Goal: Task Accomplishment & Management: Use online tool/utility

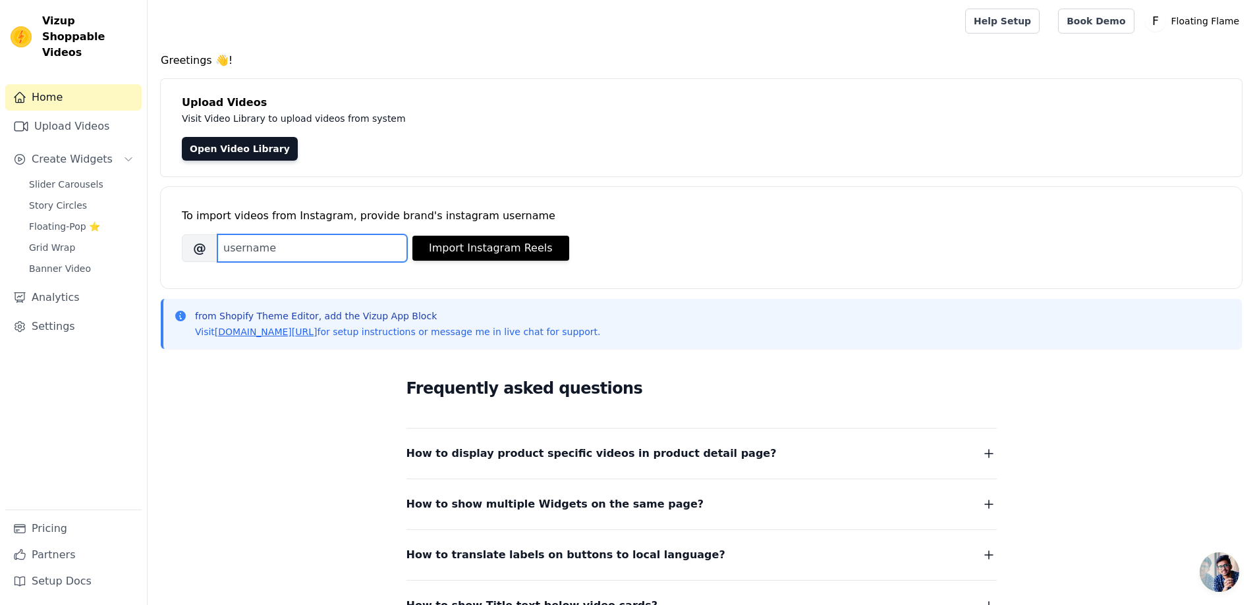
click at [323, 246] on input "Brand's Instagram Username" at bounding box center [312, 248] width 190 height 28
type input "floatingflame"
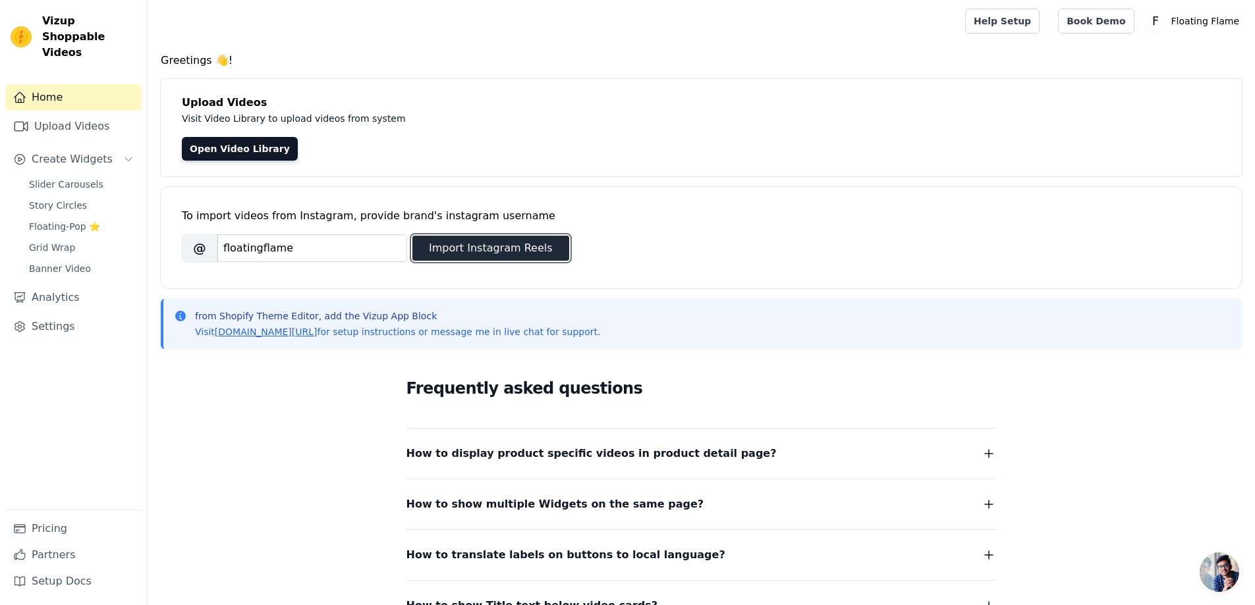
click at [506, 244] on button "Import Instagram Reels" at bounding box center [490, 248] width 157 height 25
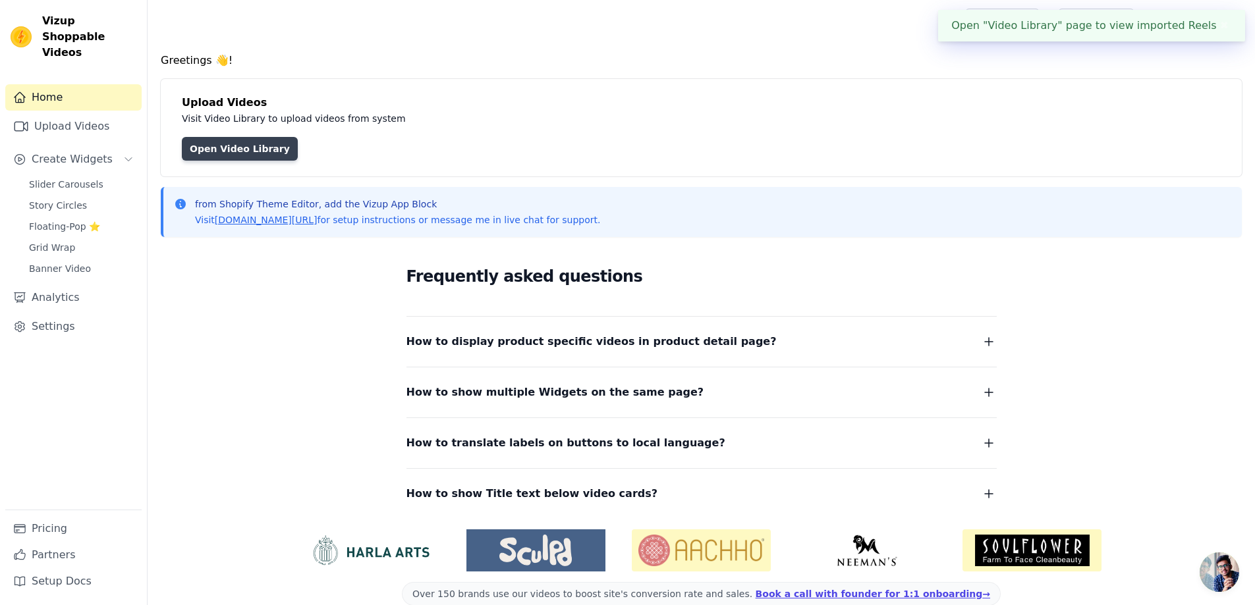
click at [252, 145] on link "Open Video Library" at bounding box center [240, 149] width 116 height 24
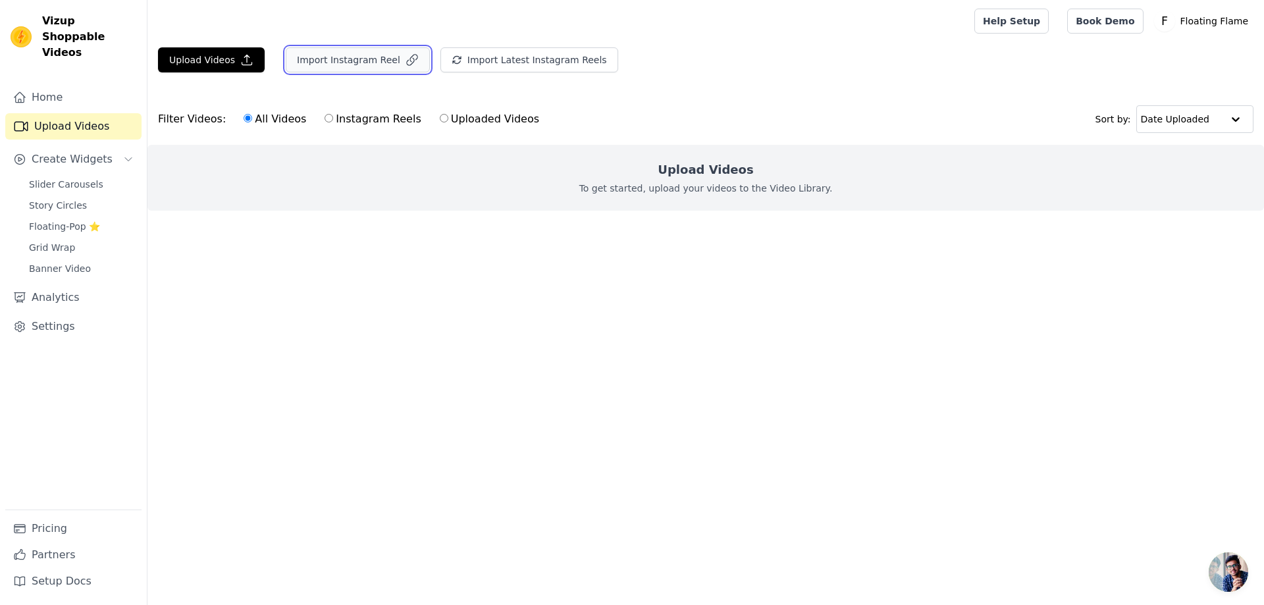
click at [365, 59] on button "Import Instagram Reel" at bounding box center [358, 59] width 144 height 25
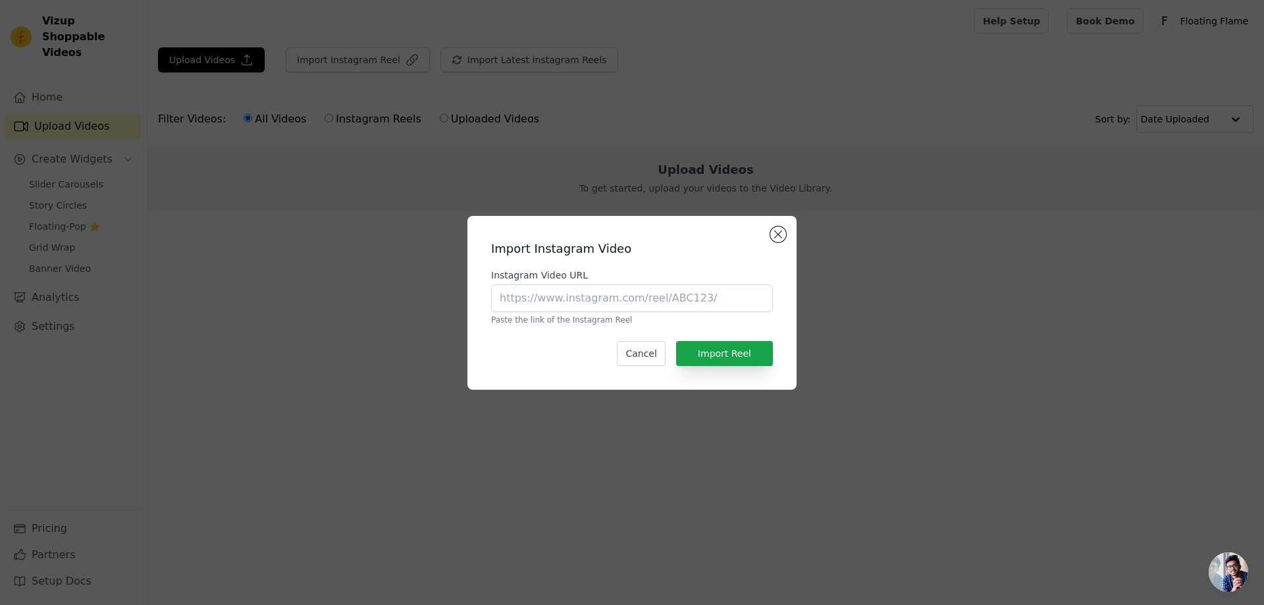
click at [785, 227] on div "Import Instagram Video Instagram Video URL Paste the link of the Instagram Reel…" at bounding box center [632, 303] width 308 height 153
click at [780, 234] on button "Close modal" at bounding box center [779, 235] width 16 height 16
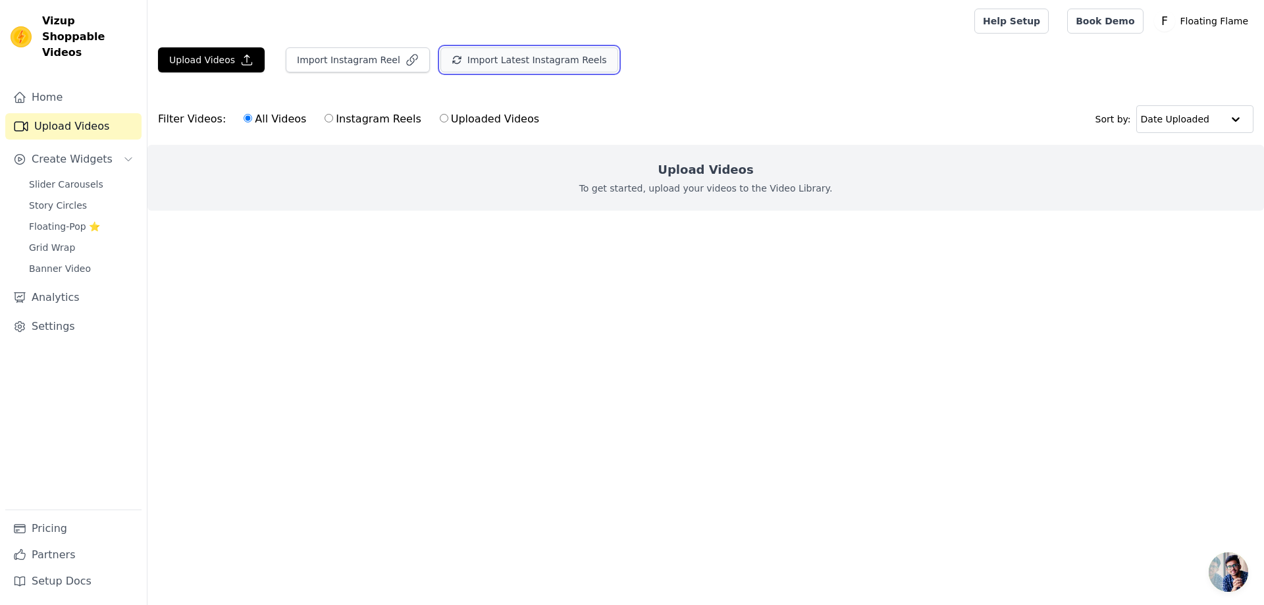
click at [522, 63] on button "Import Latest Instagram Reels" at bounding box center [530, 59] width 178 height 25
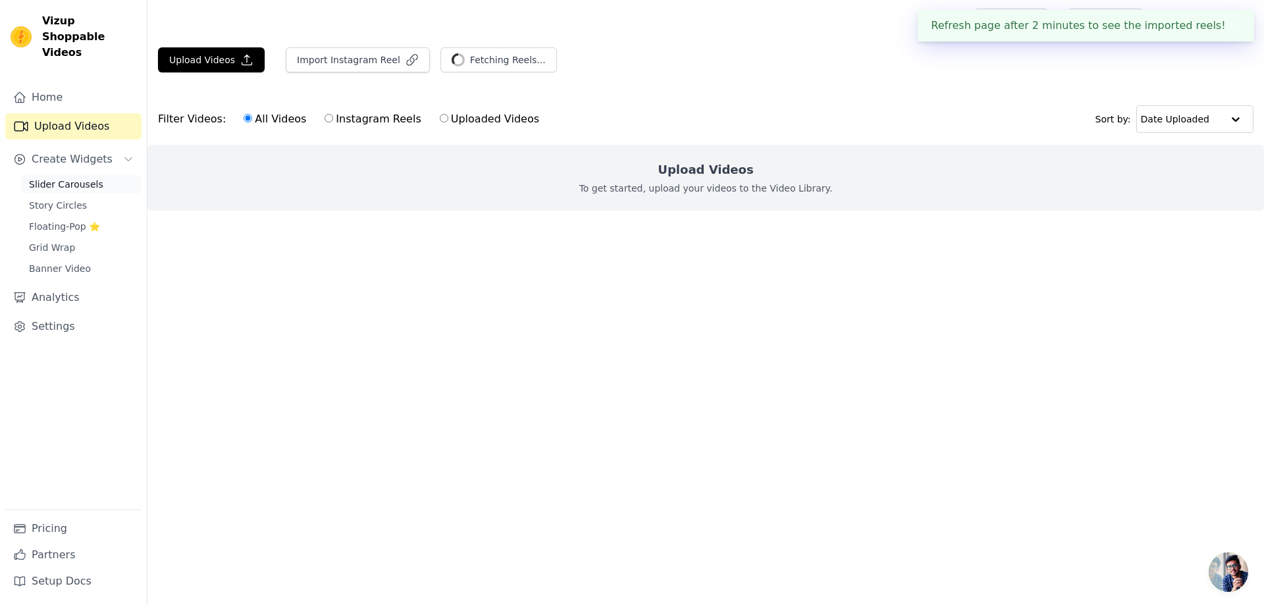
click at [78, 178] on span "Slider Carousels" at bounding box center [66, 184] width 74 height 13
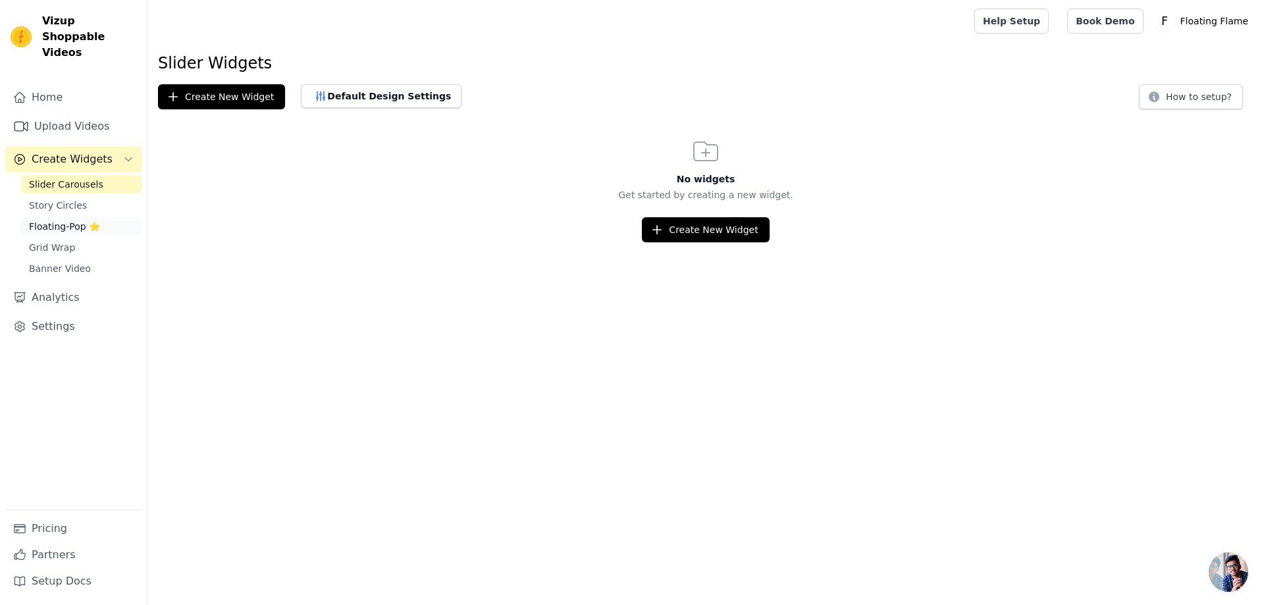
click at [70, 220] on span "Floating-Pop ⭐" at bounding box center [64, 226] width 71 height 13
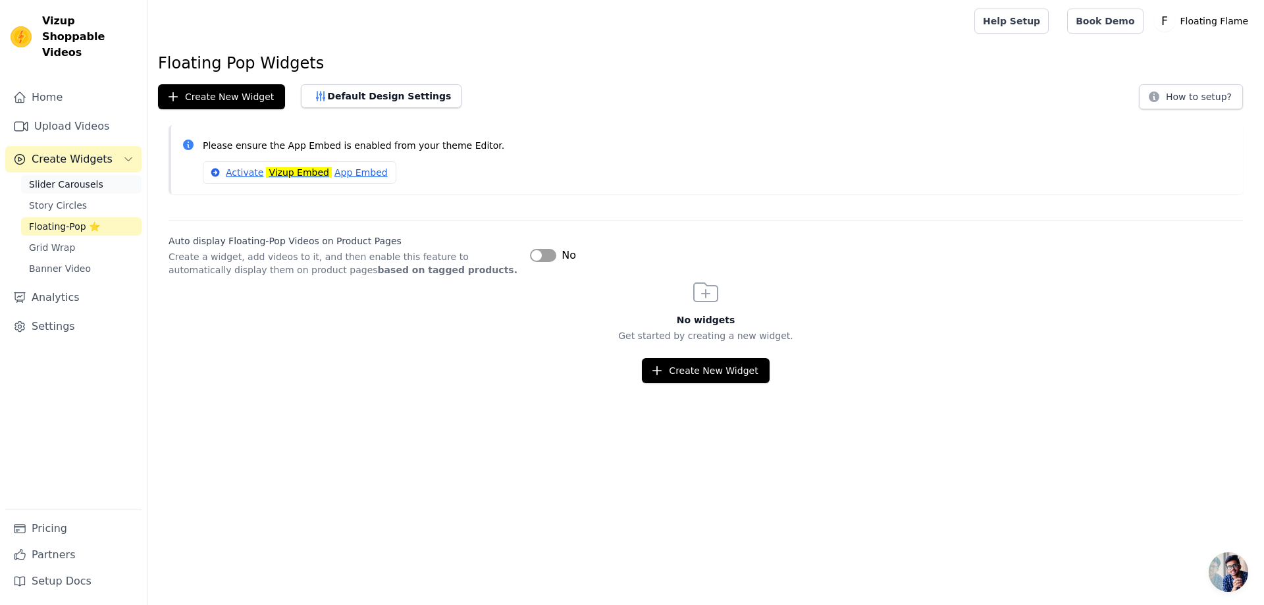
click at [49, 178] on span "Slider Carousels" at bounding box center [66, 184] width 74 height 13
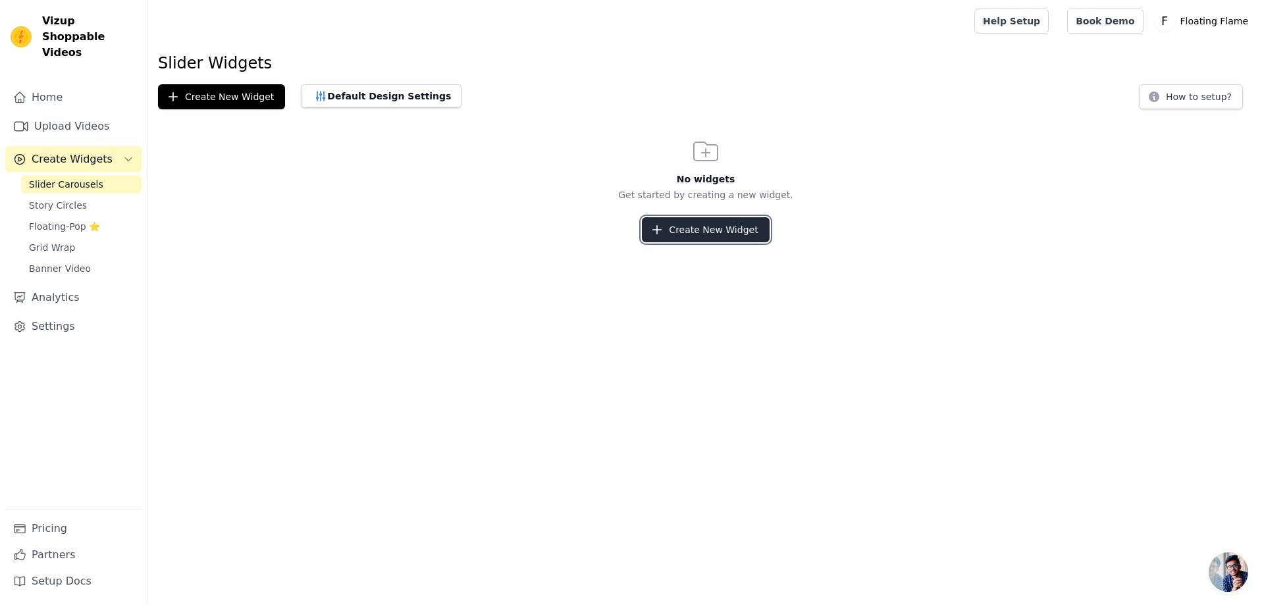
click at [713, 231] on button "Create New Widget" at bounding box center [705, 229] width 127 height 25
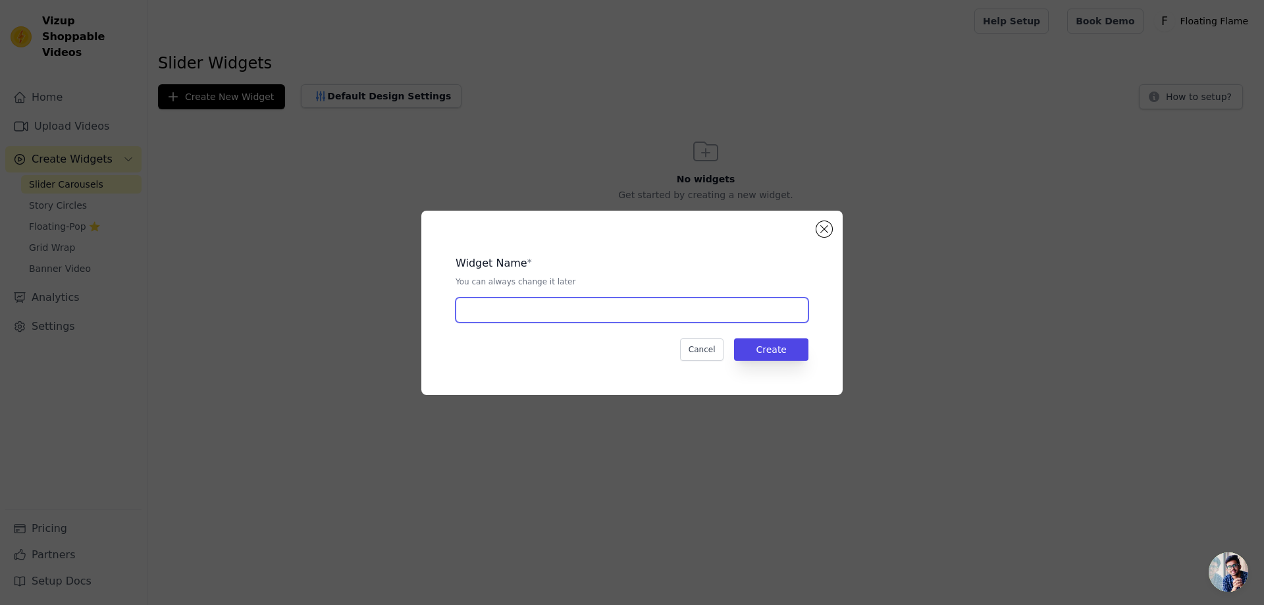
click at [537, 312] on input "text" at bounding box center [632, 310] width 353 height 25
type input "Flame Videos"
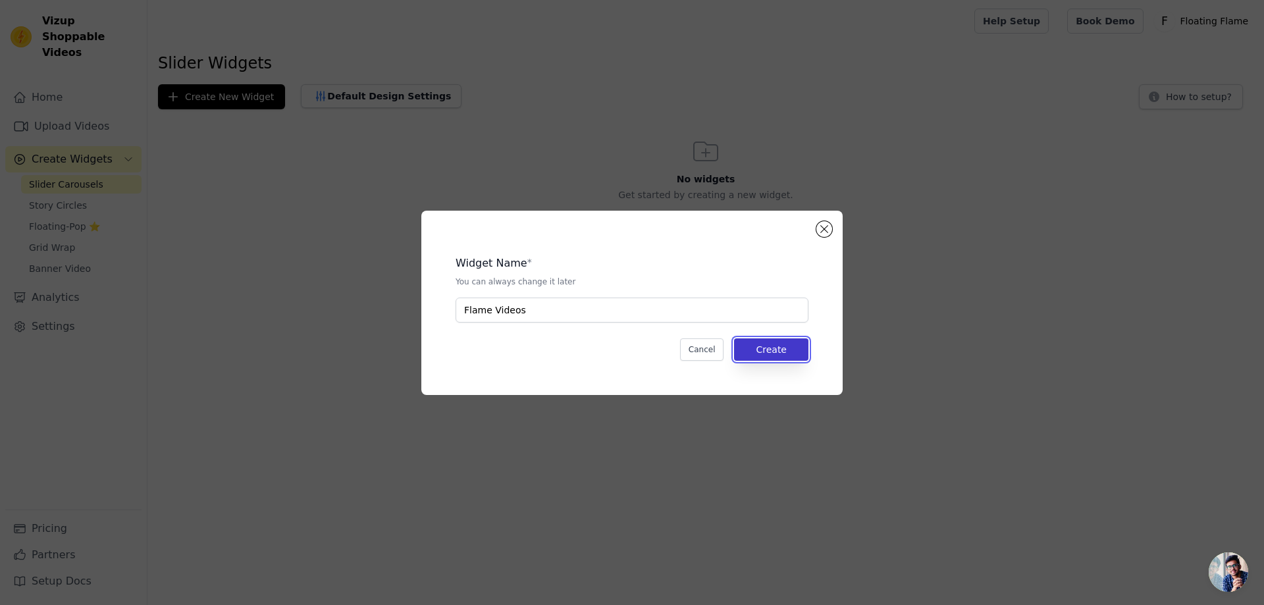
click at [766, 346] on button "Create" at bounding box center [771, 350] width 74 height 22
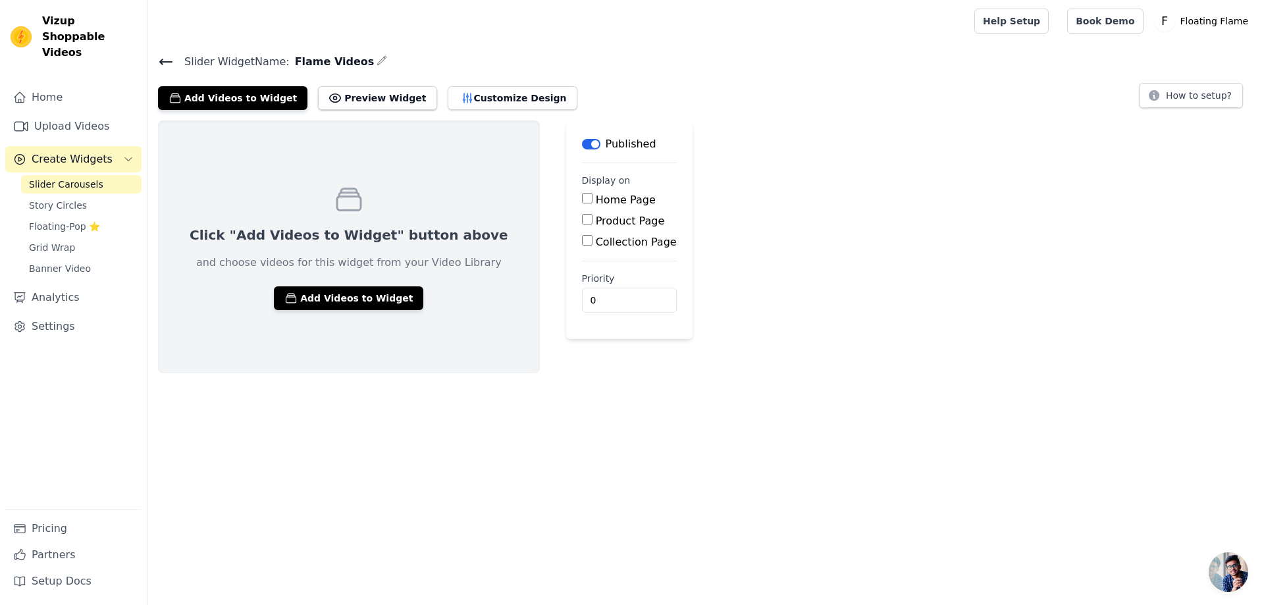
click at [582, 196] on input "Home Page" at bounding box center [587, 198] width 11 height 11
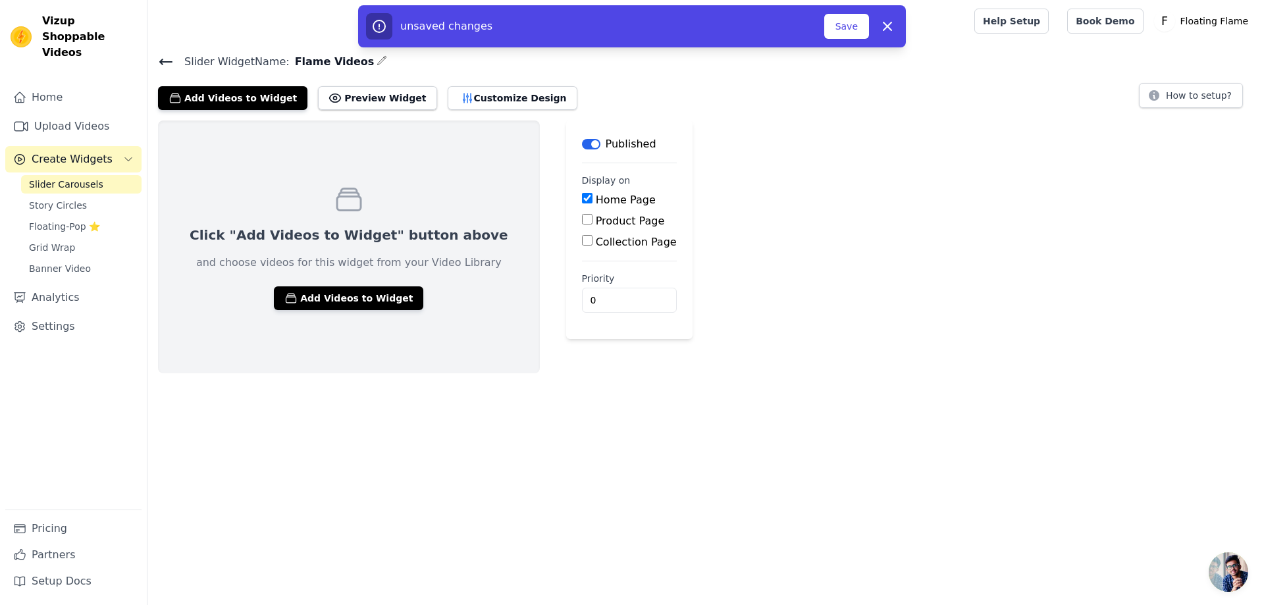
click at [582, 146] on button "Label" at bounding box center [591, 144] width 18 height 11
click at [861, 26] on button "Save" at bounding box center [847, 26] width 45 height 25
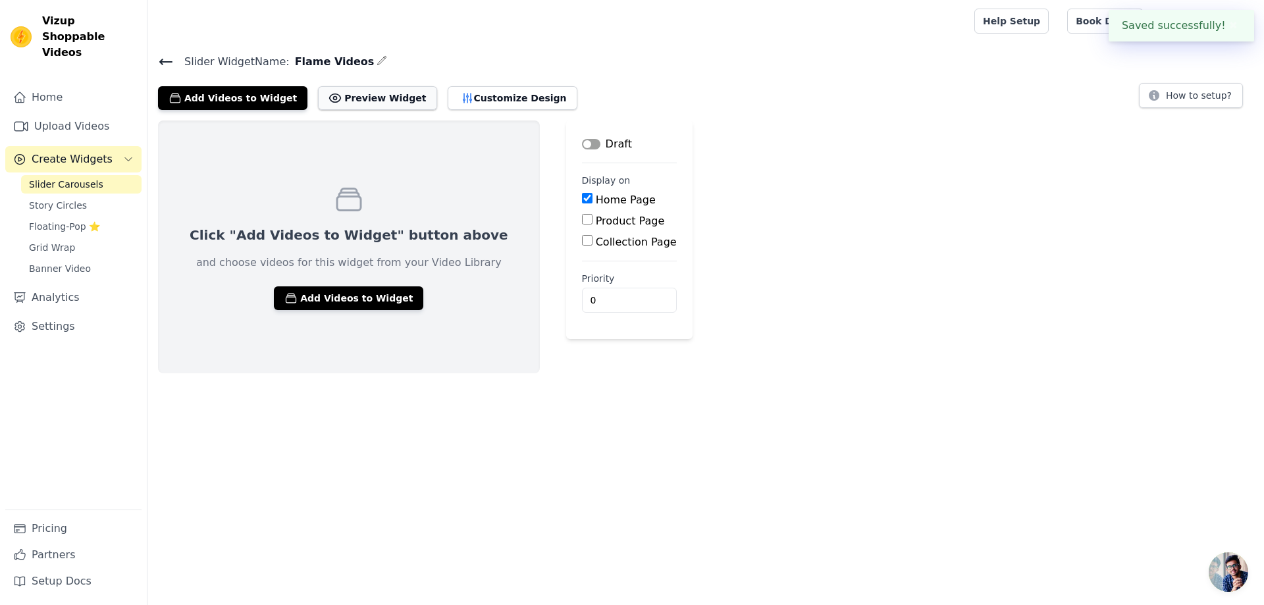
click at [366, 99] on button "Preview Widget" at bounding box center [377, 98] width 119 height 24
click at [582, 198] on input "Home Page" at bounding box center [587, 198] width 11 height 11
checkbox input "false"
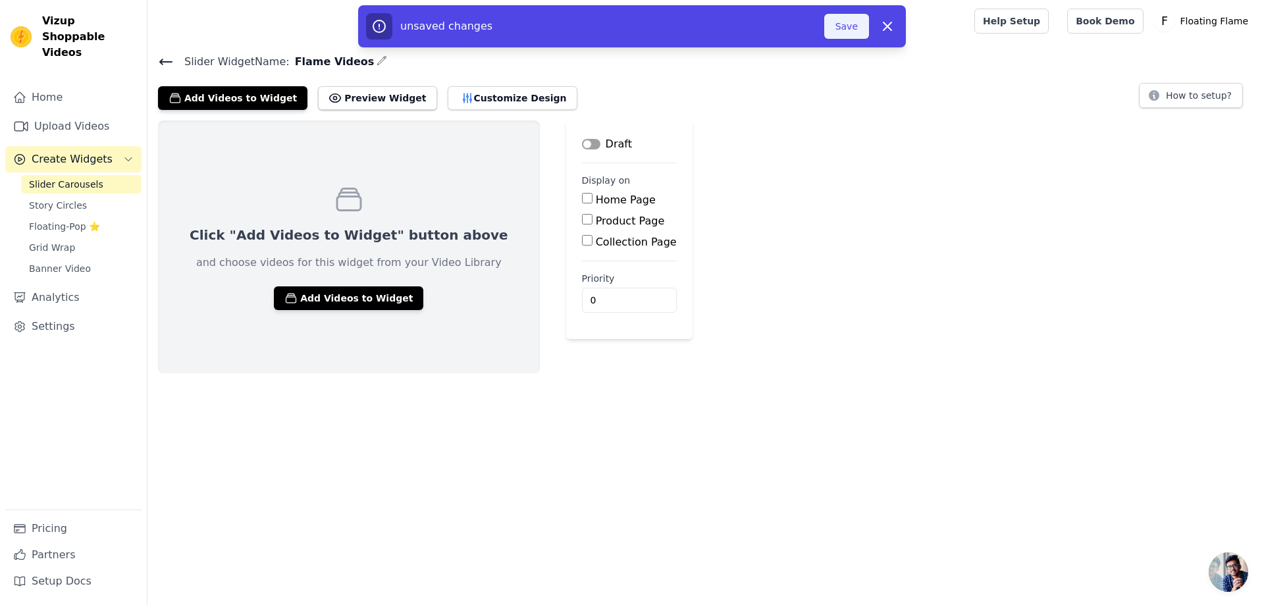
click at [852, 20] on button "Save" at bounding box center [847, 26] width 45 height 25
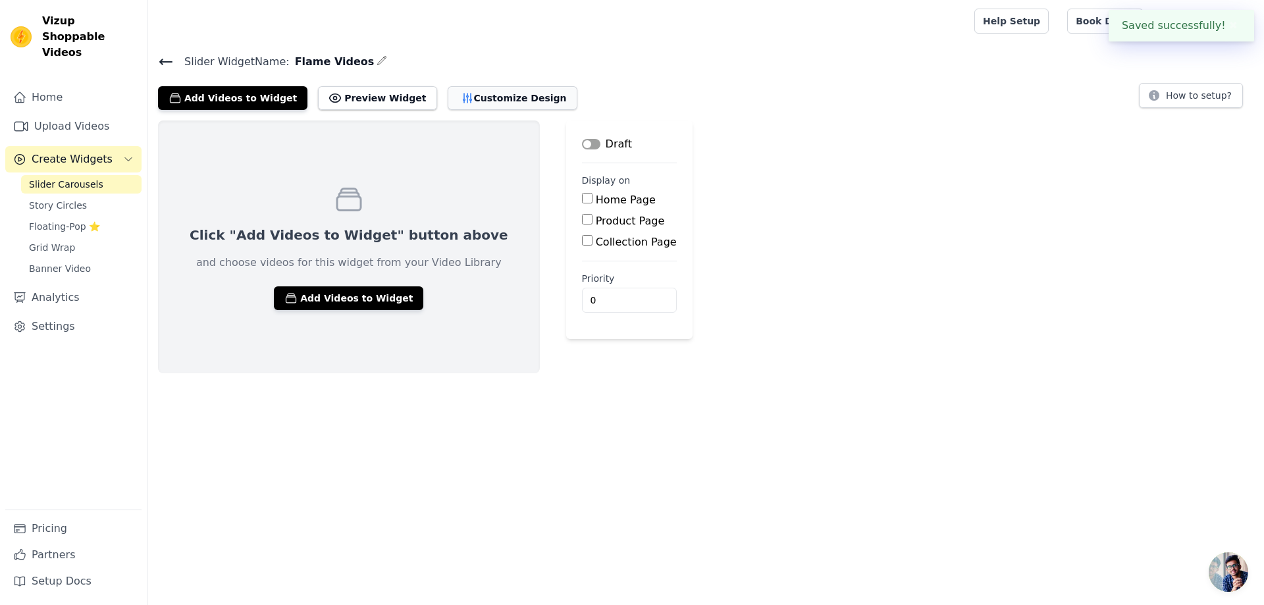
click at [472, 93] on button "Customize Design" at bounding box center [513, 98] width 130 height 24
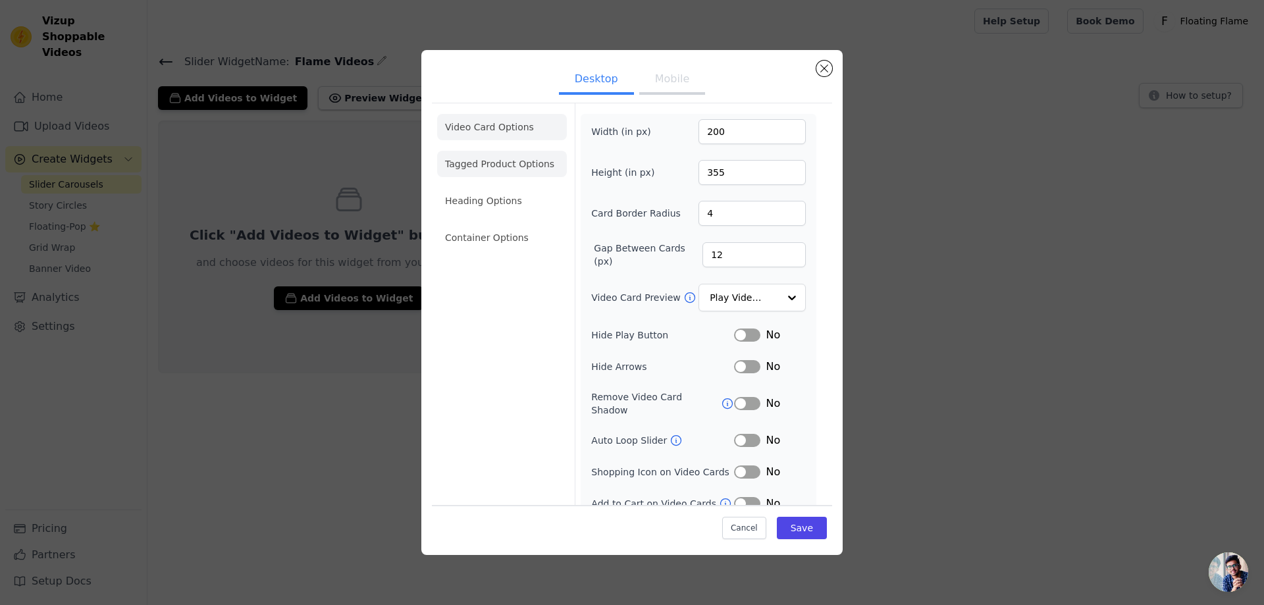
click at [518, 159] on li "Tagged Product Options" at bounding box center [502, 164] width 130 height 26
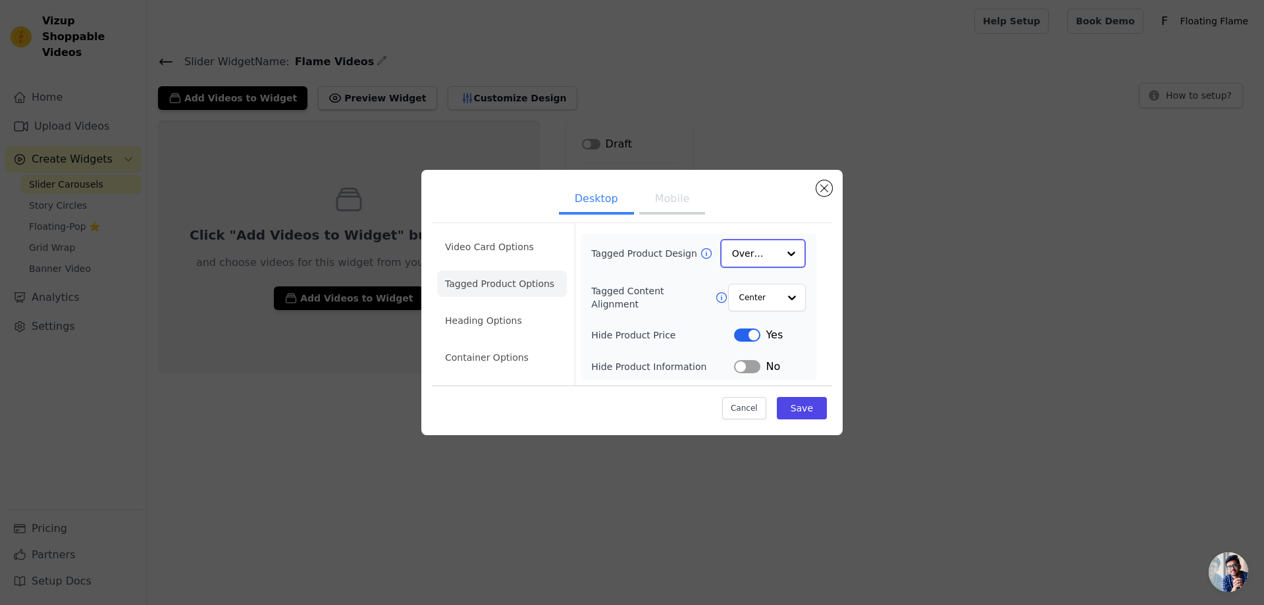
click at [786, 258] on div at bounding box center [791, 253] width 26 height 26
click at [778, 272] on div "Card" at bounding box center [763, 285] width 86 height 28
click at [792, 300] on div at bounding box center [791, 297] width 26 height 26
click at [807, 279] on form "Tagged Product Design Card Tagged Content Alignment Center Hide Product Price L…" at bounding box center [698, 304] width 247 height 161
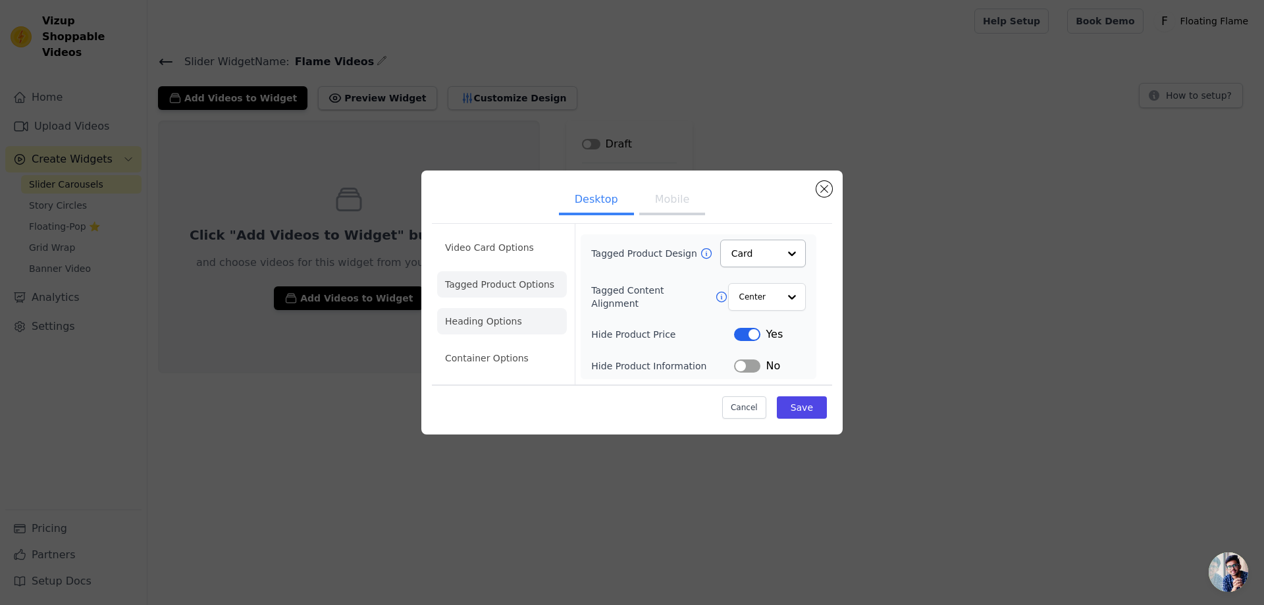
click at [504, 321] on li "Heading Options" at bounding box center [502, 321] width 130 height 26
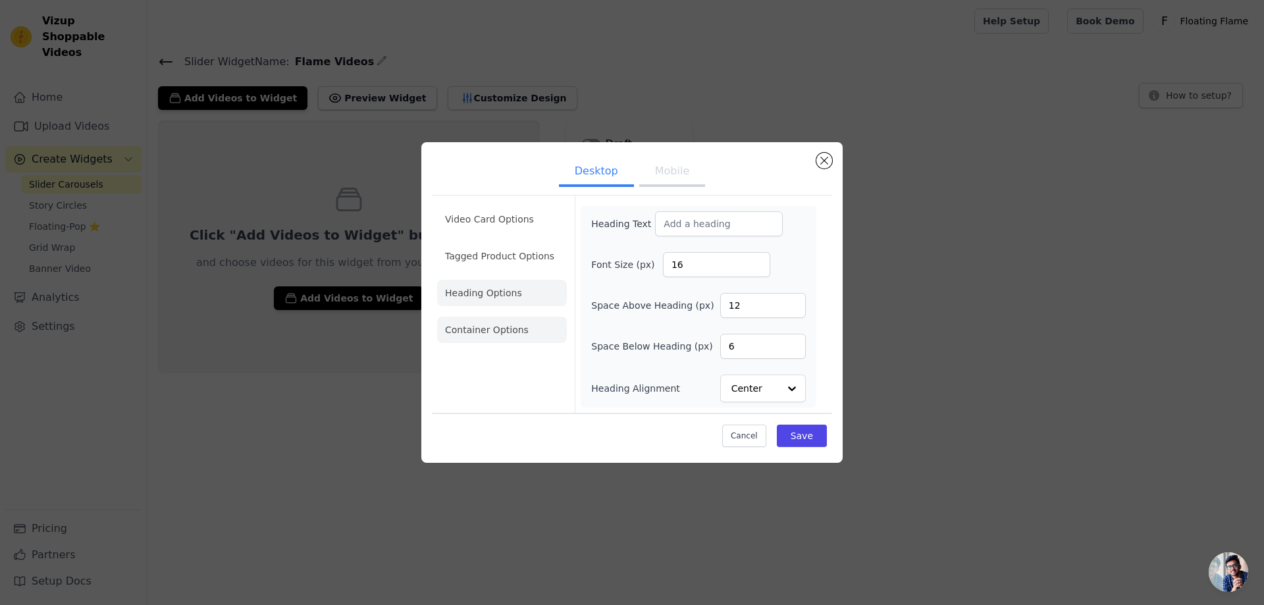
click at [510, 328] on li "Container Options" at bounding box center [502, 330] width 130 height 26
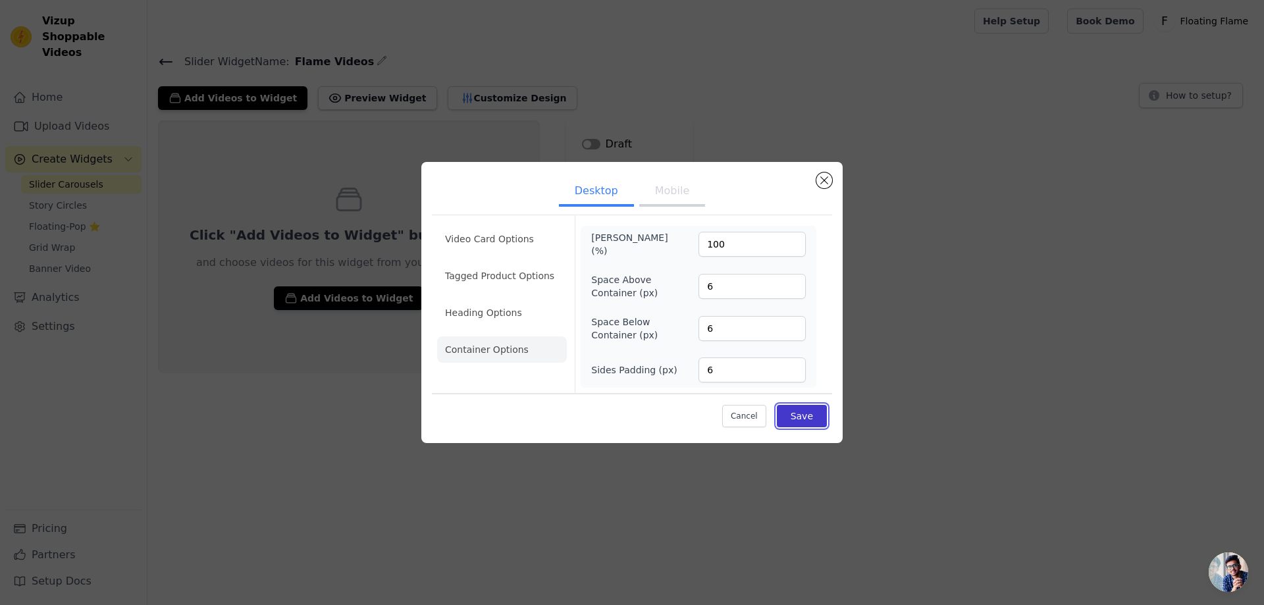
click at [801, 417] on button "Save" at bounding box center [802, 416] width 50 height 22
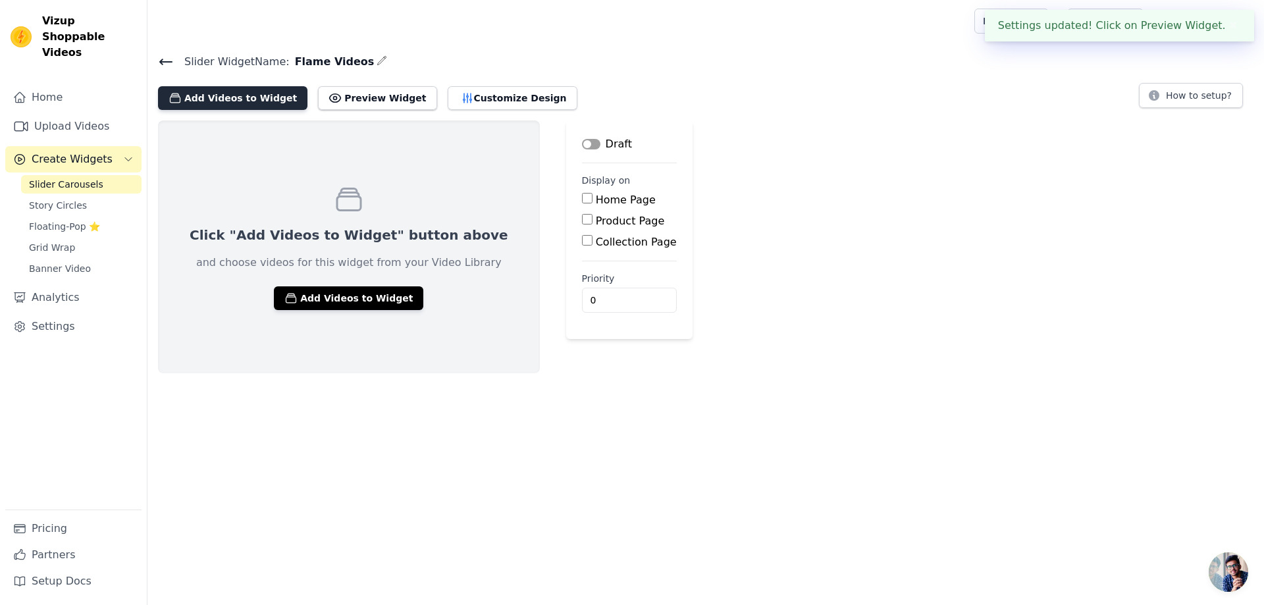
click at [242, 103] on button "Add Videos to Widget" at bounding box center [232, 98] width 149 height 24
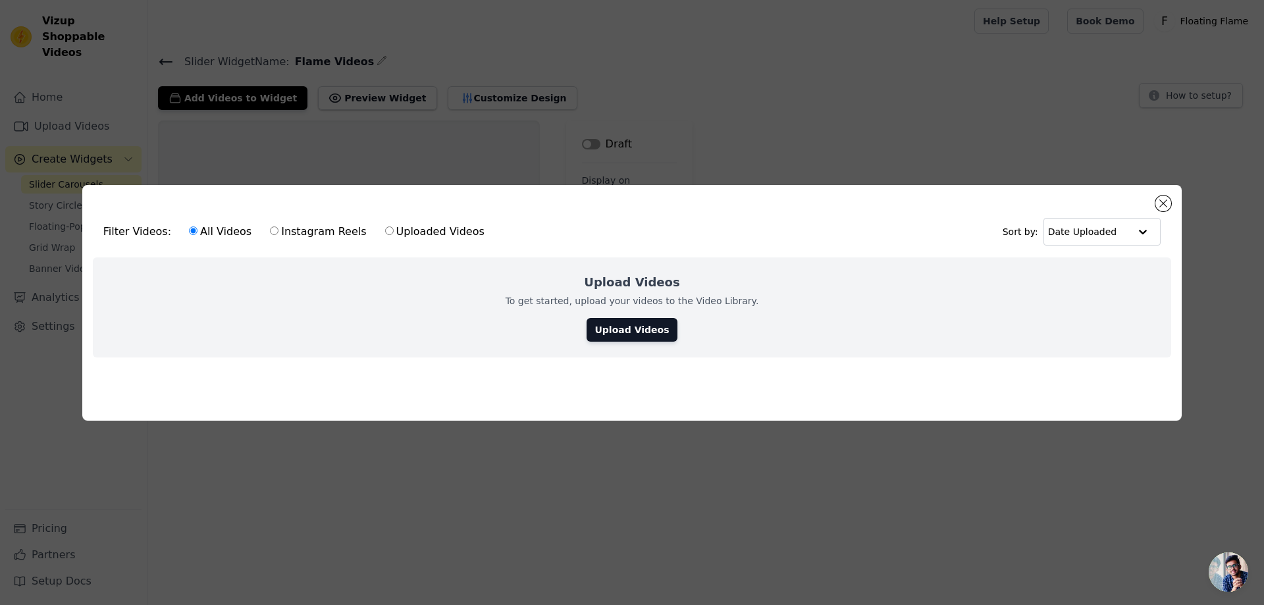
click at [288, 229] on label "Instagram Reels" at bounding box center [317, 231] width 97 height 17
click at [279, 229] on input "Instagram Reels" at bounding box center [274, 231] width 9 height 9
radio input "true"
click at [412, 227] on label "Uploaded Videos" at bounding box center [435, 231] width 101 height 17
click at [394, 227] on input "Uploaded Videos" at bounding box center [389, 231] width 9 height 9
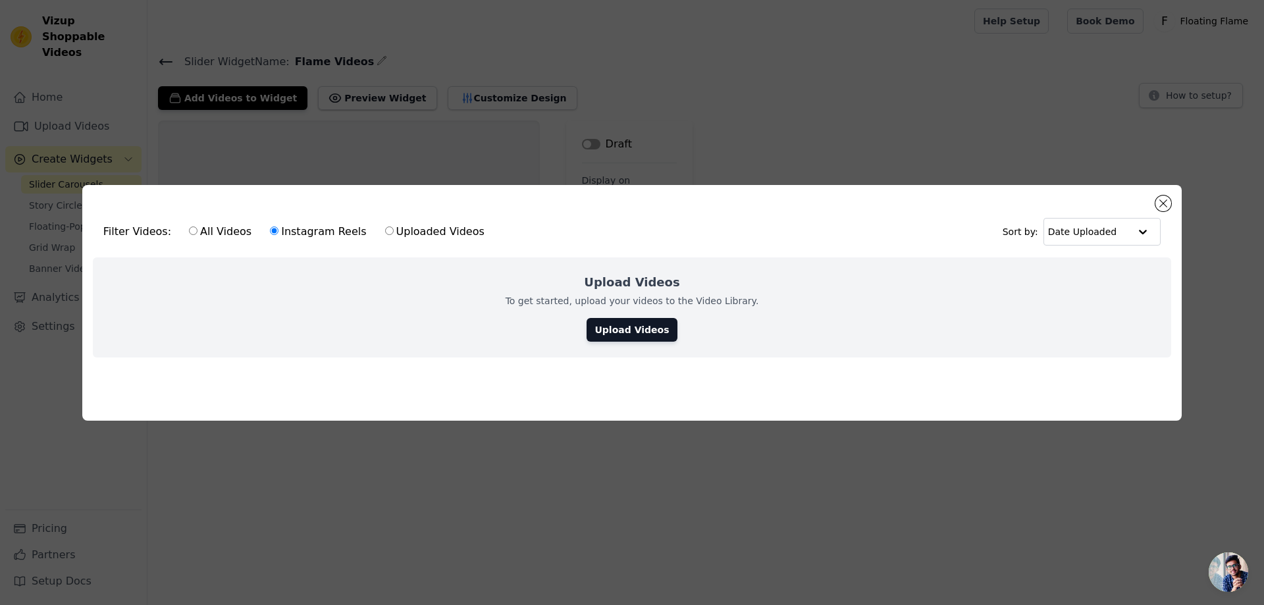
radio input "true"
click at [306, 230] on label "Instagram Reels" at bounding box center [317, 231] width 97 height 17
click at [279, 230] on input "Instagram Reels" at bounding box center [274, 231] width 9 height 9
radio input "true"
click at [634, 323] on link "Upload Videos" at bounding box center [632, 330] width 90 height 24
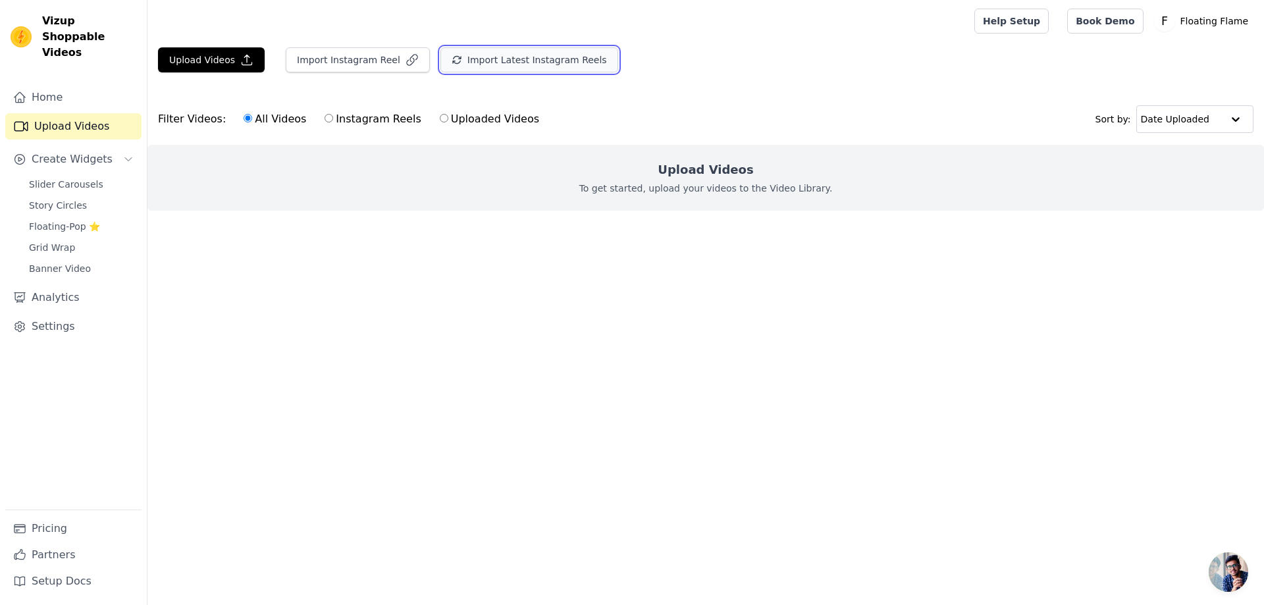
click at [466, 63] on button "Import Latest Instagram Reels" at bounding box center [530, 59] width 178 height 25
drag, startPoint x: 466, startPoint y: 63, endPoint x: 516, endPoint y: 265, distance: 208.9
click at [516, 263] on main "Upload Videos Import Instagram Reel Import Latest Instagram Reels Import Latest…" at bounding box center [706, 152] width 1117 height 221
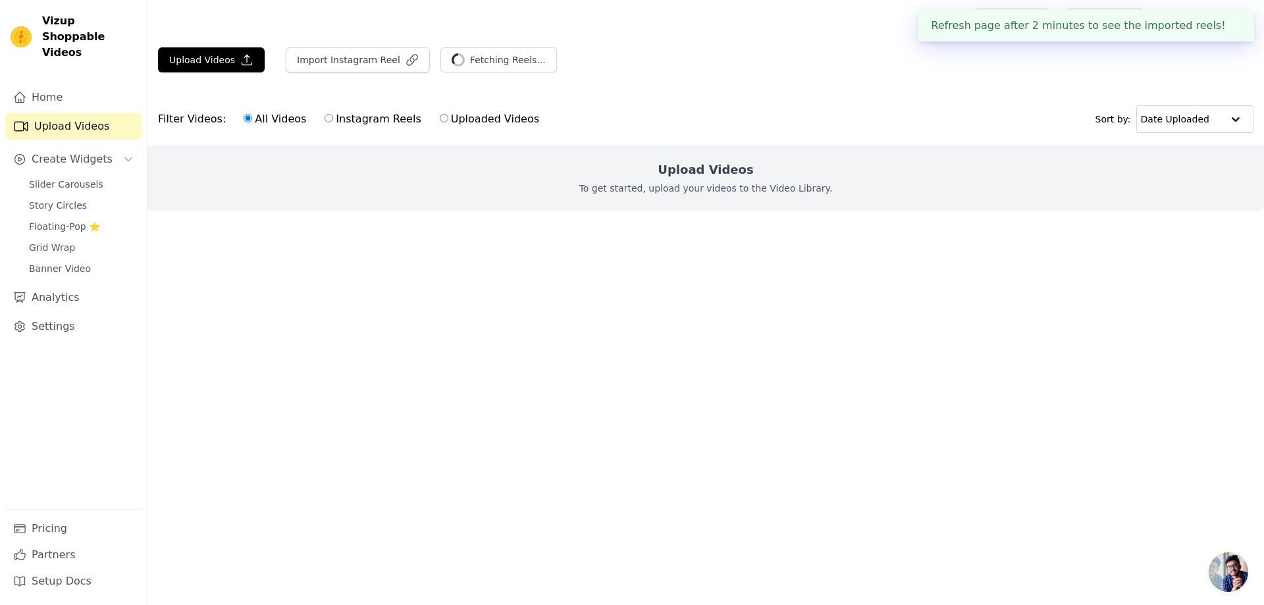
click at [344, 120] on label "Instagram Reels" at bounding box center [372, 119] width 97 height 17
click at [333, 120] on input "Instagram Reels" at bounding box center [329, 118] width 9 height 9
radio input "true"
click at [253, 121] on label "All Videos" at bounding box center [275, 119] width 64 height 17
click at [252, 121] on input "All Videos" at bounding box center [248, 118] width 9 height 9
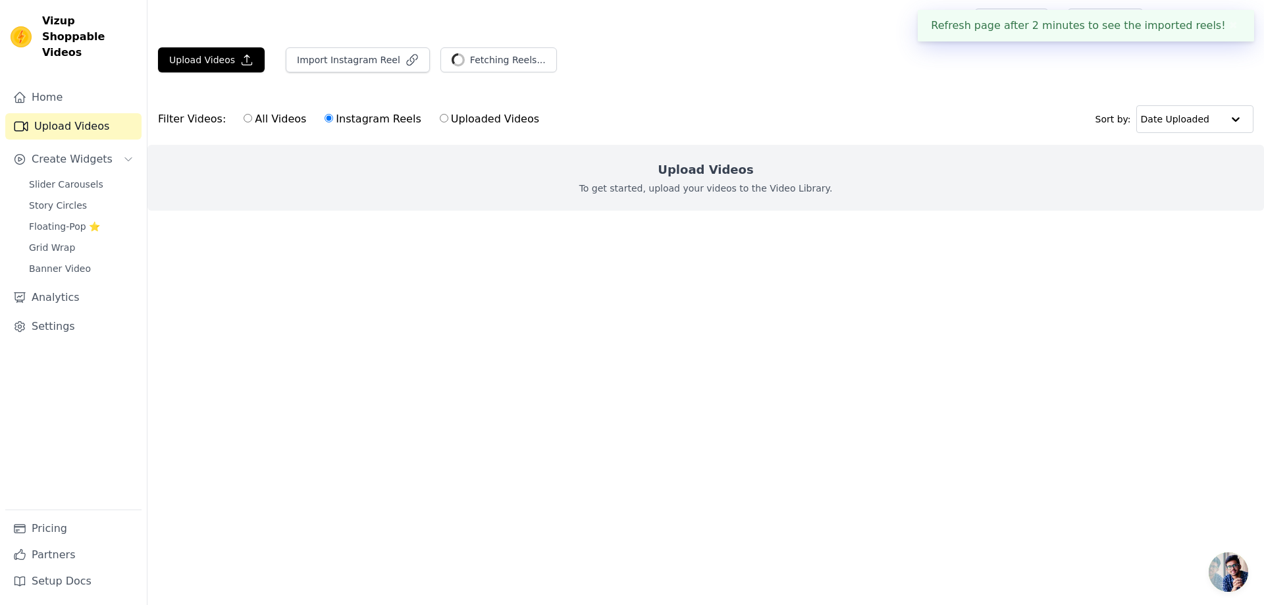
radio input "true"
click at [20, 92] on icon "Sidebar" at bounding box center [19, 97] width 11 height 10
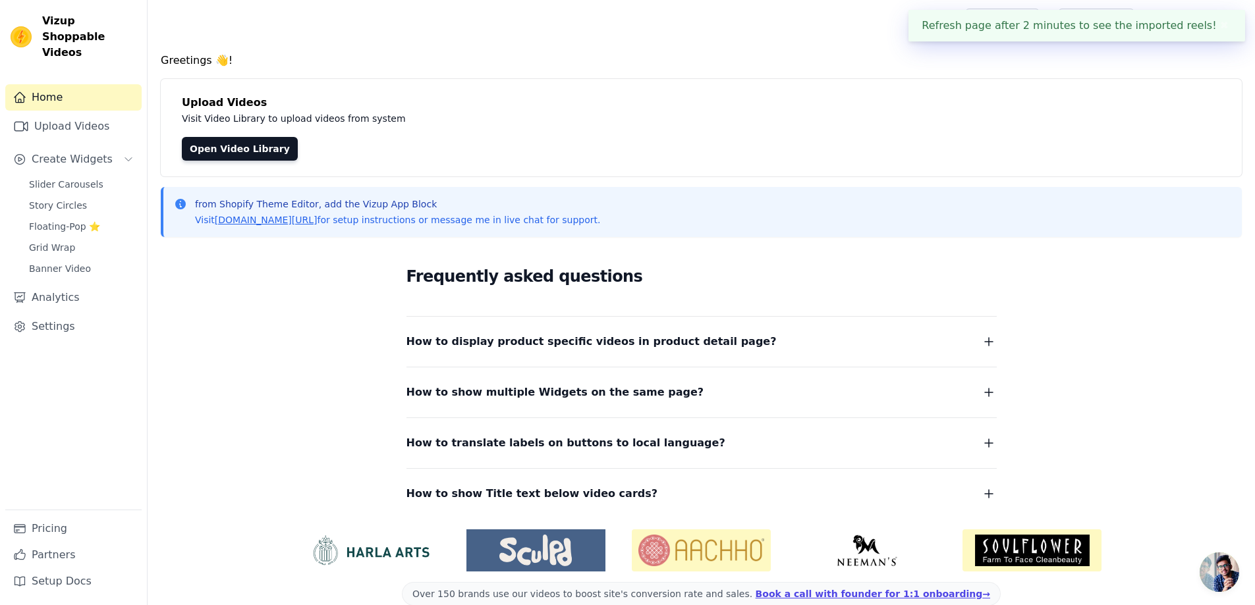
scroll to position [22, 0]
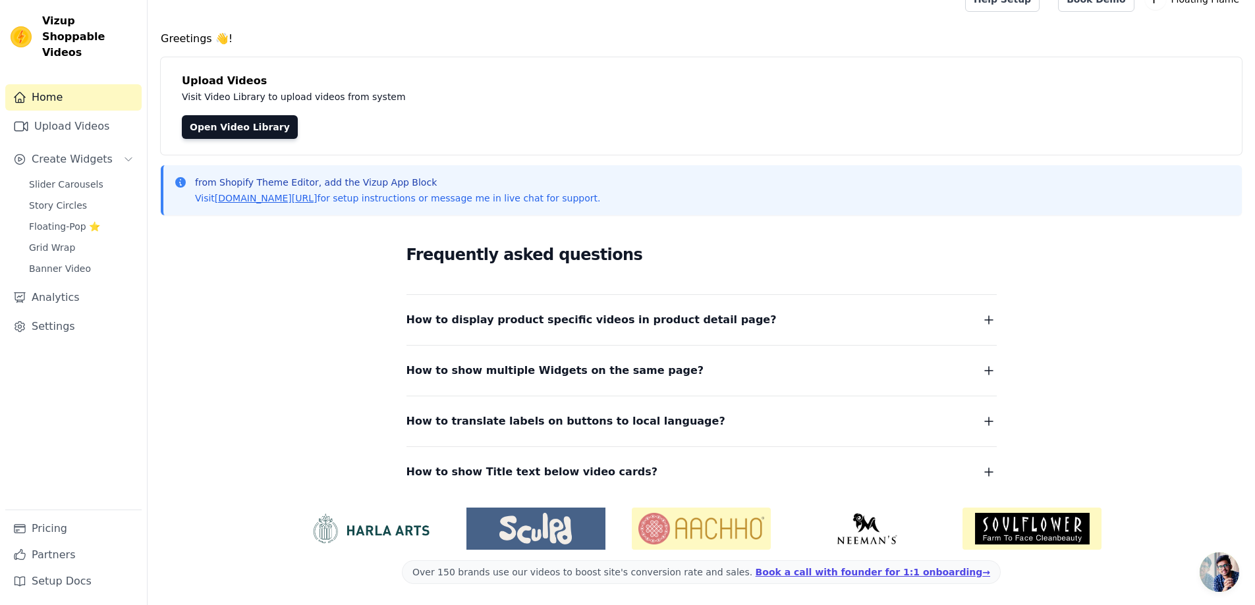
click at [988, 323] on icon "button" at bounding box center [989, 320] width 8 height 8
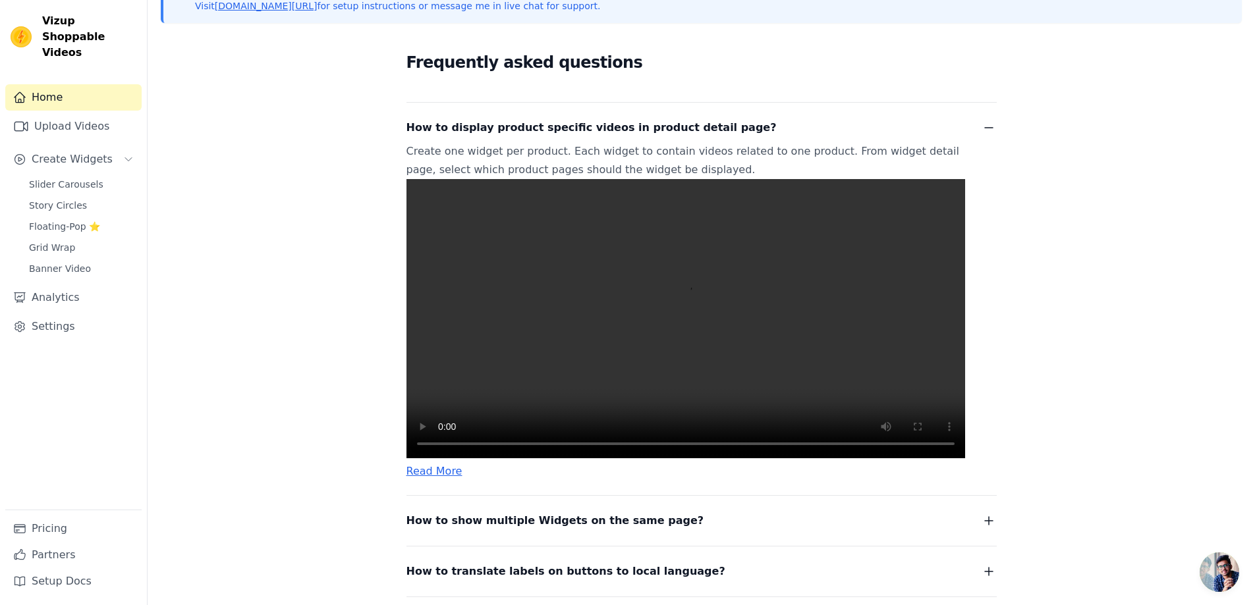
scroll to position [219, 0]
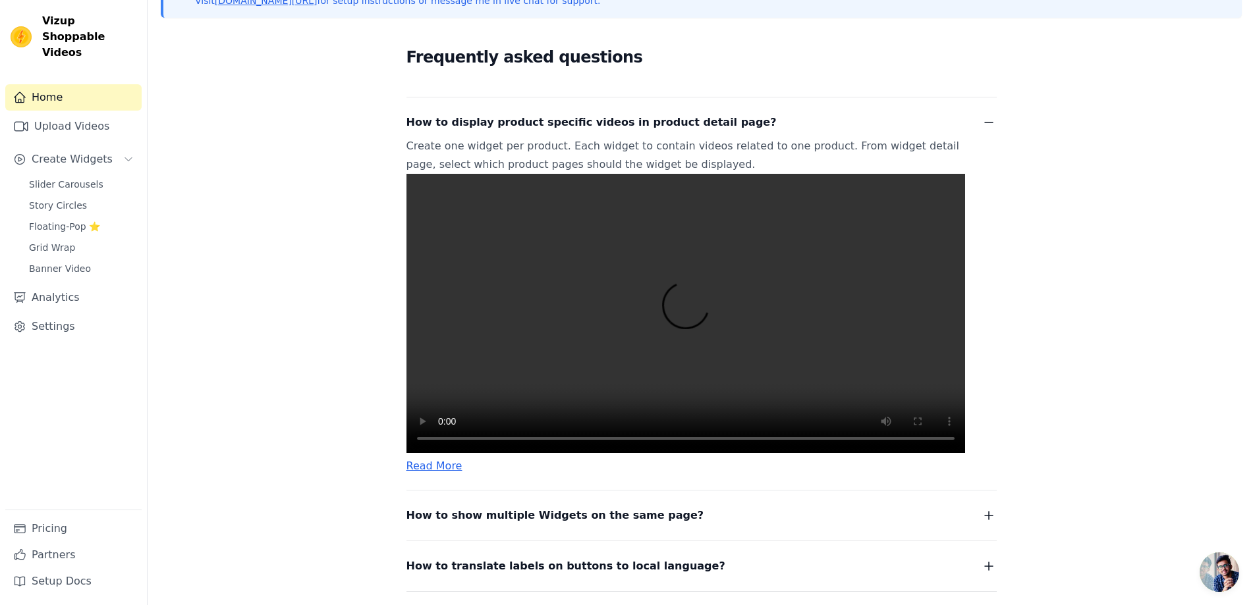
click at [994, 117] on icon "button" at bounding box center [989, 123] width 16 height 16
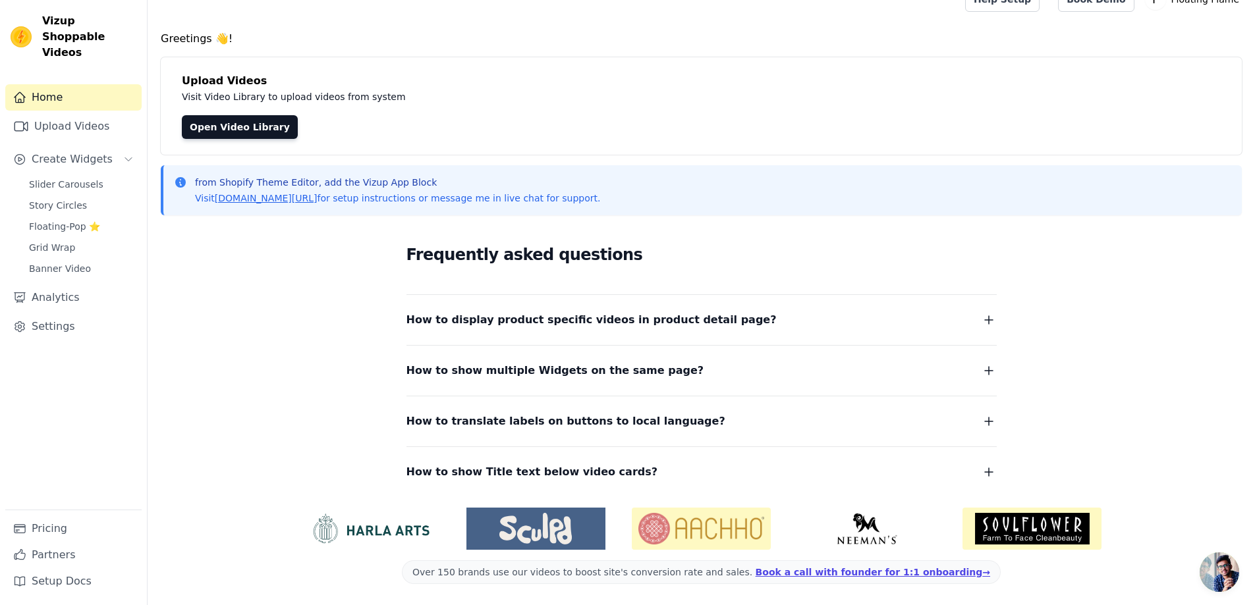
scroll to position [22, 0]
click at [580, 480] on span "How to show Title text below video cards?" at bounding box center [532, 472] width 252 height 18
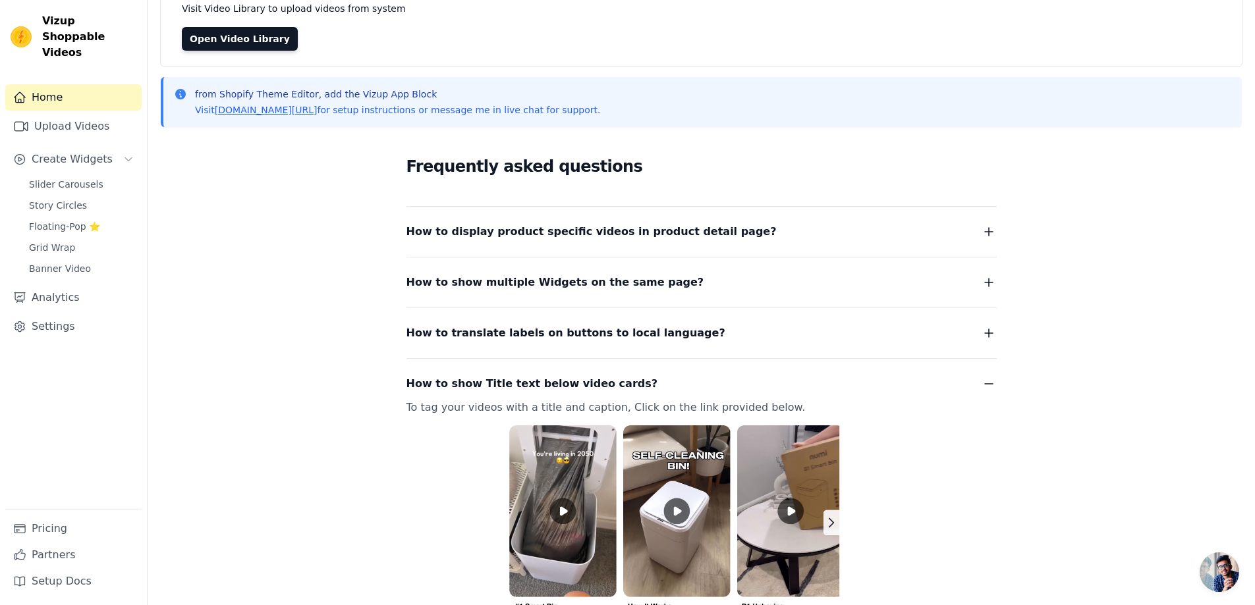
scroll to position [276, 0]
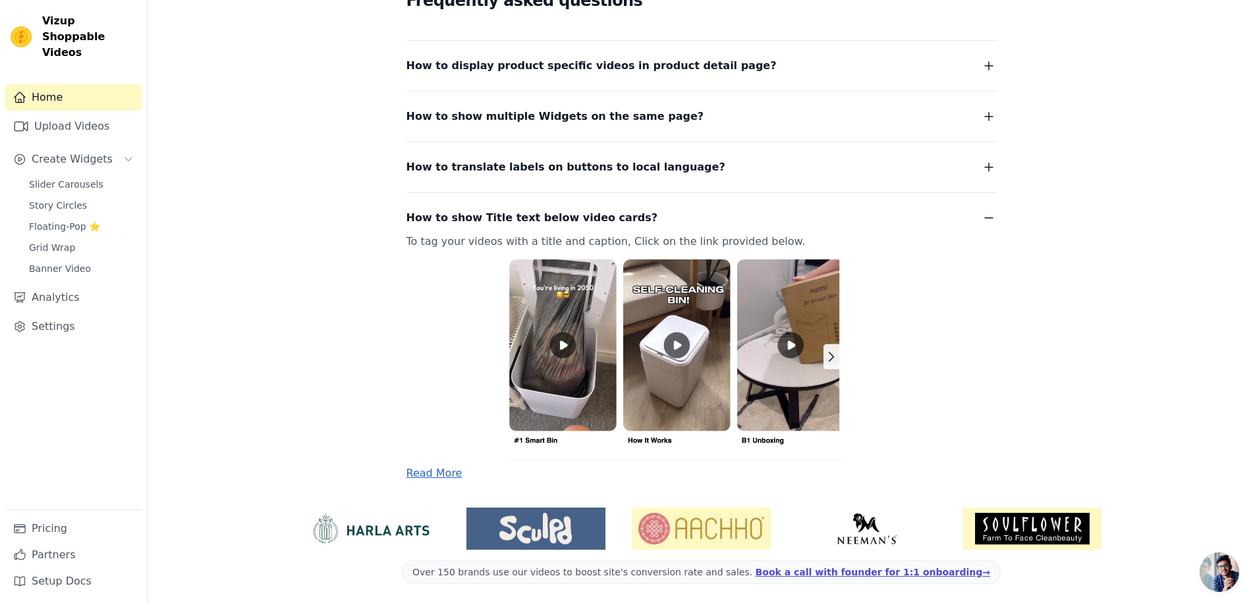
click at [427, 475] on link "Read More" at bounding box center [434, 473] width 56 height 13
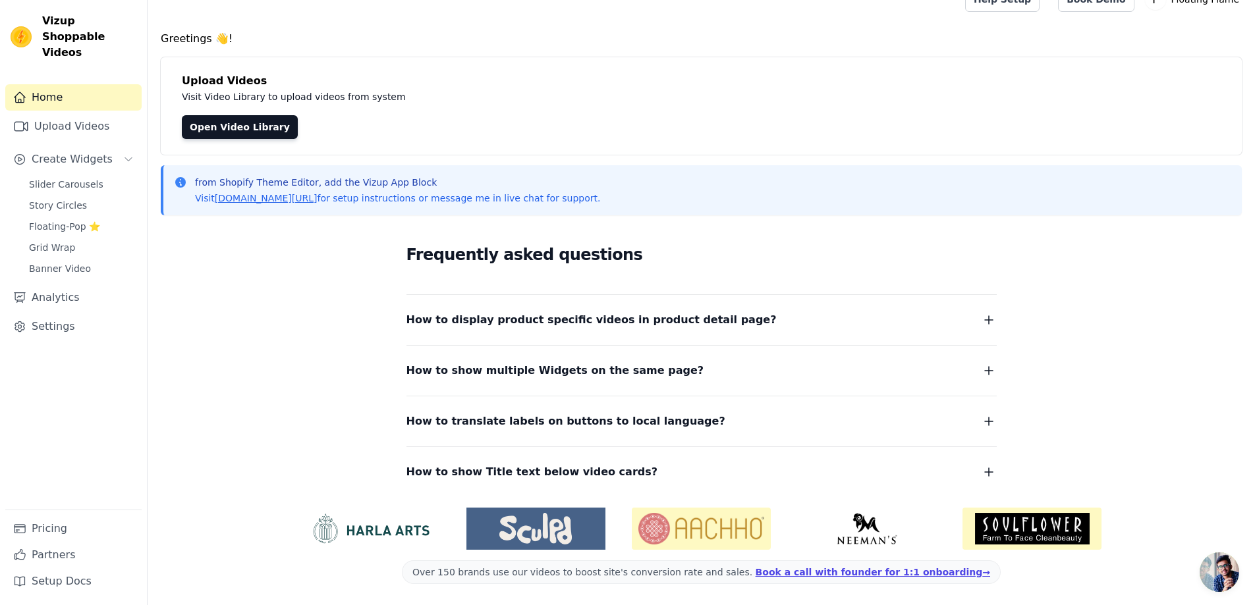
scroll to position [22, 0]
click at [47, 113] on link "Upload Videos" at bounding box center [73, 126] width 136 height 26
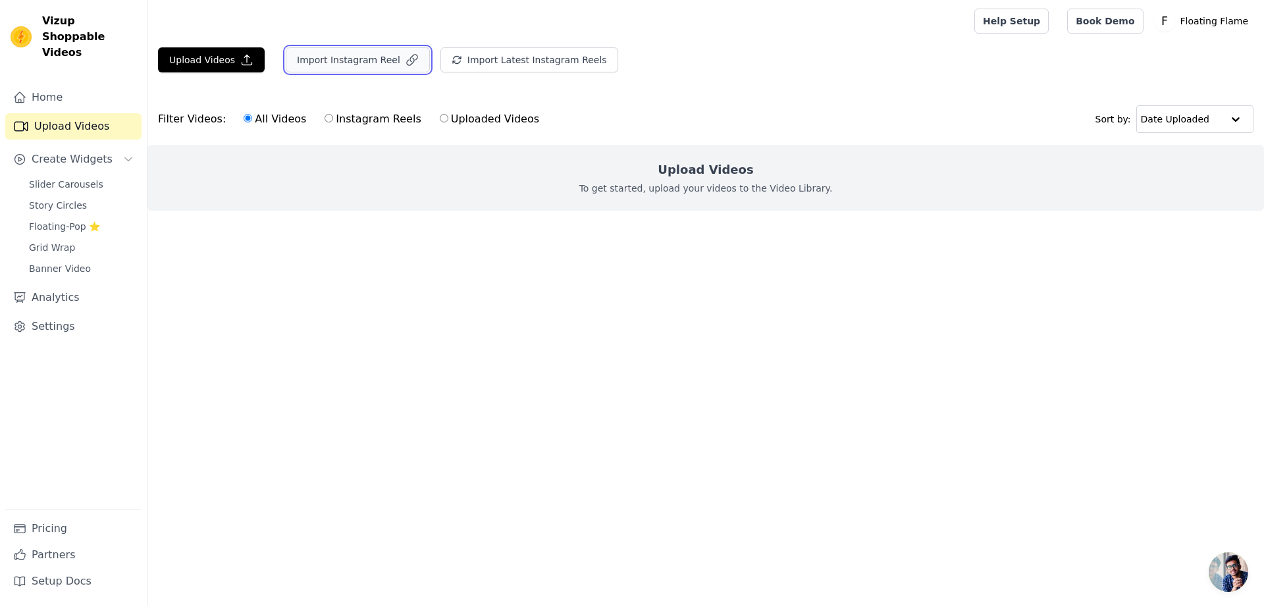
click at [348, 65] on button "Import Instagram Reel" at bounding box center [358, 59] width 144 height 25
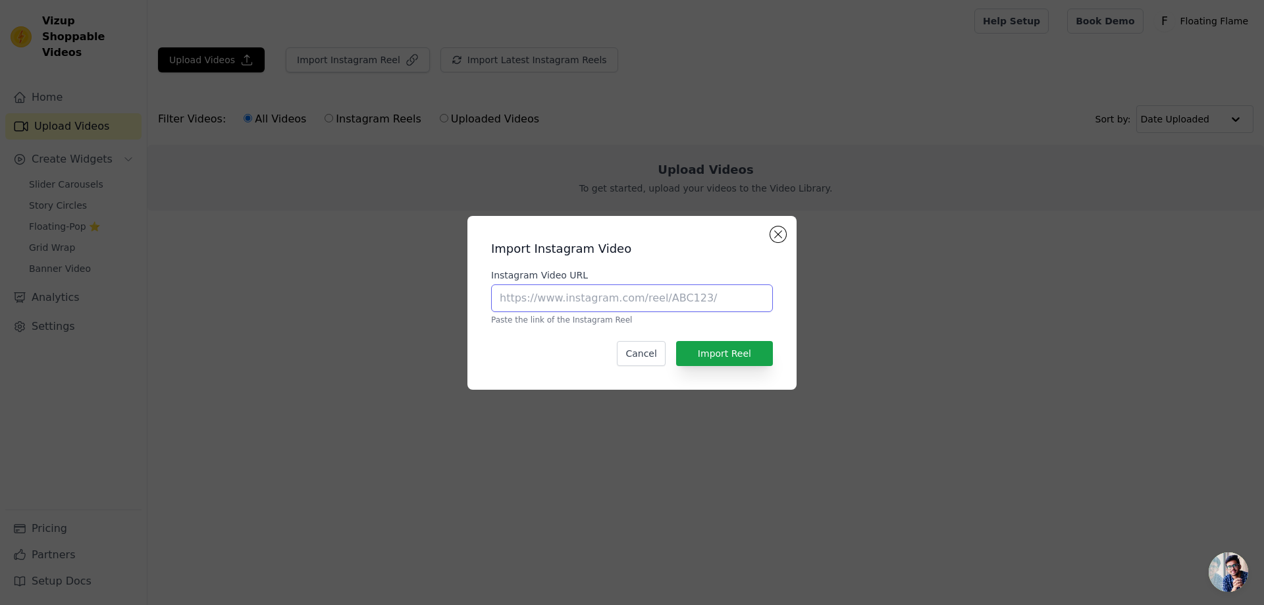
click at [645, 297] on input "Instagram Video URL" at bounding box center [632, 299] width 282 height 28
paste input "https://www.instagram.com/p/C8fnUGXPfqo/"
type input "https://www.instagram.com/p/C8fnUGXPfqo/"
click at [735, 354] on button "Import Reel" at bounding box center [724, 353] width 97 height 25
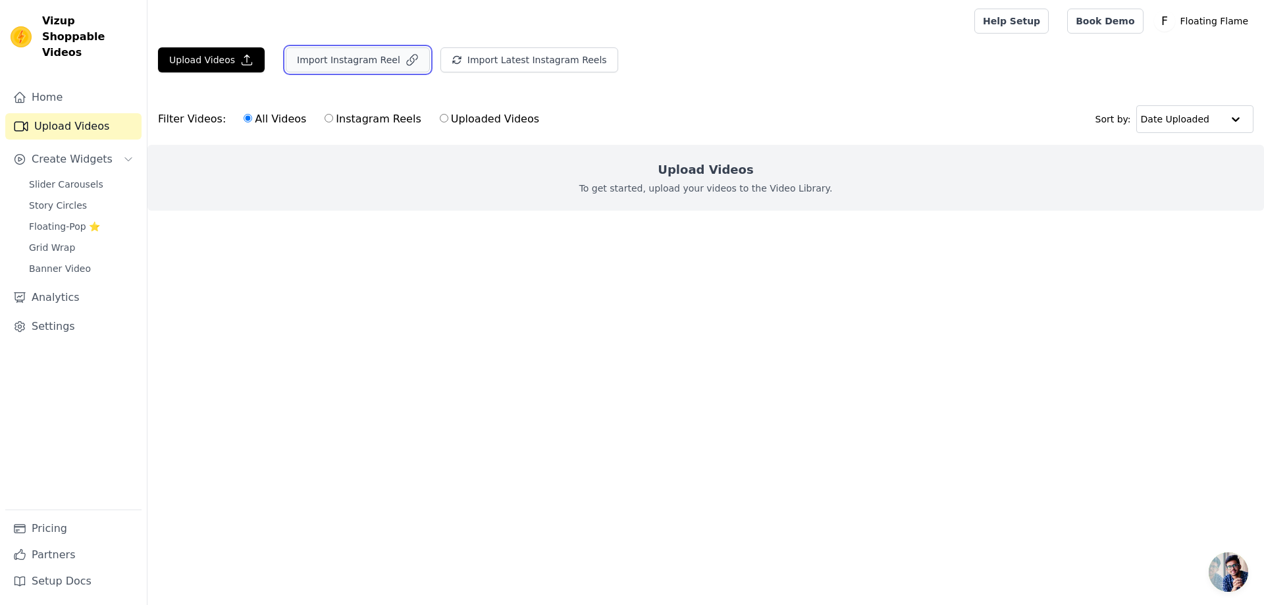
click at [360, 61] on button "Import Instagram Reel" at bounding box center [358, 59] width 144 height 25
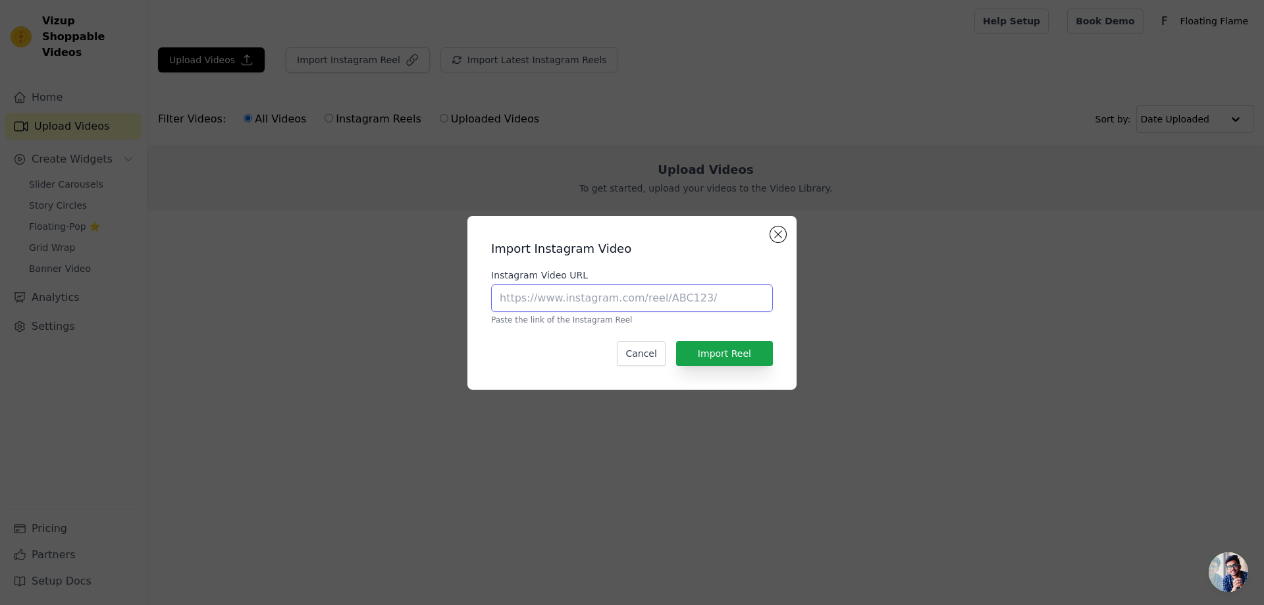
click at [716, 304] on input "Instagram Video URL" at bounding box center [632, 299] width 282 height 28
paste input "https://www.instagram.com/p/DOrH_CTD8Vm/"
type input "https://www.instagram.com/p/DOrH_CTD8Vm/"
click at [724, 348] on button "Import Reel" at bounding box center [724, 353] width 97 height 25
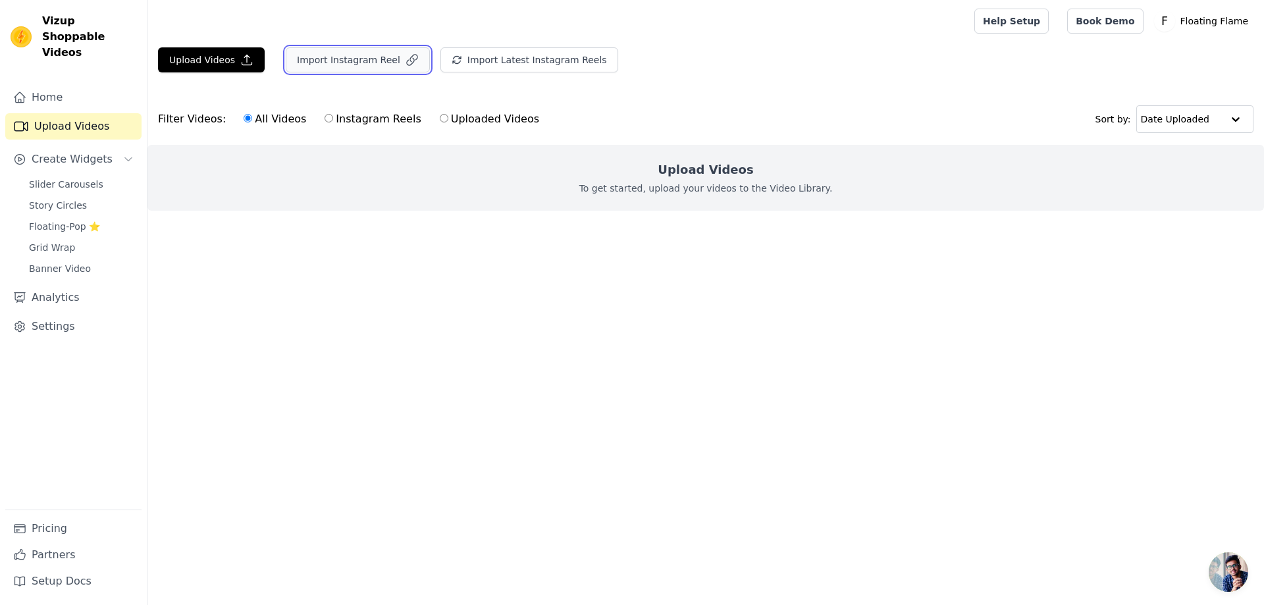
click at [372, 59] on button "Import Instagram Reel" at bounding box center [358, 59] width 144 height 25
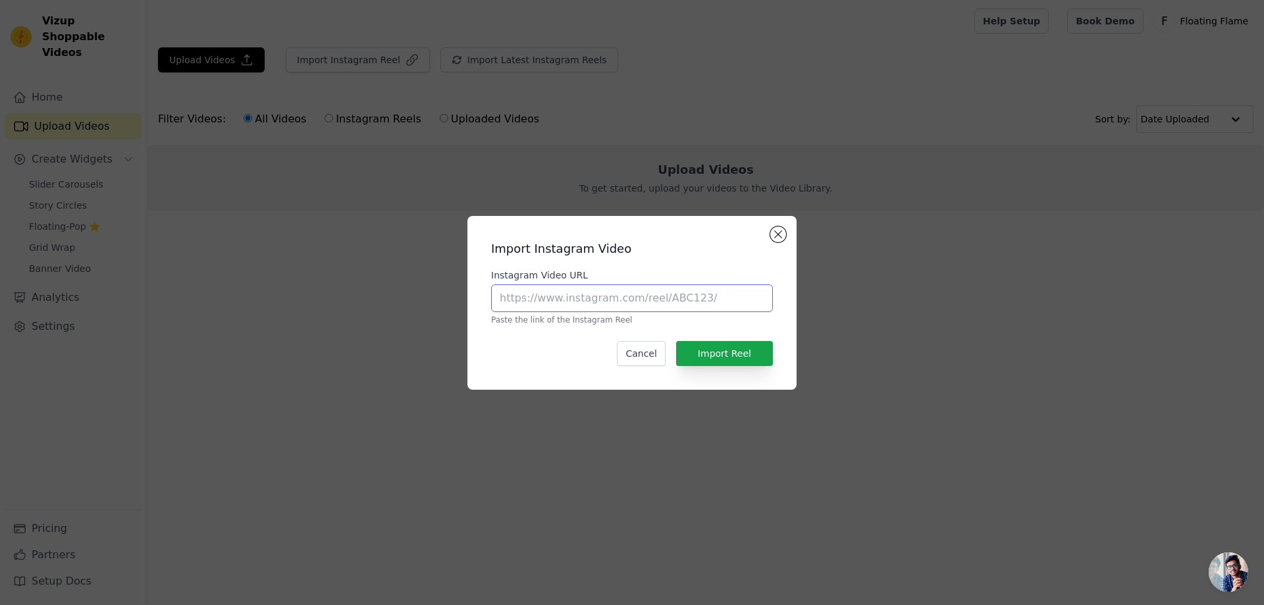
click at [691, 300] on input "Instagram Video URL" at bounding box center [632, 299] width 282 height 28
paste input "https://www.instagram.com/p/DOZB66gDo3Z/"
type input "https://www.instagram.com/p/DOZB66gDo3Z/"
click at [745, 362] on button "Import Reel" at bounding box center [724, 353] width 97 height 25
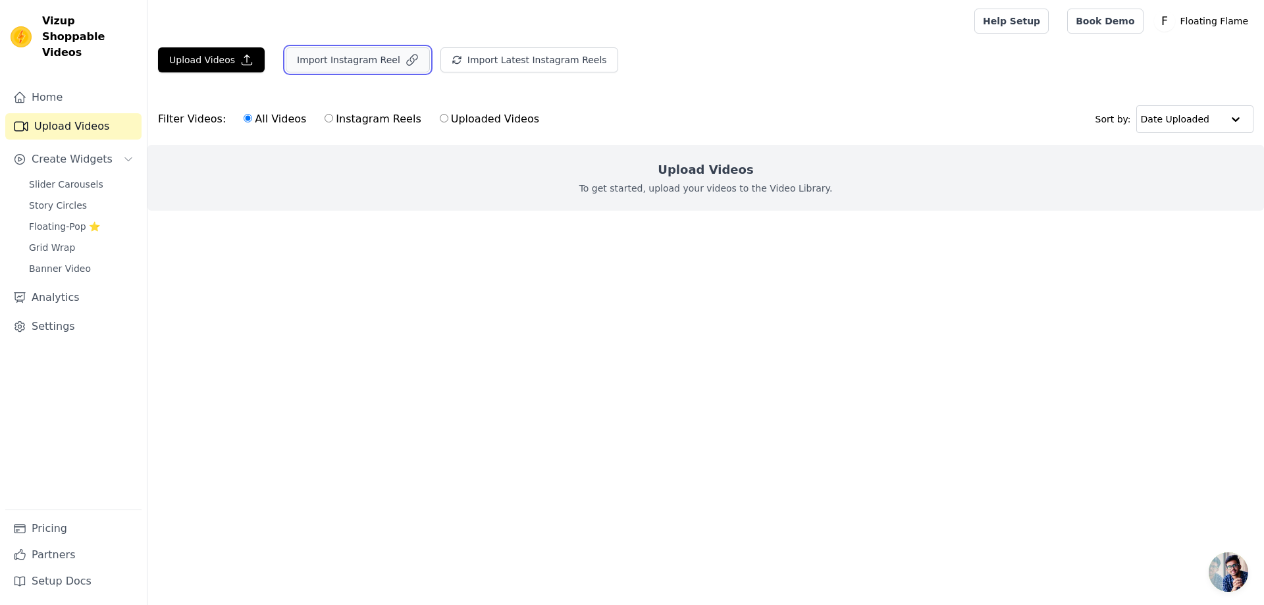
click at [329, 65] on button "Import Instagram Reel" at bounding box center [358, 59] width 144 height 25
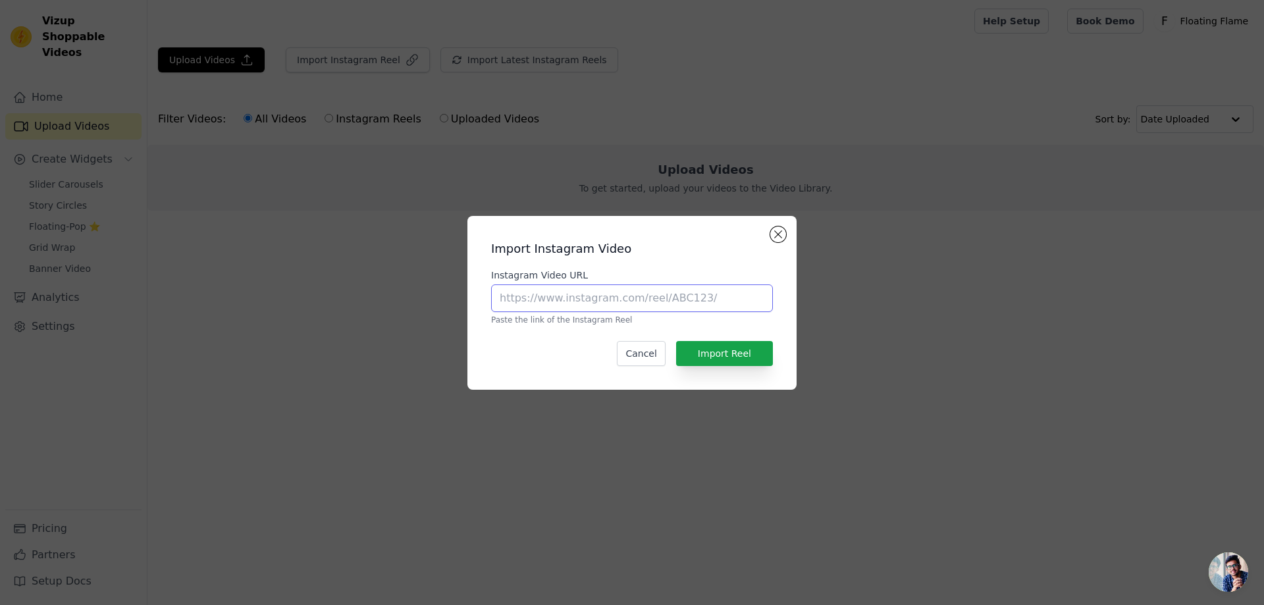
click at [655, 304] on input "Instagram Video URL" at bounding box center [632, 299] width 282 height 28
paste input "https://www.instagram.com/p/DN6GaTmjkkt/"
type input "https://www.instagram.com/p/DN6GaTmjkkt/"
click at [755, 352] on button "Import Reel" at bounding box center [724, 353] width 97 height 25
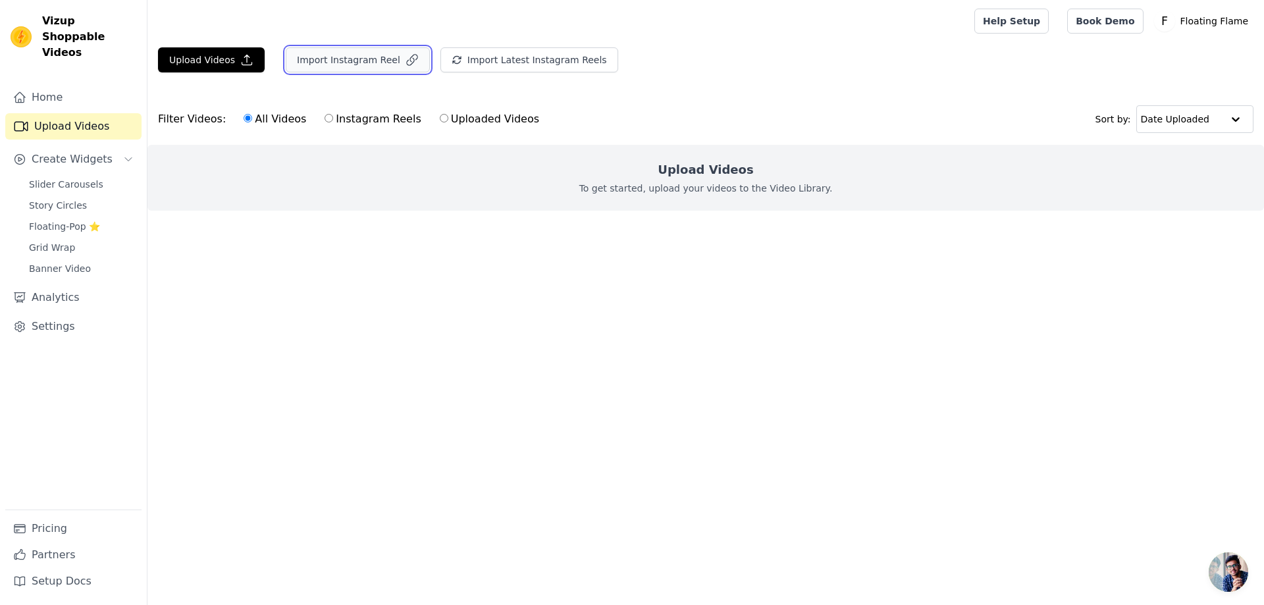
click at [367, 66] on button "Import Instagram Reel" at bounding box center [358, 59] width 144 height 25
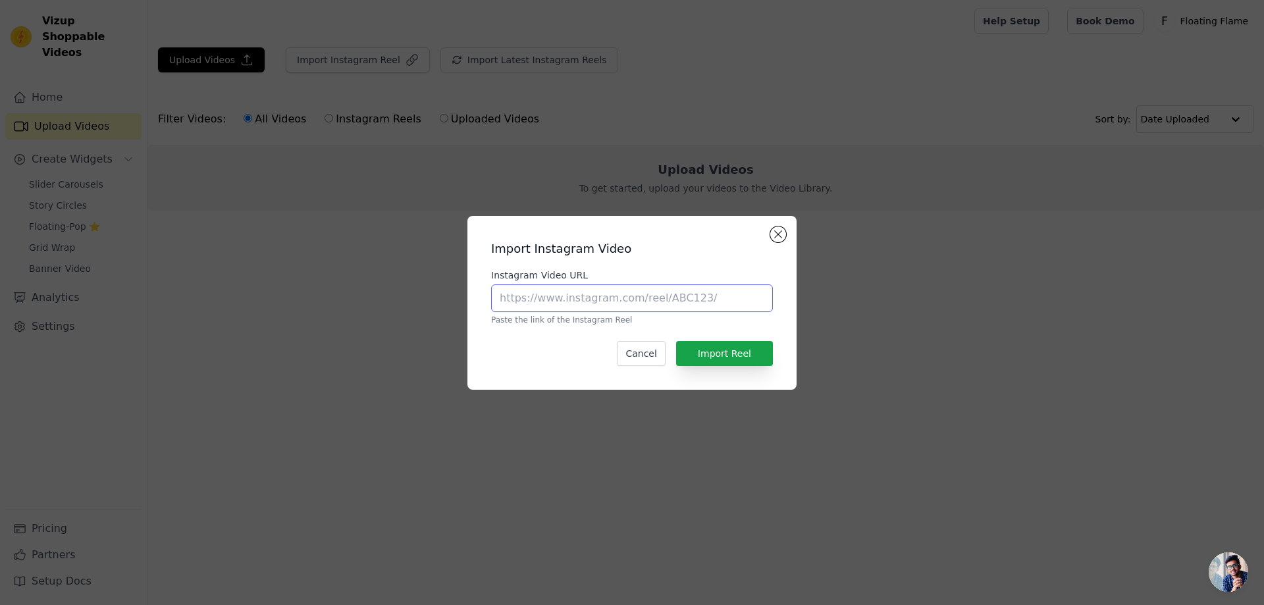
click at [738, 302] on input "Instagram Video URL" at bounding box center [632, 299] width 282 height 28
paste input "https://www.instagram.com/p/DNnqX6uOrD8/"
type input "https://www.instagram.com/p/DNnqX6uOrD8/"
click at [739, 360] on button "Import Reel" at bounding box center [724, 353] width 97 height 25
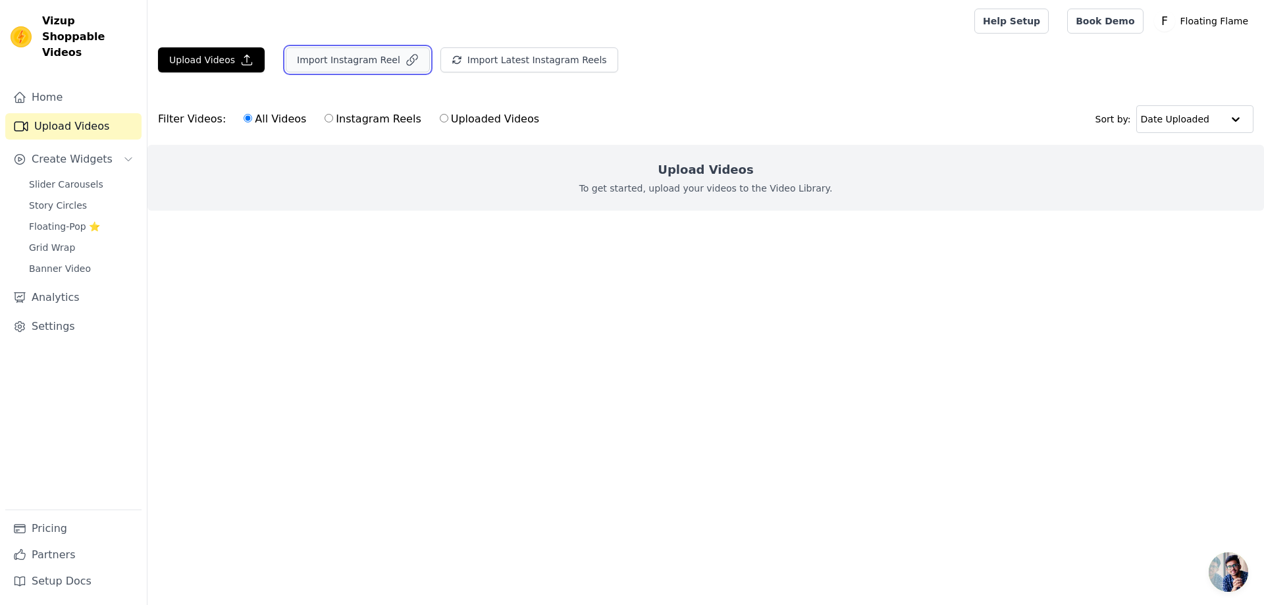
click at [354, 54] on button "Import Instagram Reel" at bounding box center [358, 59] width 144 height 25
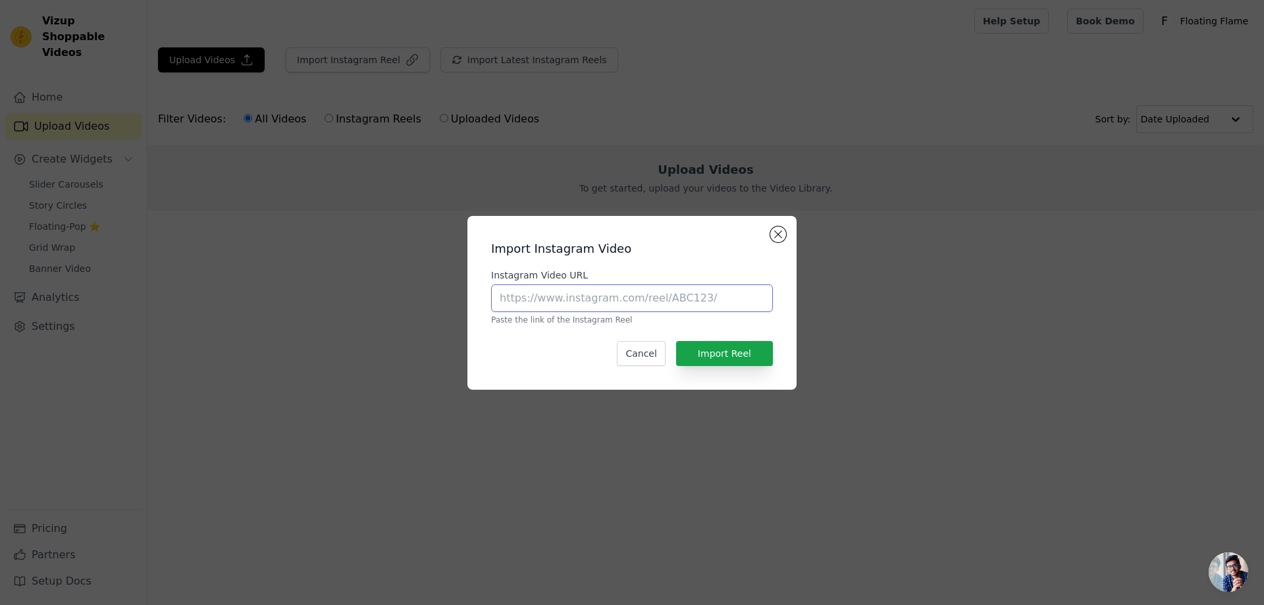
click at [657, 296] on input "Instagram Video URL" at bounding box center [632, 299] width 282 height 28
paste input "https://www.instagram.com/p/DJXhh1Ay5Wl/"
type input "https://www.instagram.com/p/DJXhh1Ay5Wl/"
click at [735, 368] on div "Import Instagram Video Instagram Video URL https://www.instagram.com/p/DJXhh1Ay…" at bounding box center [632, 303] width 308 height 153
click at [736, 358] on button "Import Reel" at bounding box center [724, 353] width 97 height 25
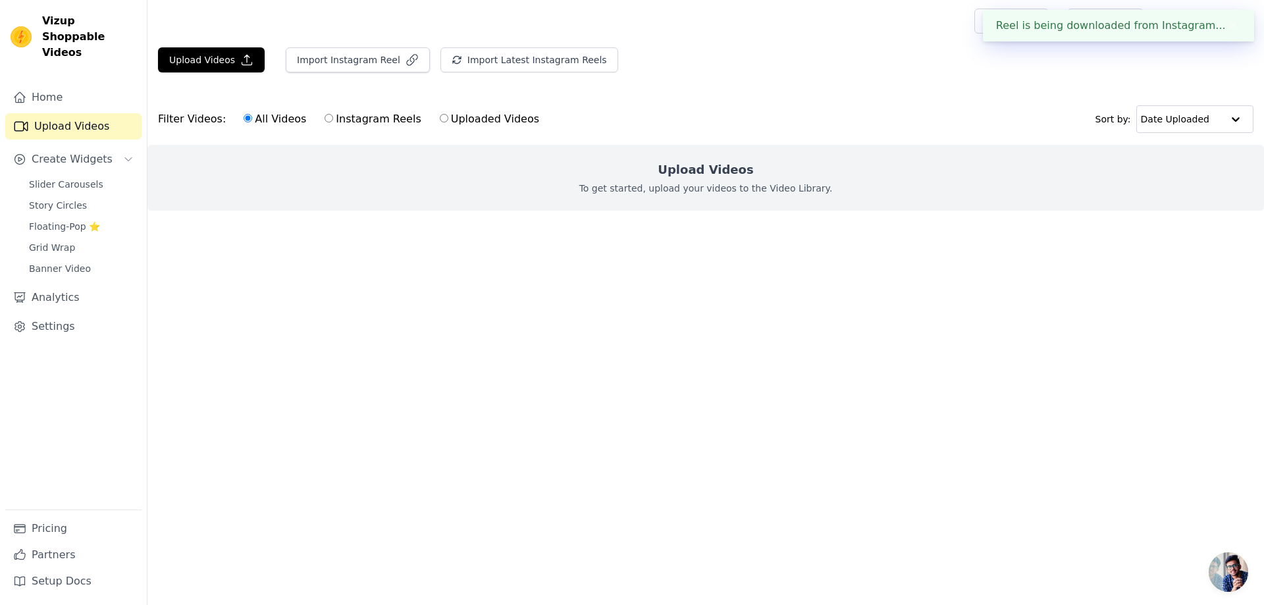
click at [354, 119] on label "Instagram Reels" at bounding box center [372, 119] width 97 height 17
click at [333, 119] on input "Instagram Reels" at bounding box center [329, 118] width 9 height 9
radio input "true"
click at [250, 117] on label "All Videos" at bounding box center [275, 119] width 64 height 17
click at [250, 117] on input "All Videos" at bounding box center [248, 118] width 9 height 9
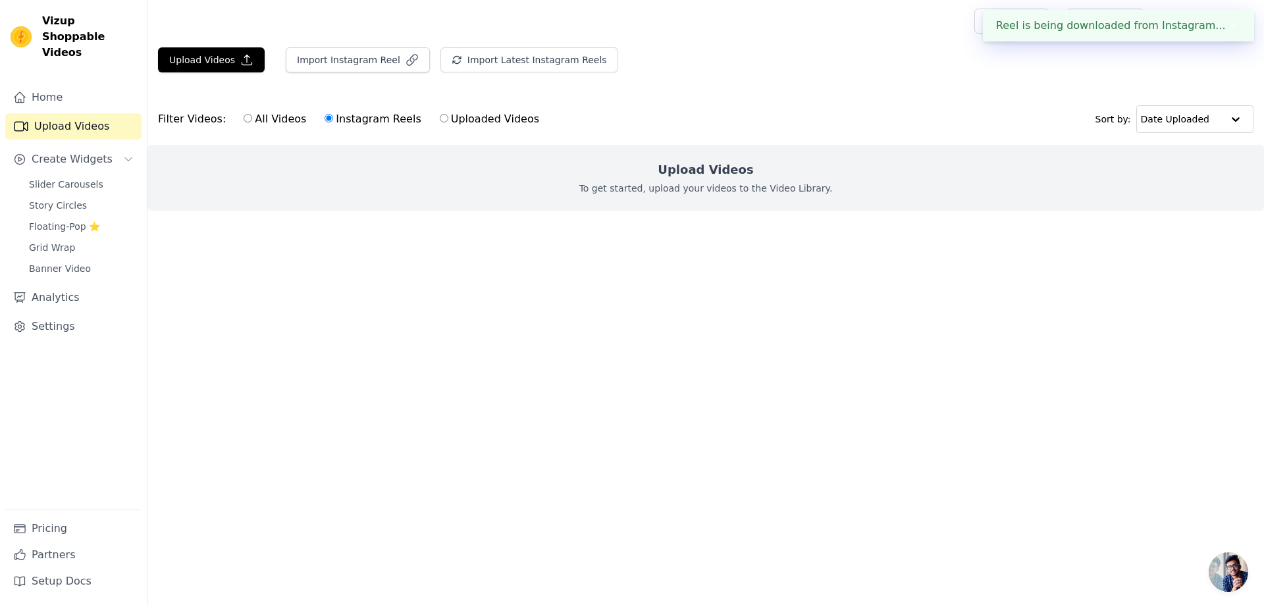
radio input "true"
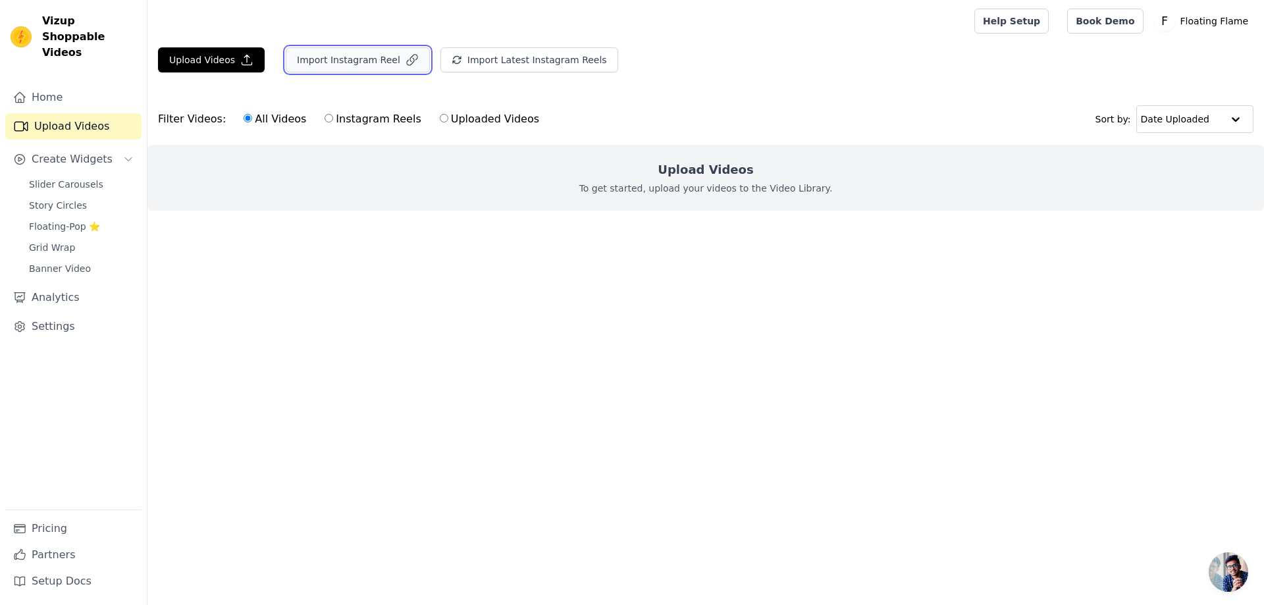
click at [333, 61] on button "Import Instagram Reel" at bounding box center [358, 59] width 144 height 25
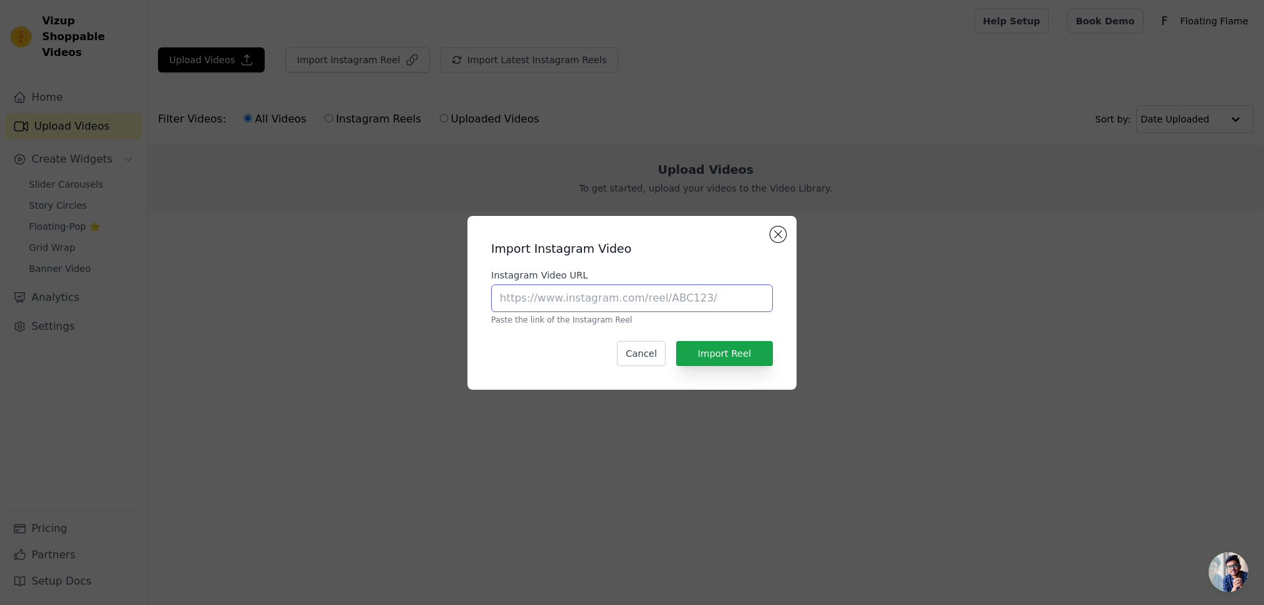
click at [674, 304] on input "Instagram Video URL" at bounding box center [632, 299] width 282 height 28
paste input "https://www.instagram.com/p/DJuY_wKyWoG/"
type input "https://www.instagram.com/p/DJuY_wKyWoG/"
click at [751, 355] on button "Import Reel" at bounding box center [724, 353] width 97 height 25
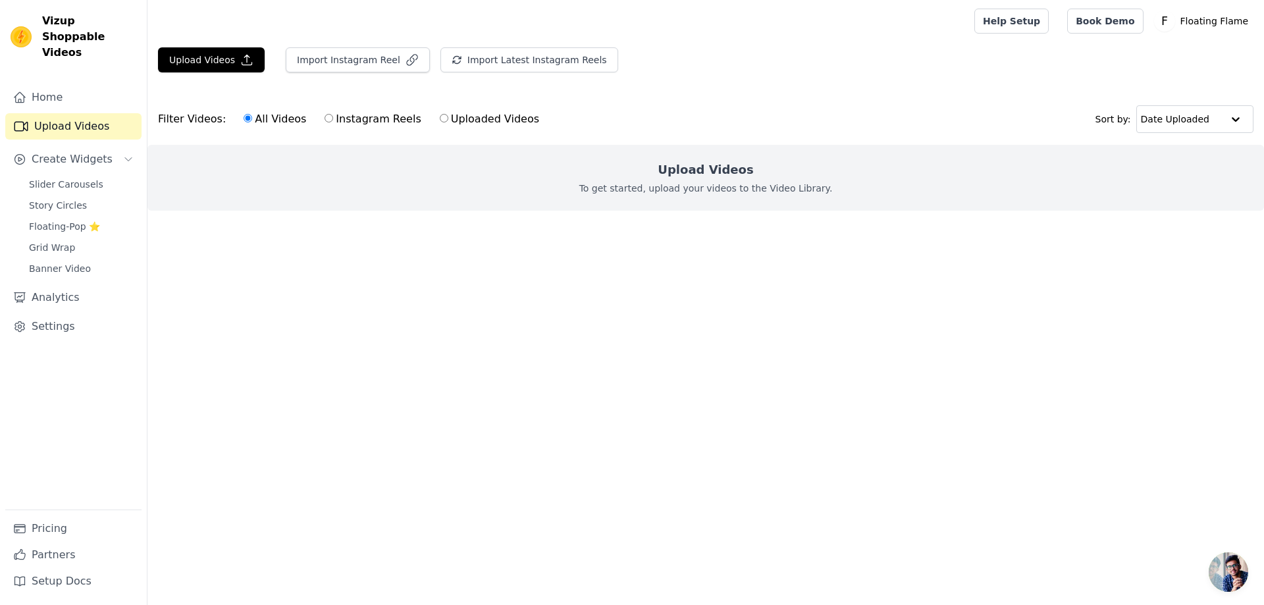
click at [358, 75] on div "Import Instagram Reel" at bounding box center [352, 65] width 155 height 36
click at [396, 68] on button "Import Instagram Reel" at bounding box center [358, 59] width 144 height 25
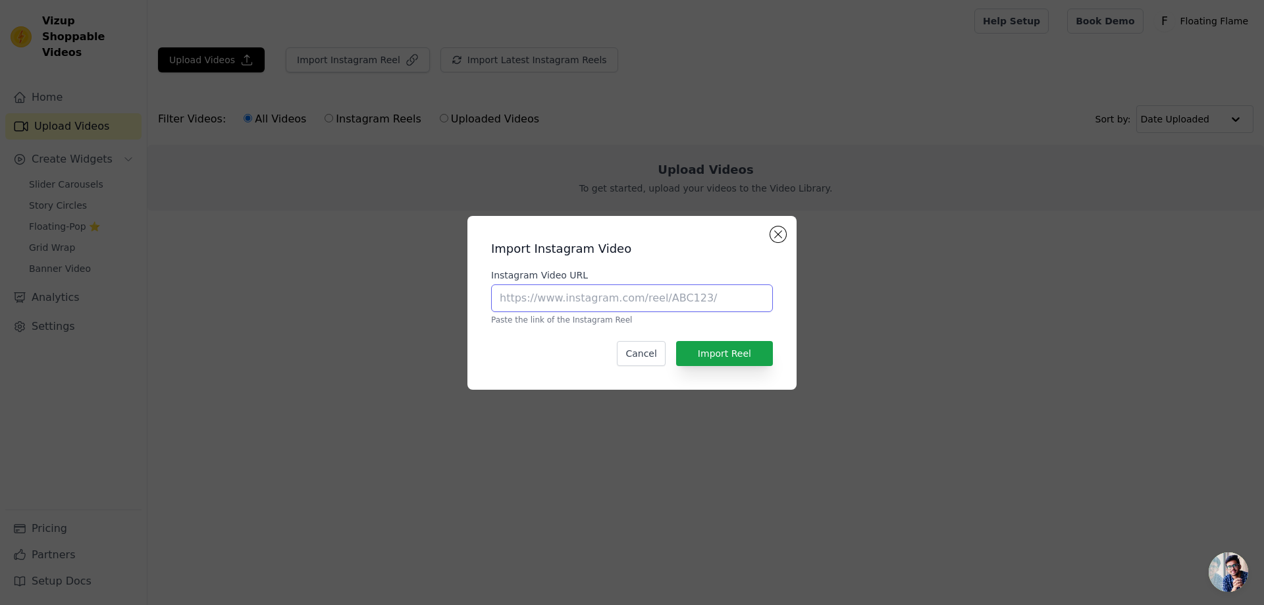
click at [732, 294] on input "Instagram Video URL" at bounding box center [632, 299] width 282 height 28
paste input "https://www.instagram.com/p/DKhfif-M2Z0/"
type input "https://www.instagram.com/p/DKhfif-M2Z0/"
click at [736, 360] on button "Import Reel" at bounding box center [724, 353] width 97 height 25
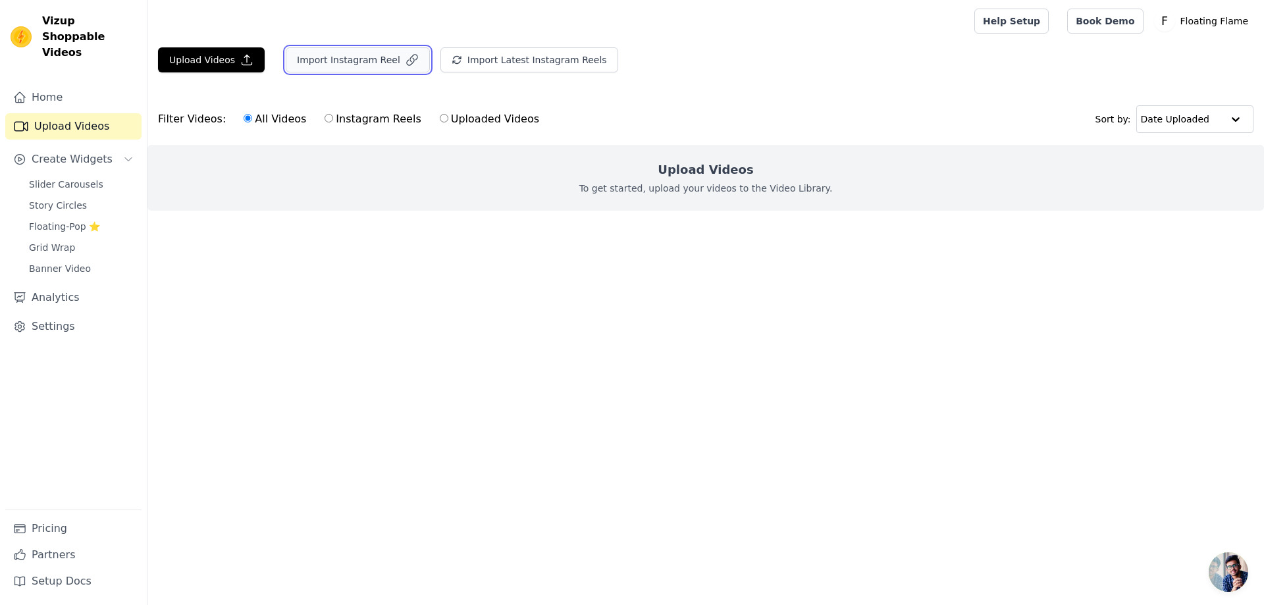
click at [336, 68] on button "Import Instagram Reel" at bounding box center [358, 59] width 144 height 25
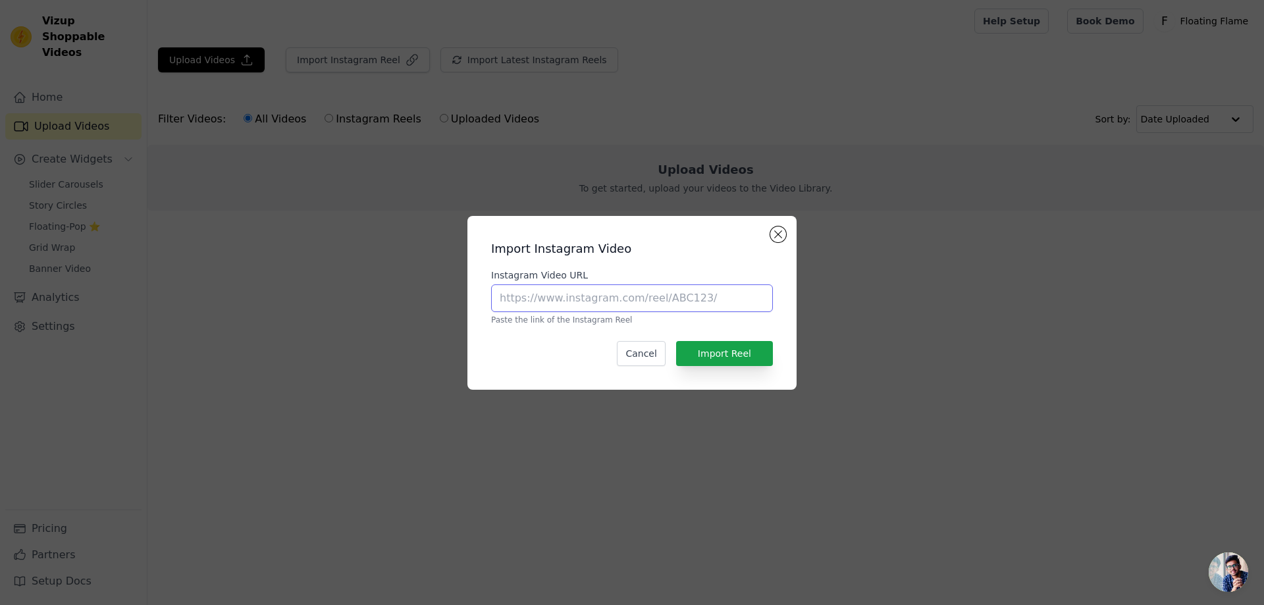
click at [668, 292] on input "Instagram Video URL" at bounding box center [632, 299] width 282 height 28
paste input "https://www.instagram.com/p/DK7XjNMMwUY/"
type input "https://www.instagram.com/p/DK7XjNMMwUY/"
click at [754, 351] on button "Import Reel" at bounding box center [724, 353] width 97 height 25
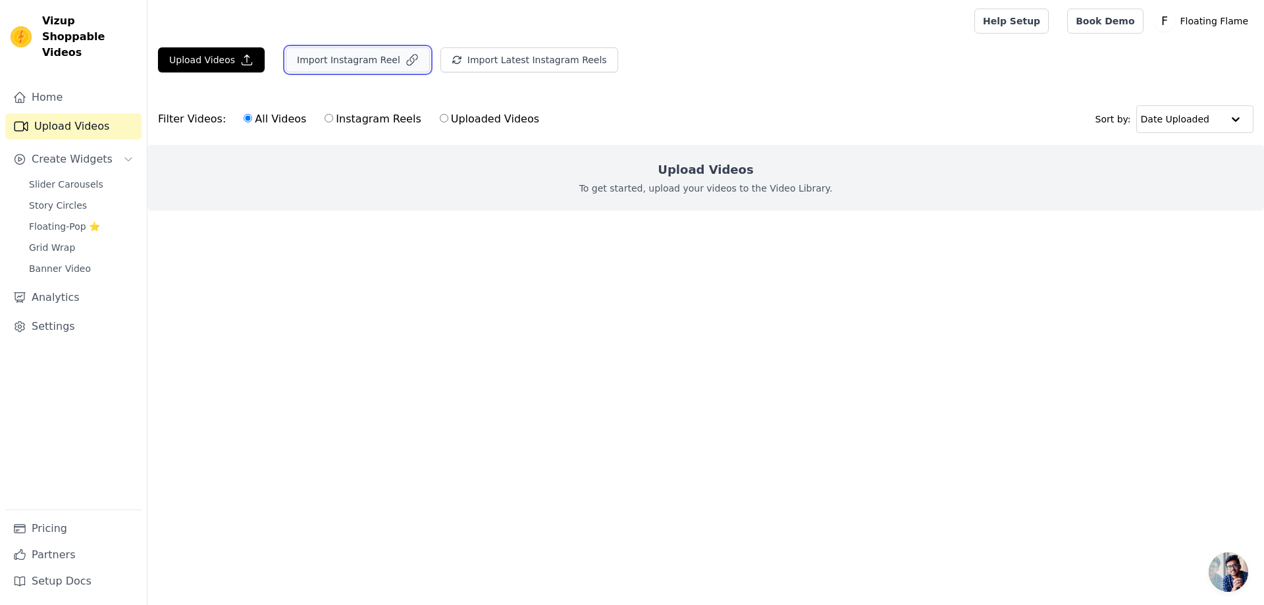
click at [354, 65] on button "Import Instagram Reel" at bounding box center [358, 59] width 144 height 25
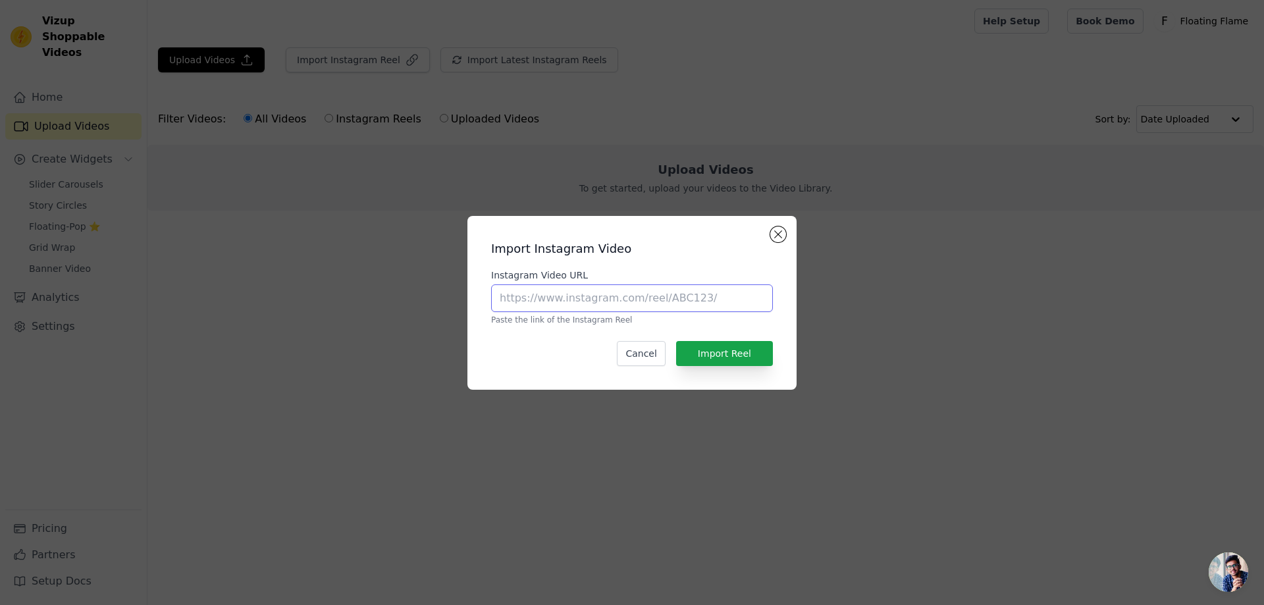
click at [660, 302] on input "Instagram Video URL" at bounding box center [632, 299] width 282 height 28
paste input "https://www.instagram.com/p/DLSXjjGMS3p/"
type input "https://www.instagram.com/p/DLSXjjGMS3p/"
click at [733, 354] on button "Import Reel" at bounding box center [724, 353] width 97 height 25
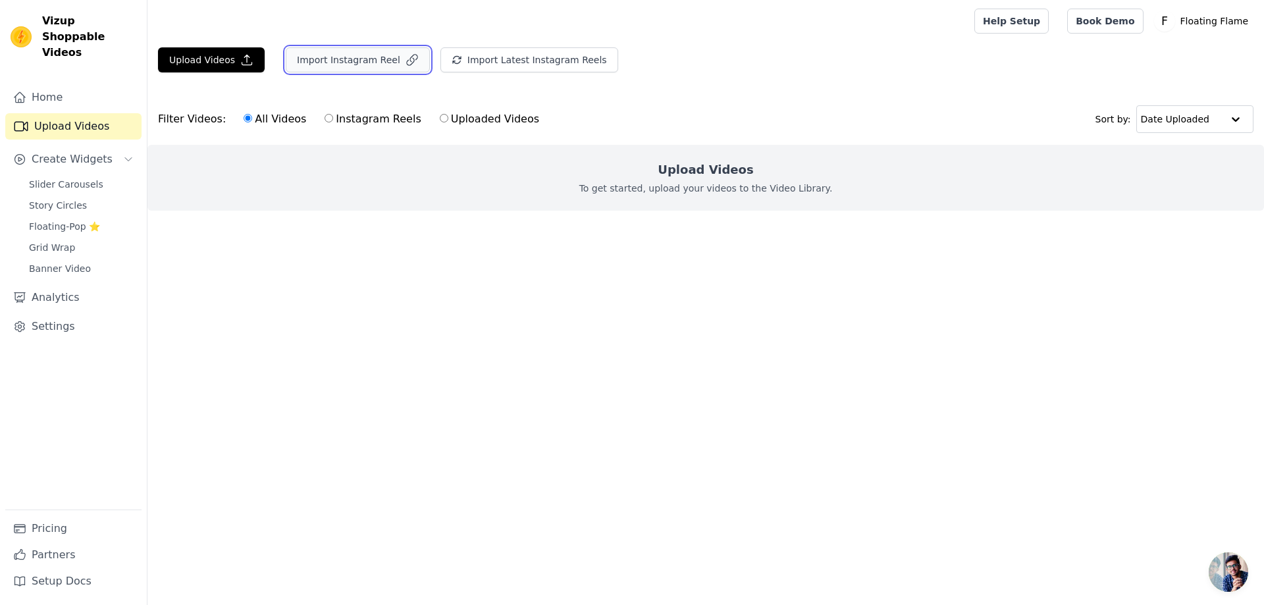
click at [363, 66] on button "Import Instagram Reel" at bounding box center [358, 59] width 144 height 25
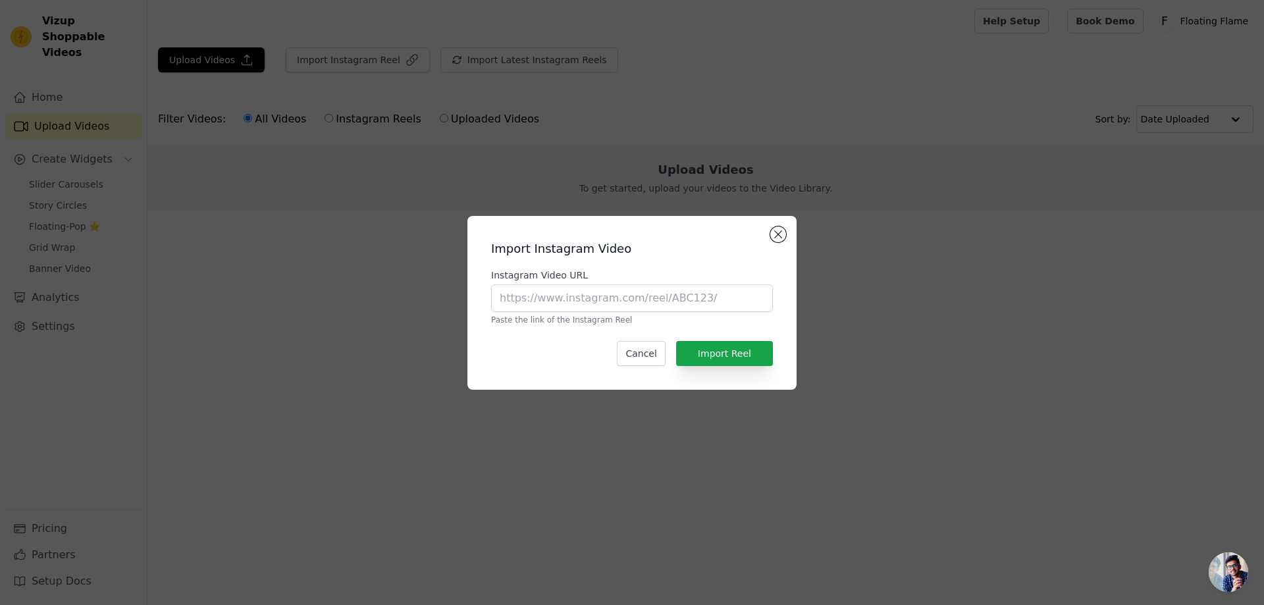
click at [686, 315] on p "Paste the link of the Instagram Reel" at bounding box center [632, 320] width 282 height 11
click at [686, 302] on input "Instagram Video URL" at bounding box center [632, 299] width 282 height 28
paste input "https://www.instagram.com/p/DLh4_Y7sD9I/"
type input "https://www.instagram.com/p/DLh4_Y7sD9I/"
click at [740, 352] on button "Import Reel" at bounding box center [724, 353] width 97 height 25
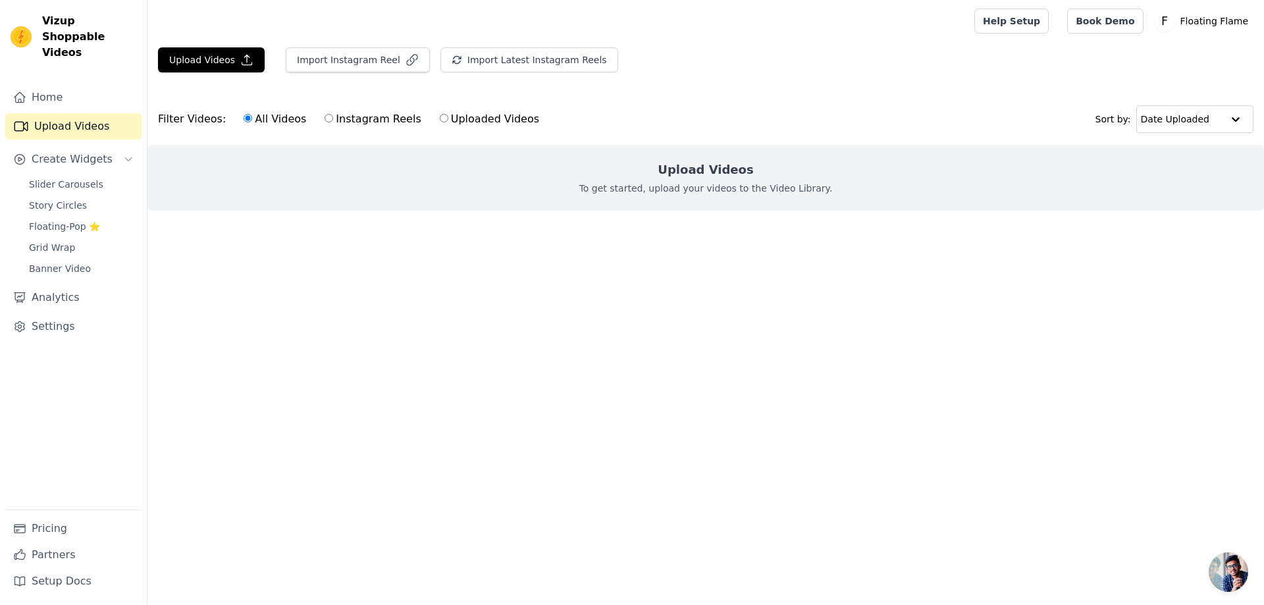
click at [335, 113] on label "Instagram Reels" at bounding box center [372, 119] width 97 height 17
click at [333, 114] on input "Instagram Reels" at bounding box center [329, 118] width 9 height 9
radio input "true"
click at [342, 62] on button "Import Instagram Reel" at bounding box center [358, 59] width 144 height 25
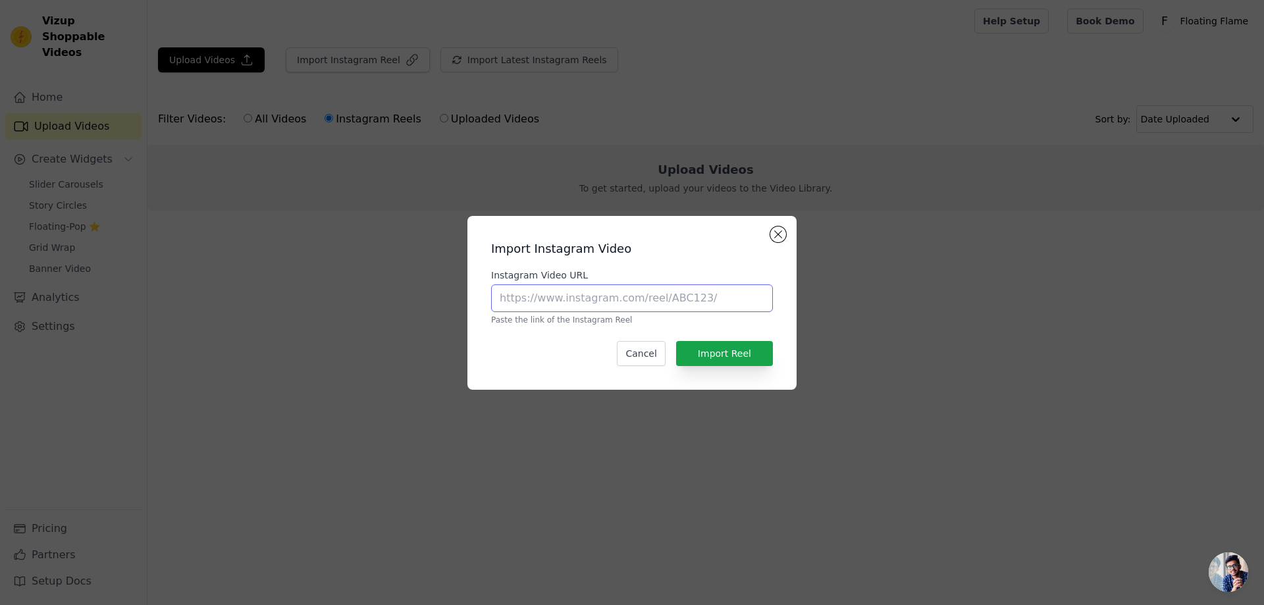
click at [629, 292] on input "Instagram Video URL" at bounding box center [632, 299] width 282 height 28
paste input "https://www.instagram.com/p/DMTEMJfM1dw/"
type input "https://www.instagram.com/p/DMTEMJfM1dw/"
click at [730, 343] on button "Import Reel" at bounding box center [724, 353] width 97 height 25
click at [730, 352] on button "Import Reel" at bounding box center [724, 353] width 97 height 25
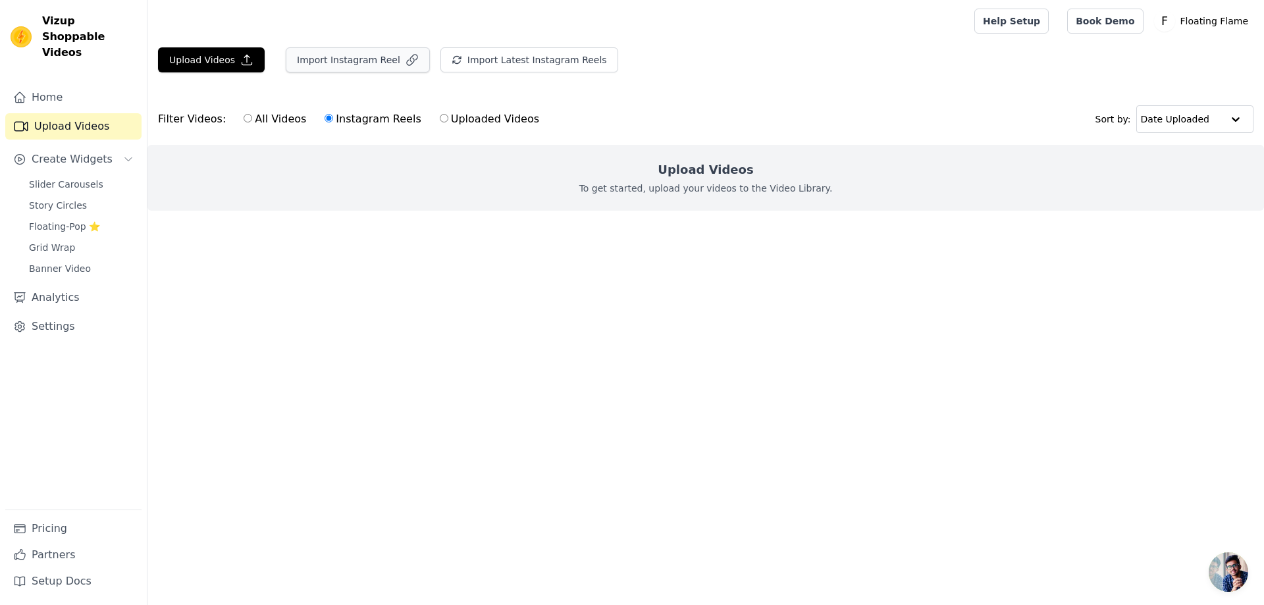
click at [380, 72] on div "Import Instagram Reel" at bounding box center [352, 65] width 155 height 36
click at [406, 59] on icon "button" at bounding box center [412, 59] width 13 height 13
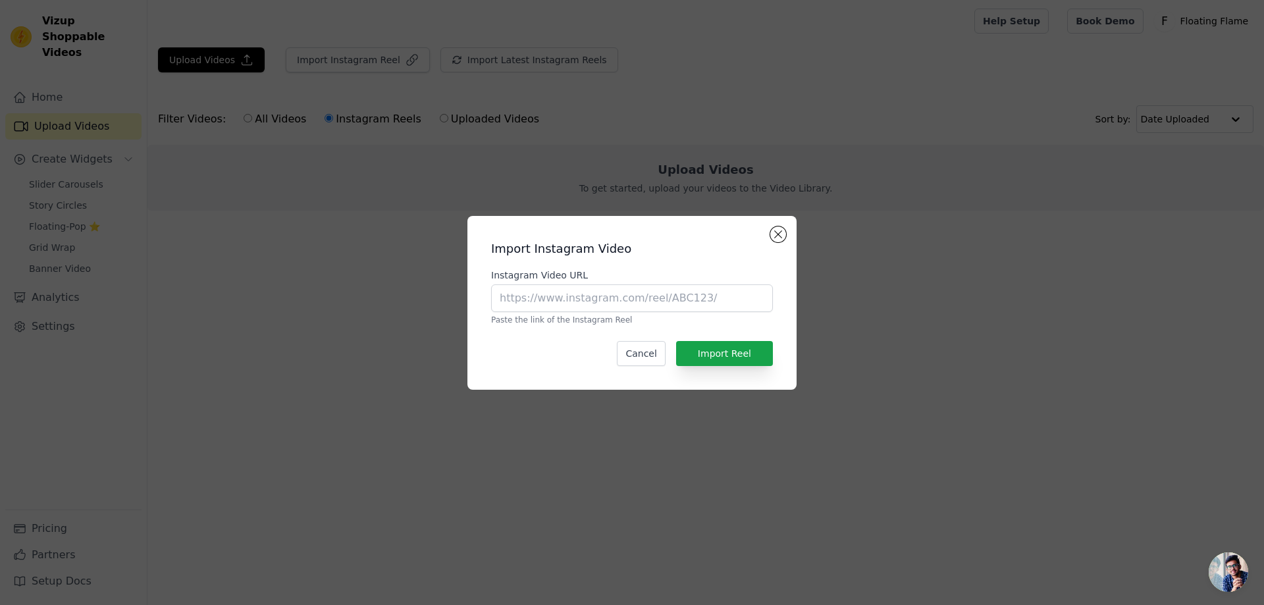
click at [707, 276] on label "Instagram Video URL" at bounding box center [632, 275] width 282 height 13
click at [707, 285] on input "Instagram Video URL" at bounding box center [632, 299] width 282 height 28
click at [712, 296] on input "Instagram Video URL" at bounding box center [632, 299] width 282 height 28
paste input "https://www.instagram.com/p/DNER71uSmtY/"
type input "https://www.instagram.com/p/DNER71uSmtY/"
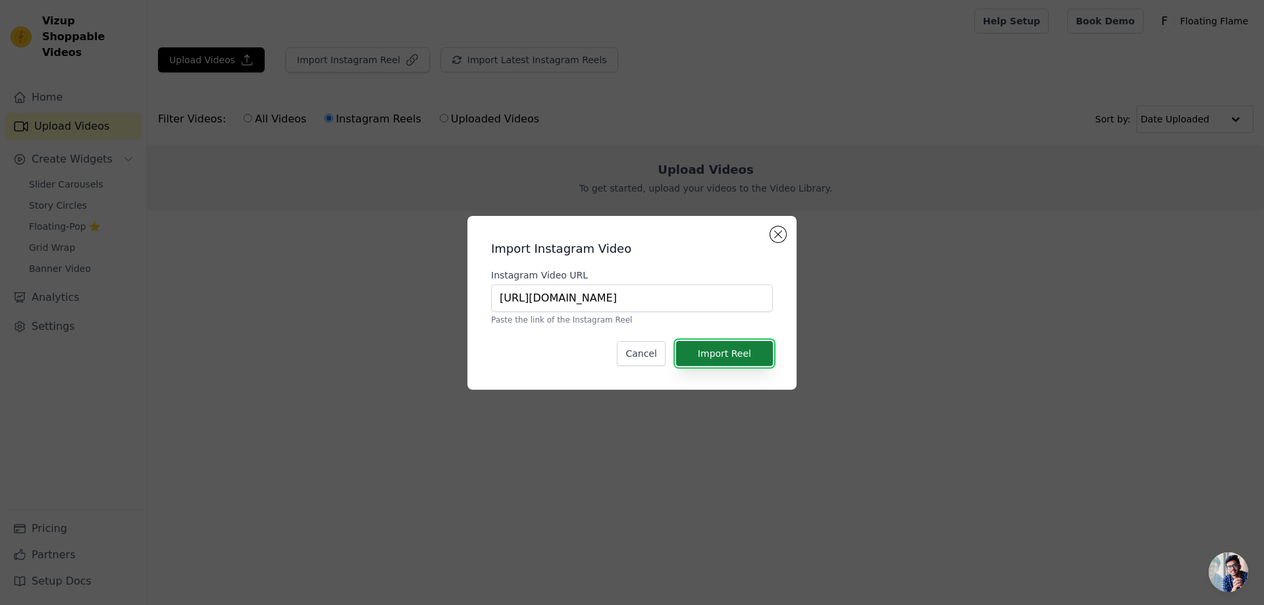
click at [754, 357] on button "Import Reel" at bounding box center [724, 353] width 97 height 25
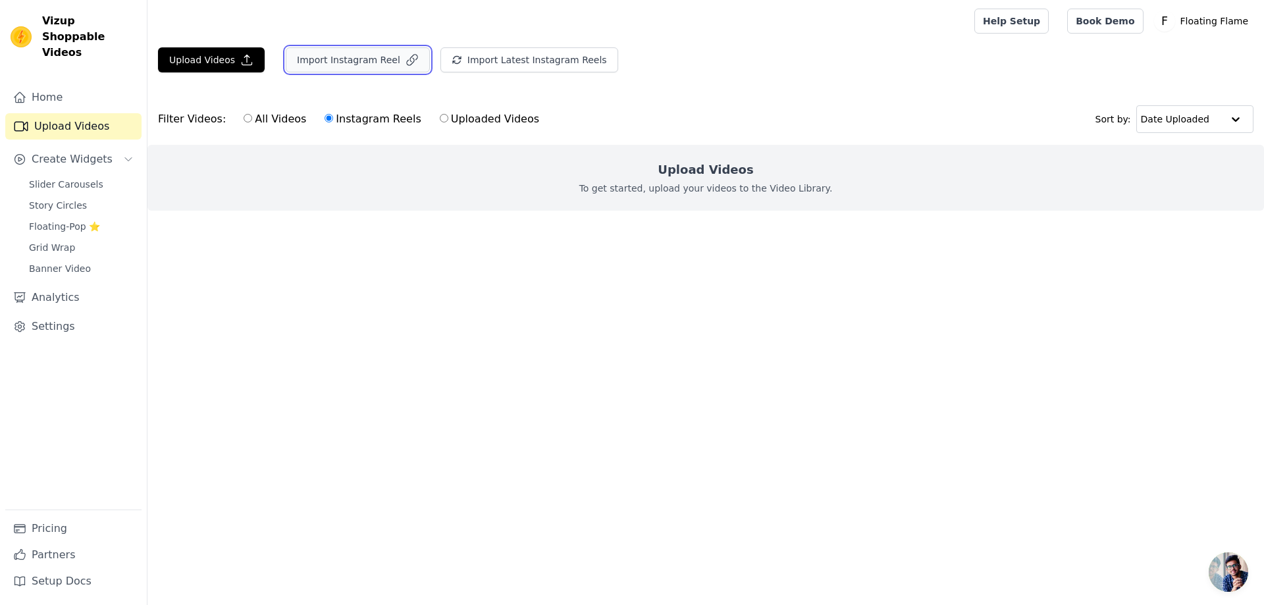
click at [340, 59] on button "Import Instagram Reel" at bounding box center [358, 59] width 144 height 25
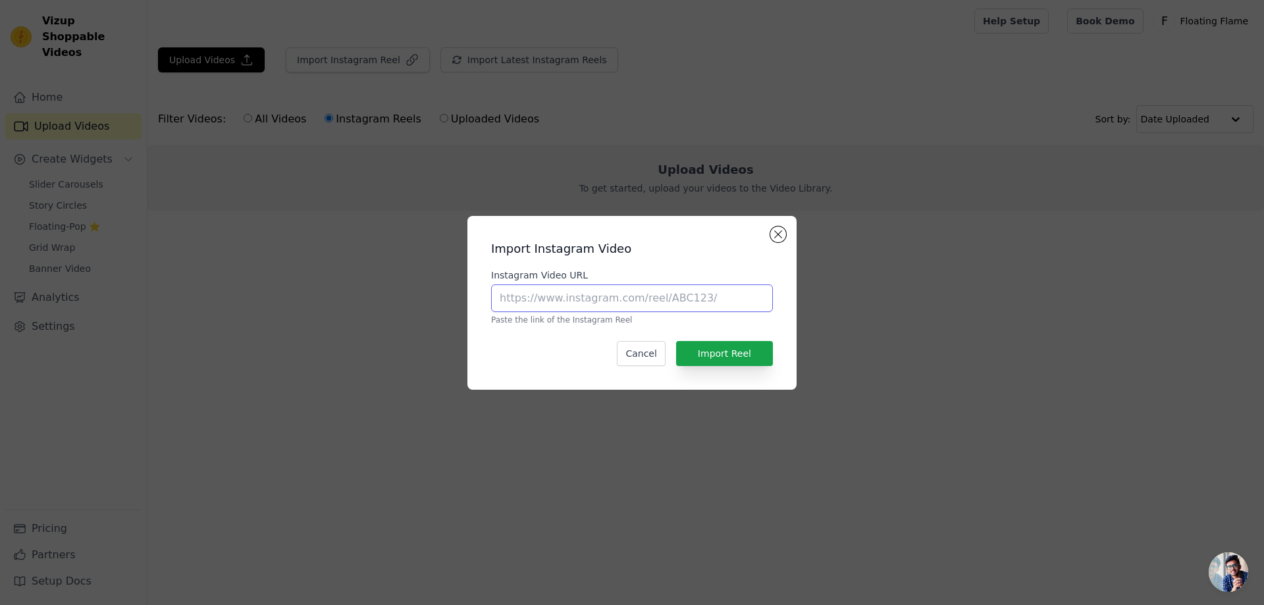
click at [645, 302] on input "Instagram Video URL" at bounding box center [632, 299] width 282 height 28
paste input "https://www.instagram.com/p/DNVzkJlue4x/"
type input "https://www.instagram.com/p/DNVzkJlue4x/"
click at [741, 344] on button "Import Reel" at bounding box center [724, 353] width 97 height 25
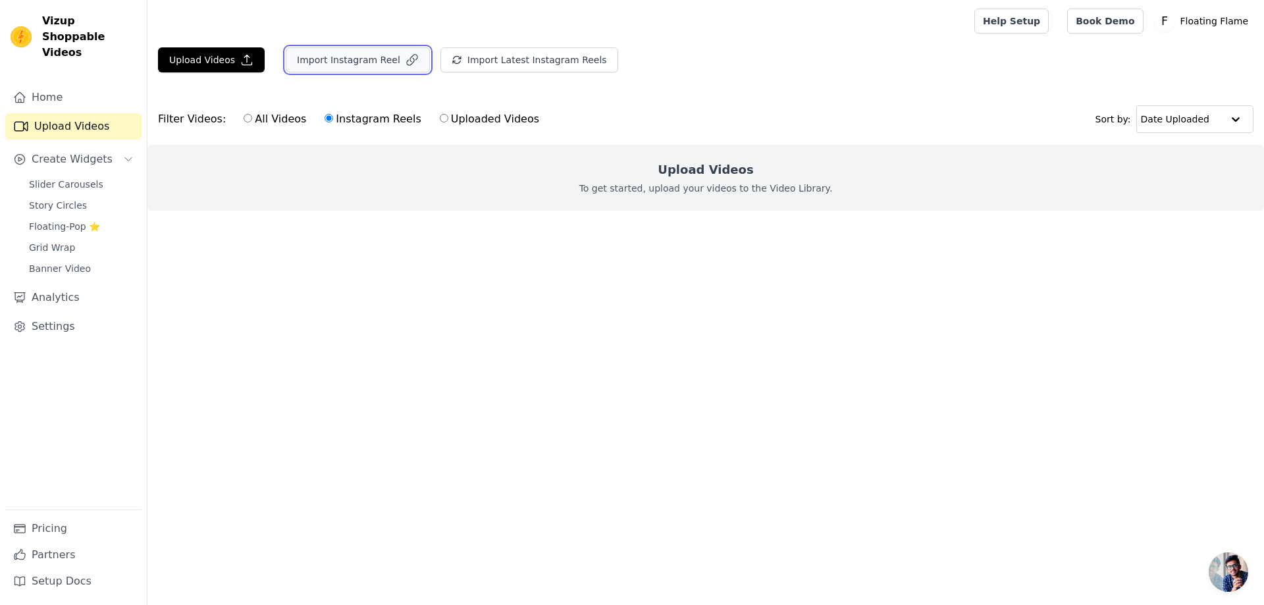
click at [366, 49] on button "Import Instagram Reel" at bounding box center [358, 59] width 144 height 25
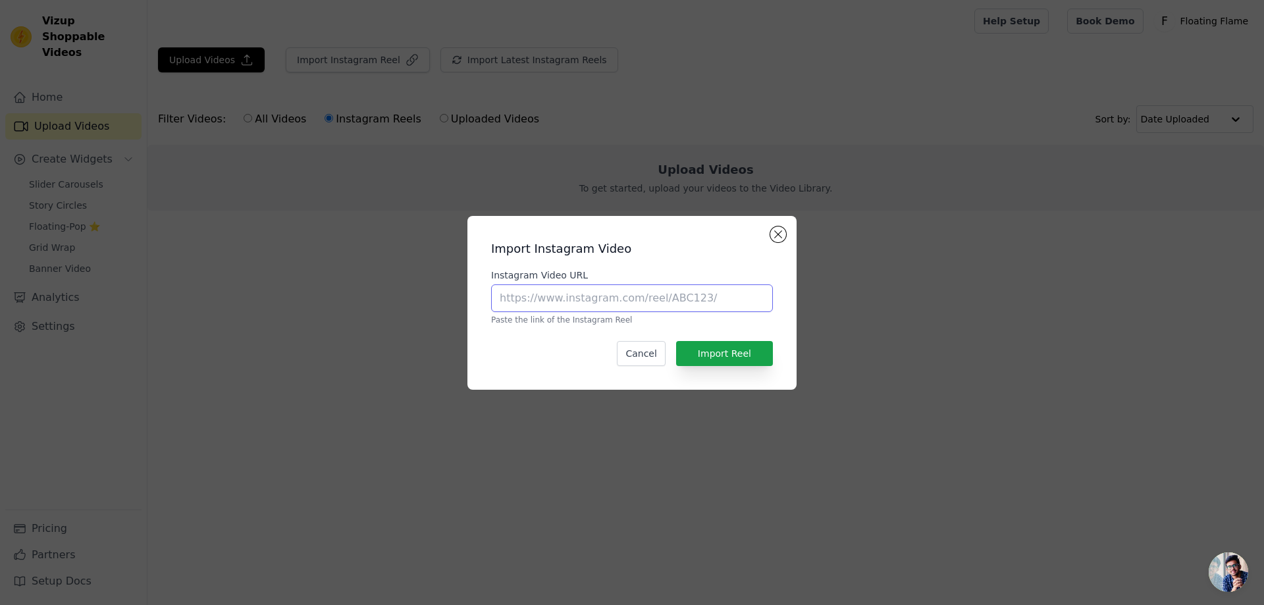
click at [702, 302] on input "Instagram Video URL" at bounding box center [632, 299] width 282 height 28
paste input "https://www.instagram.com/p/DNbE4_SOTj3/"
type input "https://www.instagram.com/p/DNbE4_SOTj3/"
click at [738, 352] on button "Import Reel" at bounding box center [724, 353] width 97 height 25
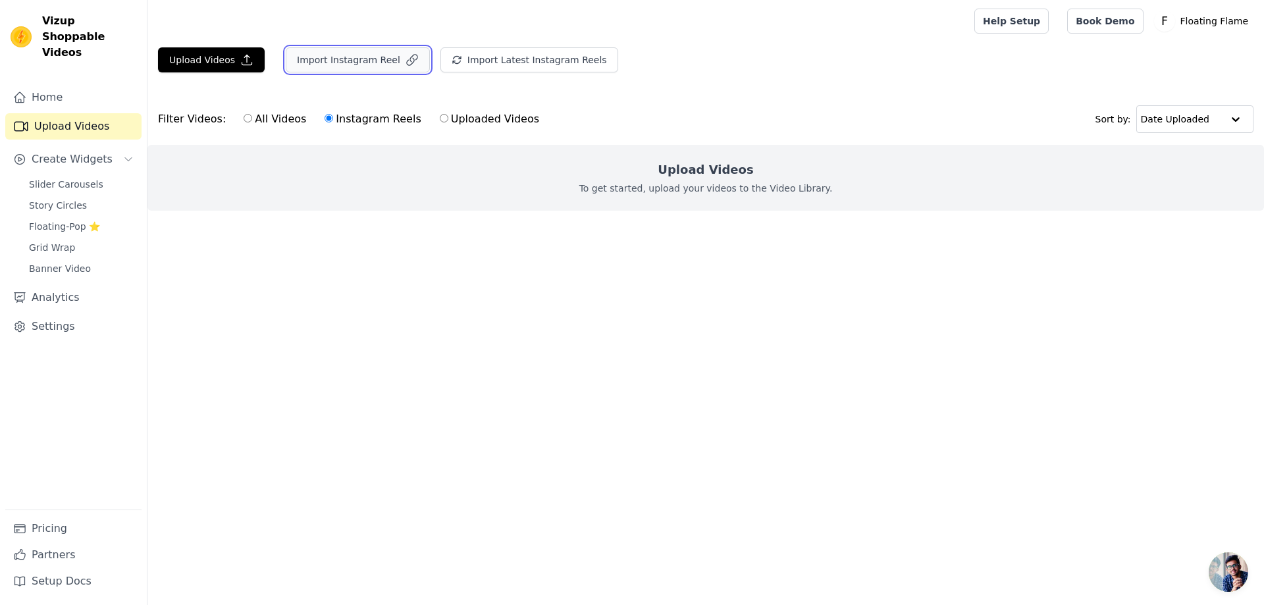
click at [350, 68] on button "Import Instagram Reel" at bounding box center [358, 59] width 144 height 25
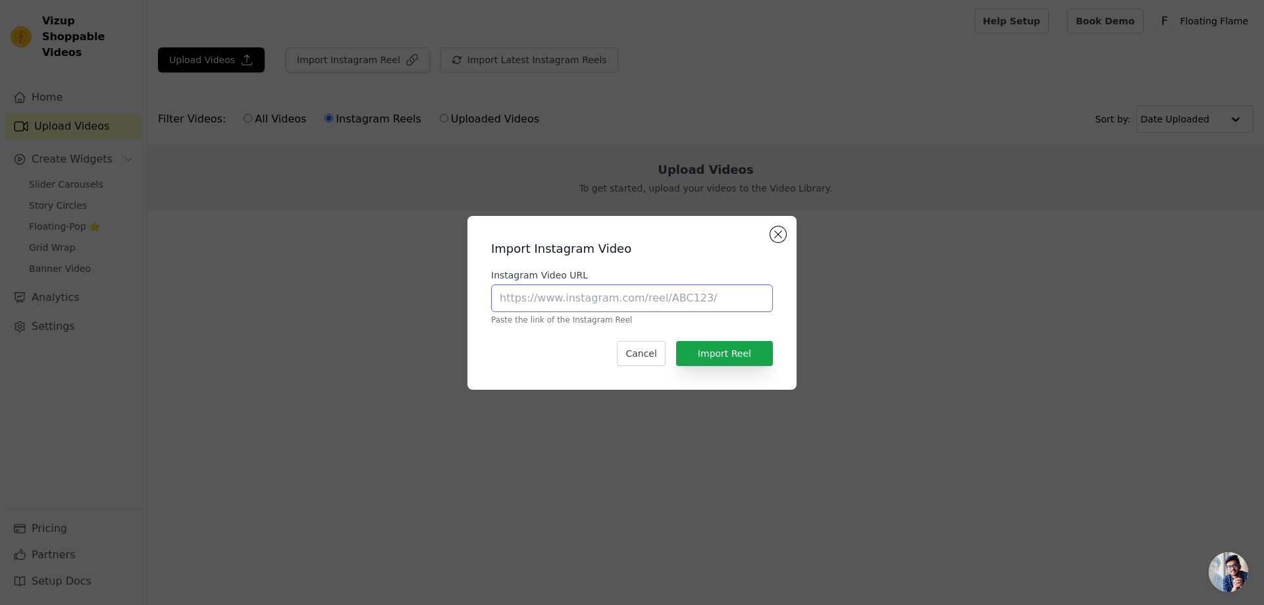
click at [609, 306] on input "Instagram Video URL" at bounding box center [632, 299] width 282 height 28
paste input "https://www.instagram.com/p/DNg1-_DSBFe/"
type input "https://www.instagram.com/p/DNg1-_DSBFe/"
click at [735, 364] on button "Import Reel" at bounding box center [724, 353] width 97 height 25
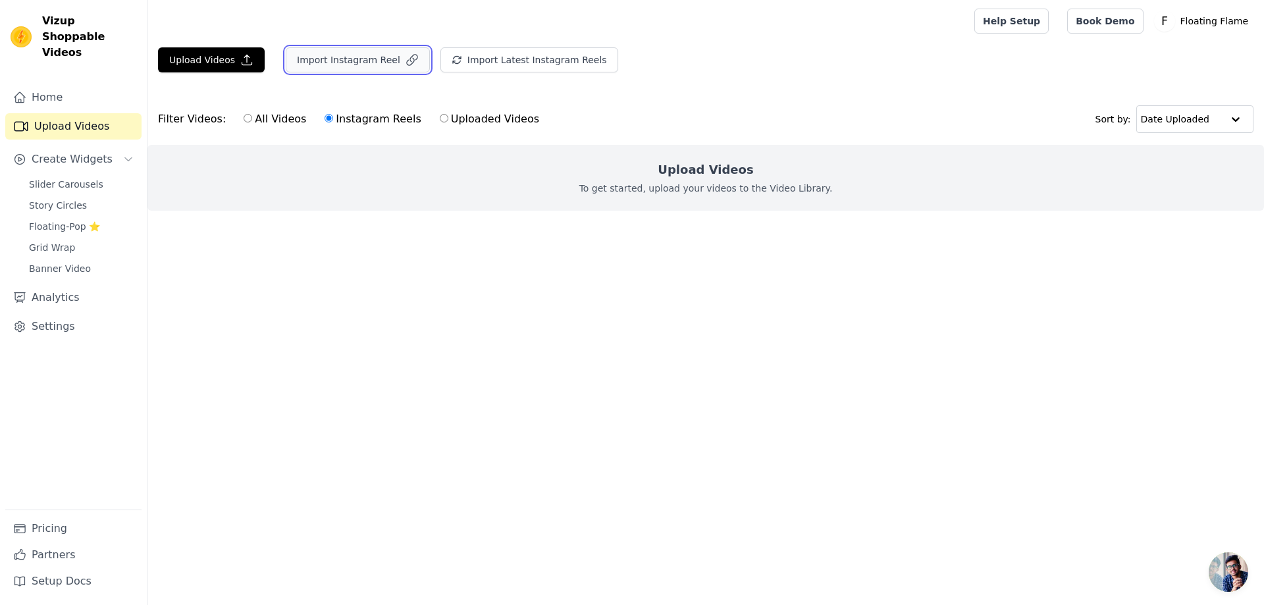
click at [369, 60] on button "Import Instagram Reel" at bounding box center [358, 59] width 144 height 25
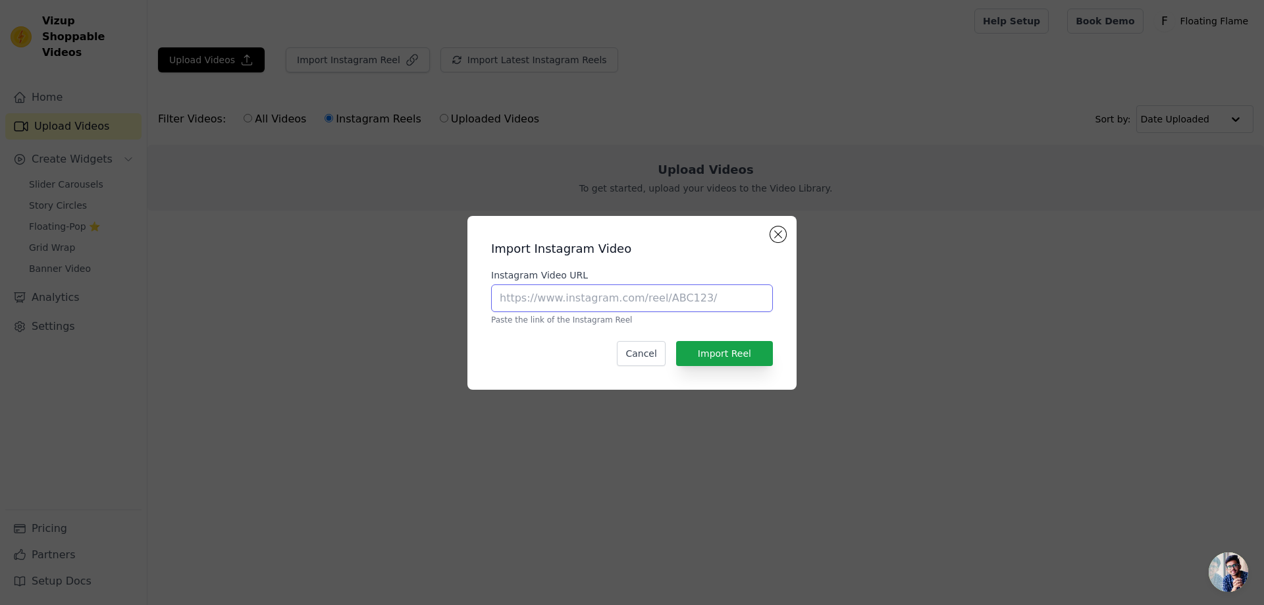
click at [645, 298] on input "Instagram Video URL" at bounding box center [632, 299] width 282 height 28
paste input "https://www.instagram.com/p/DN8jxbmjuKd/"
type input "https://www.instagram.com/p/DN8jxbmjuKd/"
click at [752, 348] on button "Import Reel" at bounding box center [724, 353] width 97 height 25
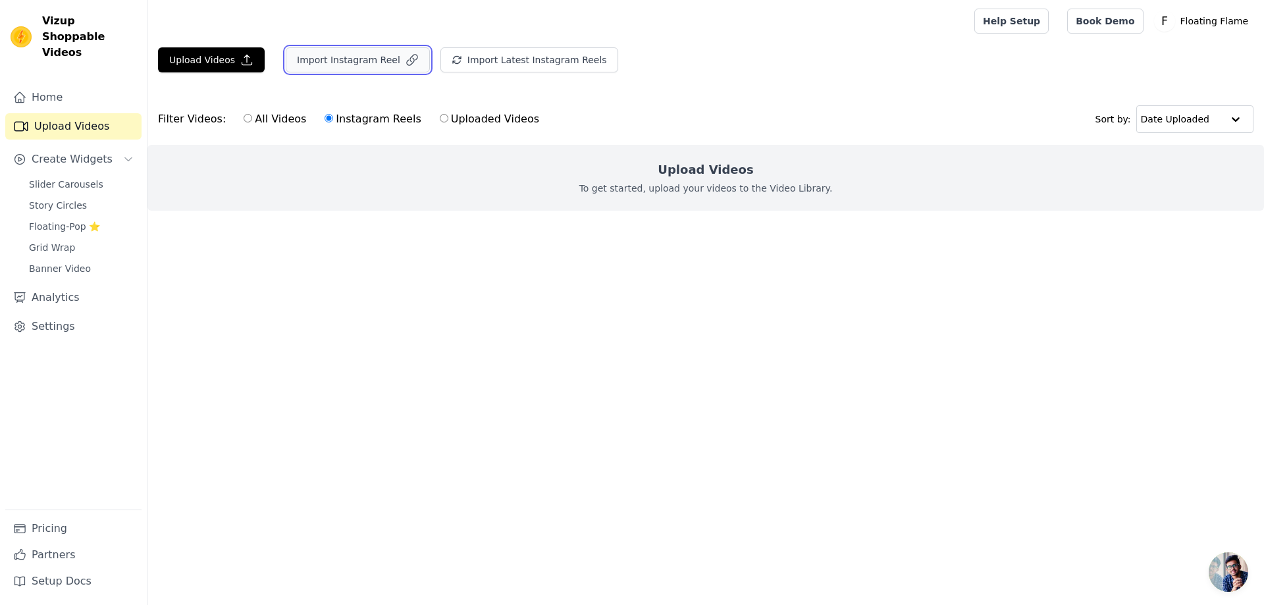
click at [388, 61] on button "Import Instagram Reel" at bounding box center [358, 59] width 144 height 25
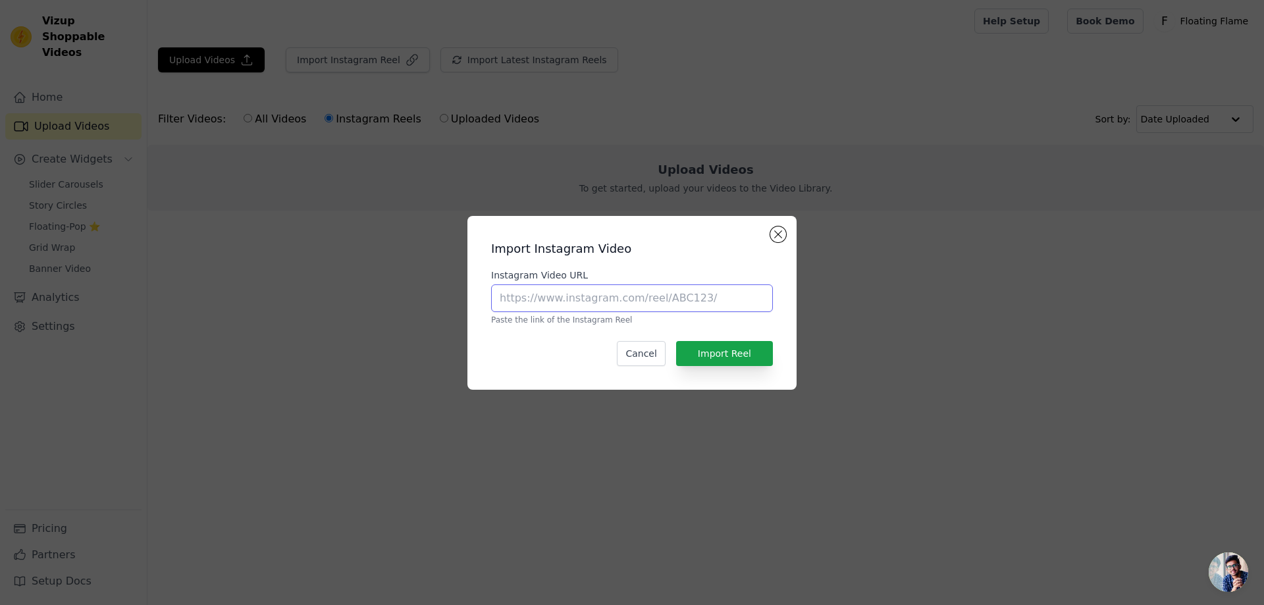
click at [710, 293] on input "Instagram Video URL" at bounding box center [632, 299] width 282 height 28
paste input "https://www.instagram.com/p/DOv2VjxDk_r/"
type input "https://www.instagram.com/p/DOv2VjxDk_r/"
click at [743, 358] on button "Import Reel" at bounding box center [724, 353] width 97 height 25
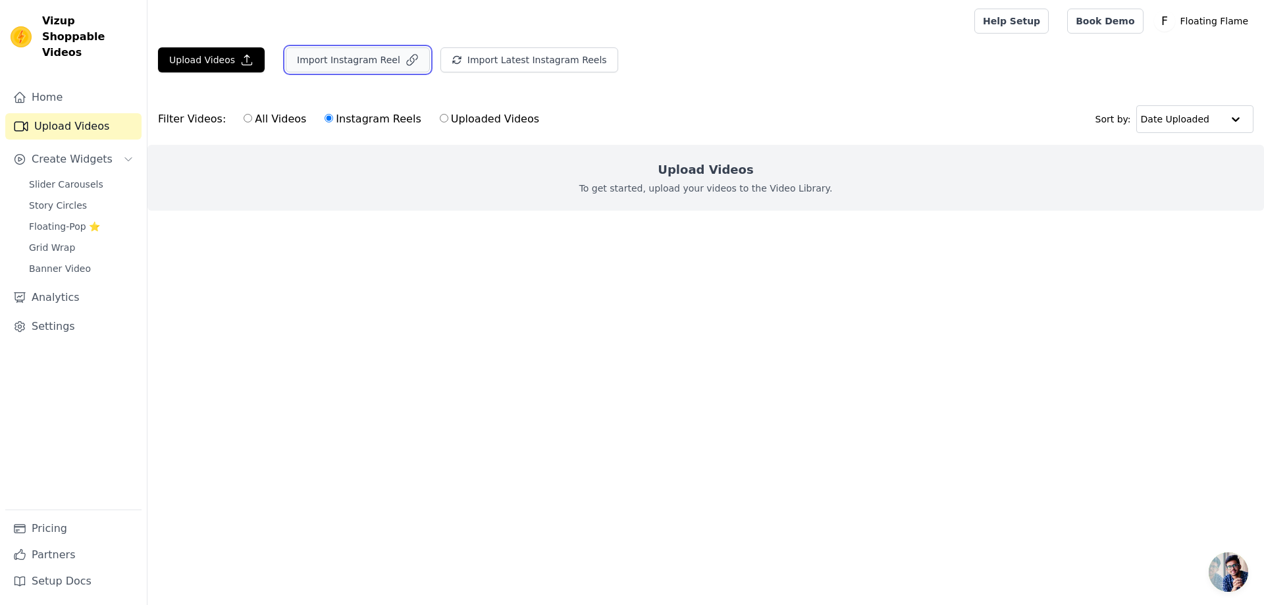
click at [387, 64] on button "Import Instagram Reel" at bounding box center [358, 59] width 144 height 25
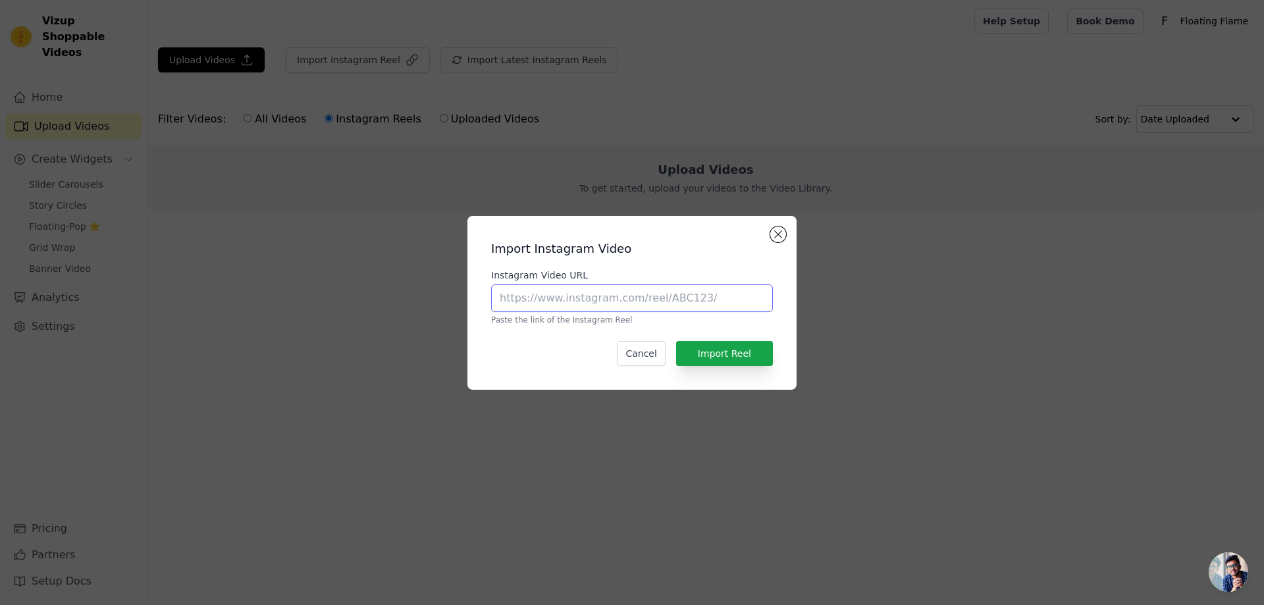
click at [680, 298] on input "Instagram Video URL" at bounding box center [632, 299] width 282 height 28
paste input "https://www.instagram.com/p/DO_y3-akUM_/"
type input "https://www.instagram.com/p/DO_y3-akUM_/"
click at [742, 356] on button "Import Reel" at bounding box center [724, 353] width 97 height 25
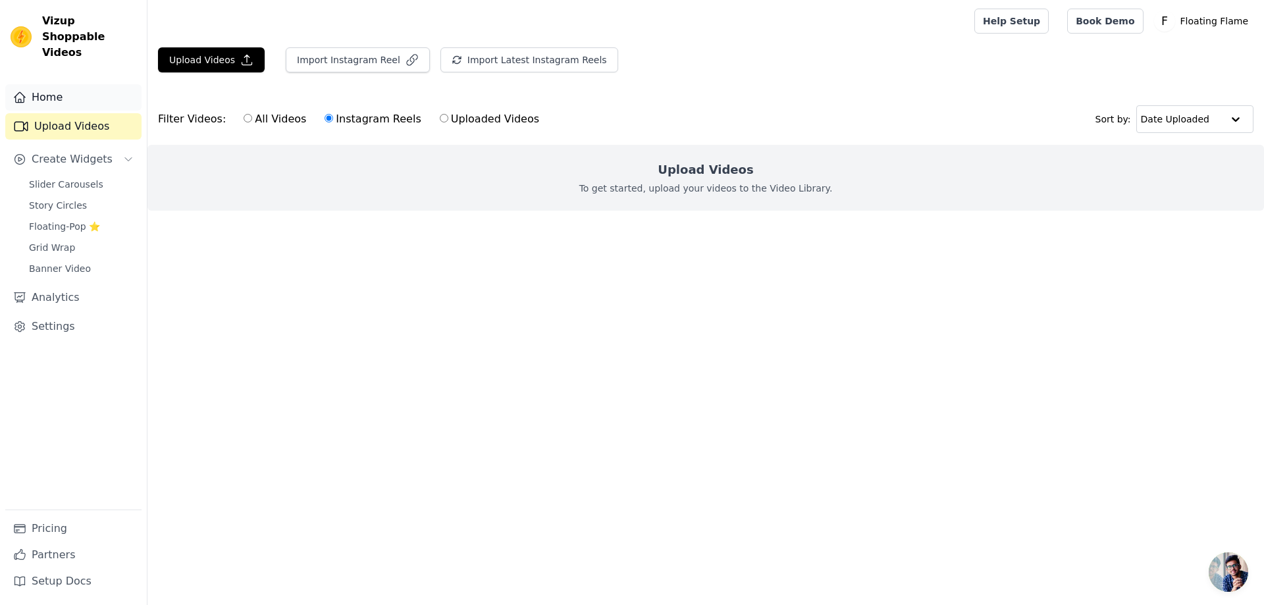
click at [43, 88] on link "Home" at bounding box center [73, 97] width 136 height 26
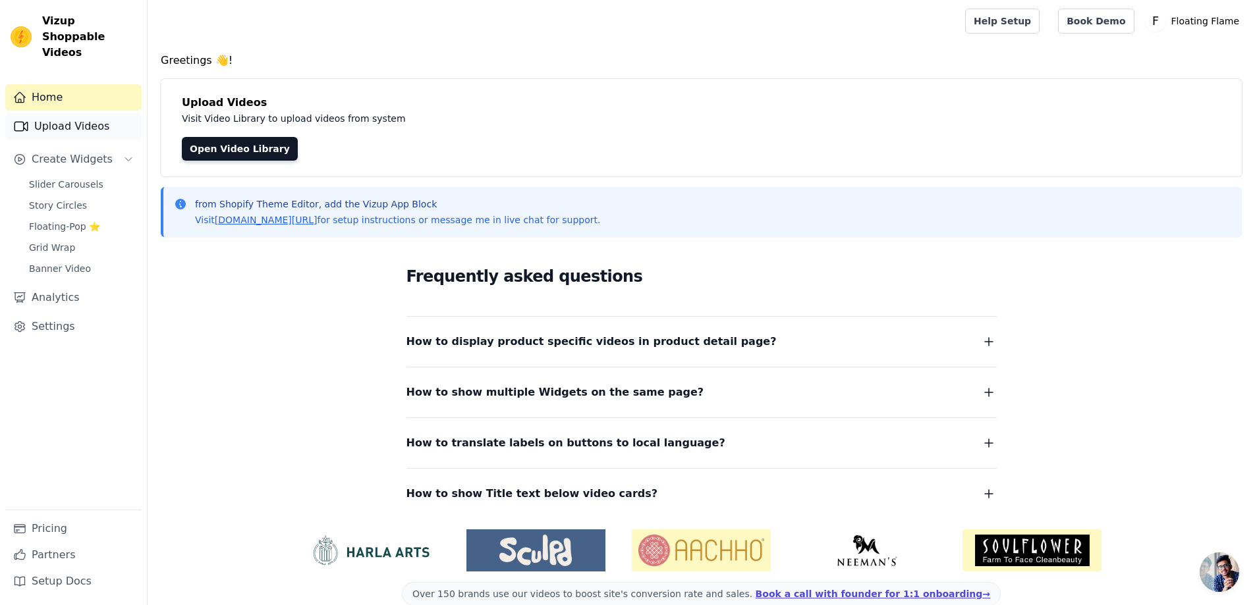
click at [53, 113] on link "Upload Videos" at bounding box center [73, 126] width 136 height 26
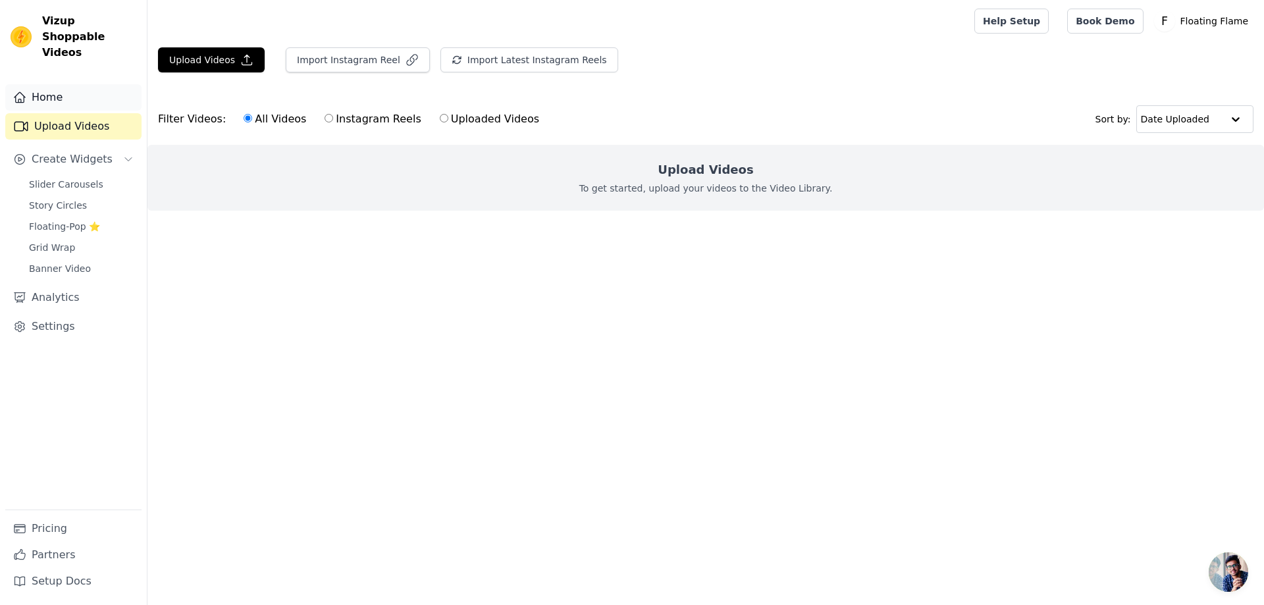
click at [49, 84] on link "Home" at bounding box center [73, 97] width 136 height 26
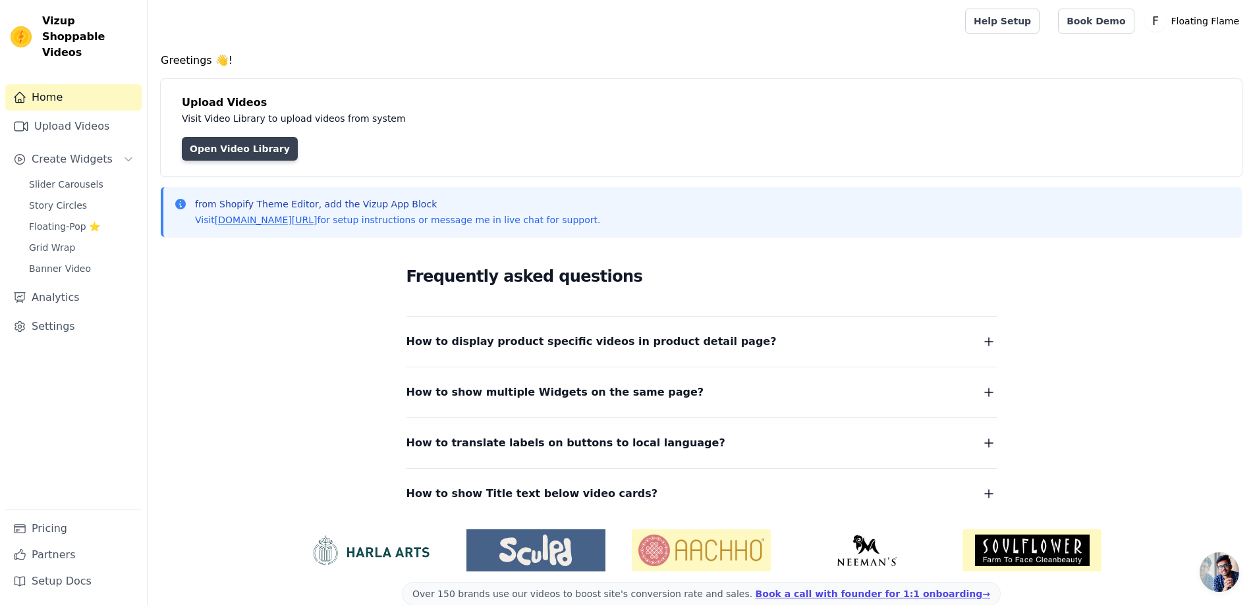
click at [248, 154] on link "Open Video Library" at bounding box center [240, 149] width 116 height 24
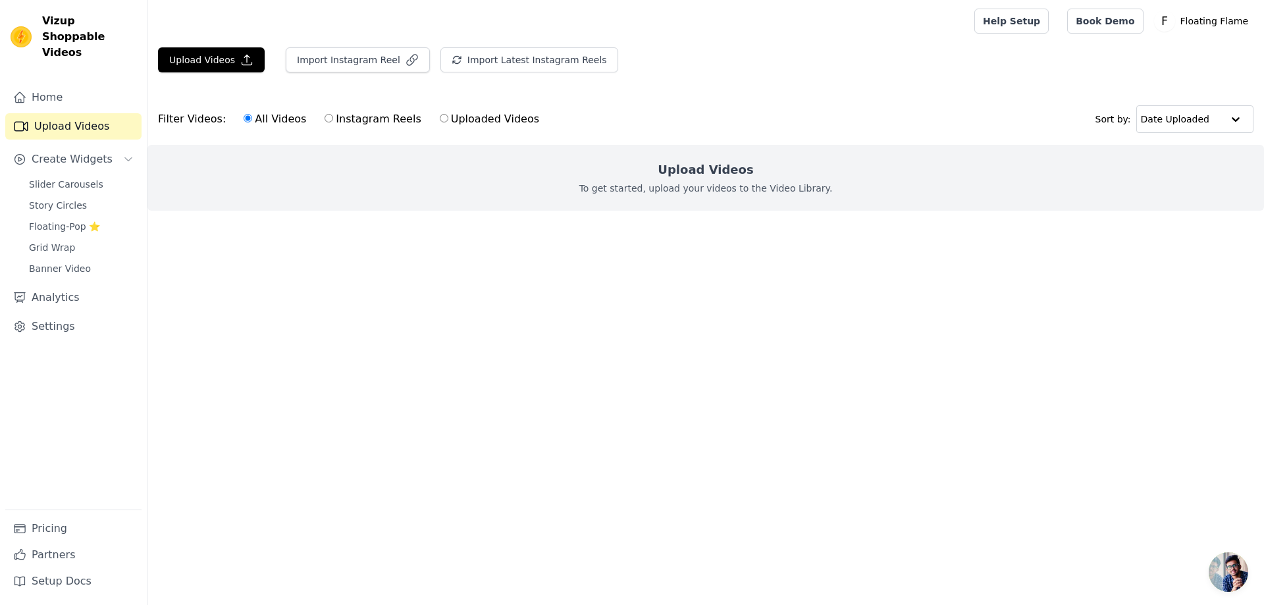
click at [363, 121] on label "Instagram Reels" at bounding box center [372, 119] width 97 height 17
click at [333, 121] on input "Instagram Reels" at bounding box center [329, 118] width 9 height 9
radio input "true"
click at [265, 124] on label "All Videos" at bounding box center [275, 119] width 64 height 17
click at [252, 122] on input "All Videos" at bounding box center [248, 118] width 9 height 9
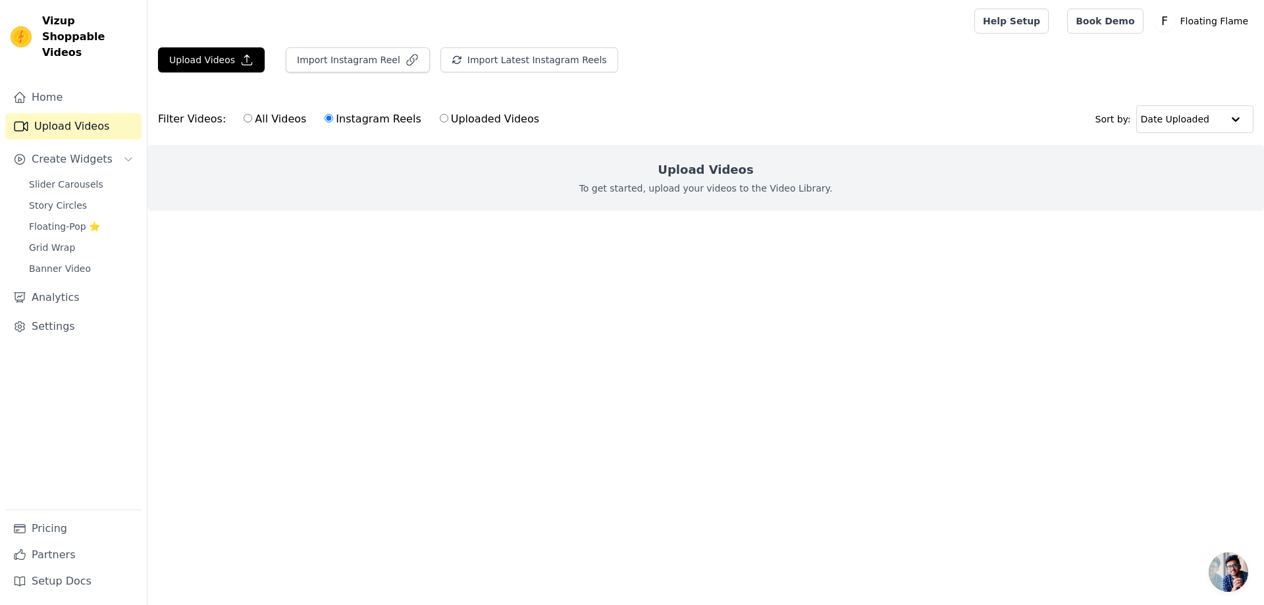
radio input "true"
click at [337, 122] on label "Instagram Reels" at bounding box center [372, 119] width 97 height 17
click at [333, 122] on input "Instagram Reels" at bounding box center [329, 118] width 9 height 9
radio input "true"
click at [244, 121] on input "All Videos" at bounding box center [248, 118] width 9 height 9
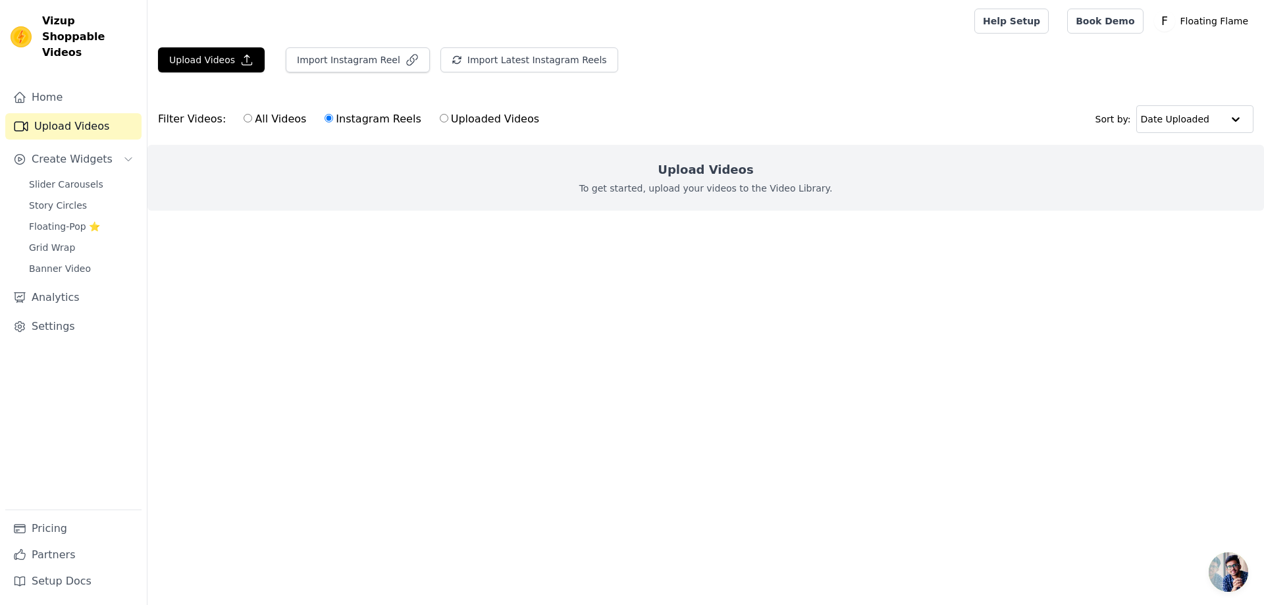
radio input "true"
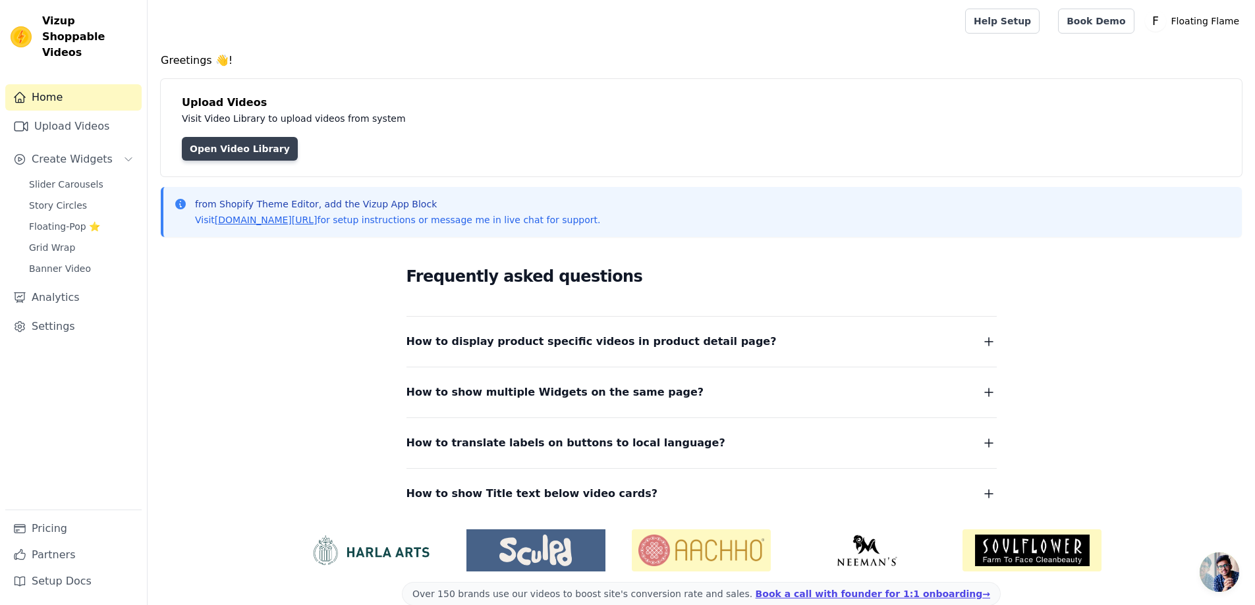
click at [260, 144] on link "Open Video Library" at bounding box center [240, 149] width 116 height 24
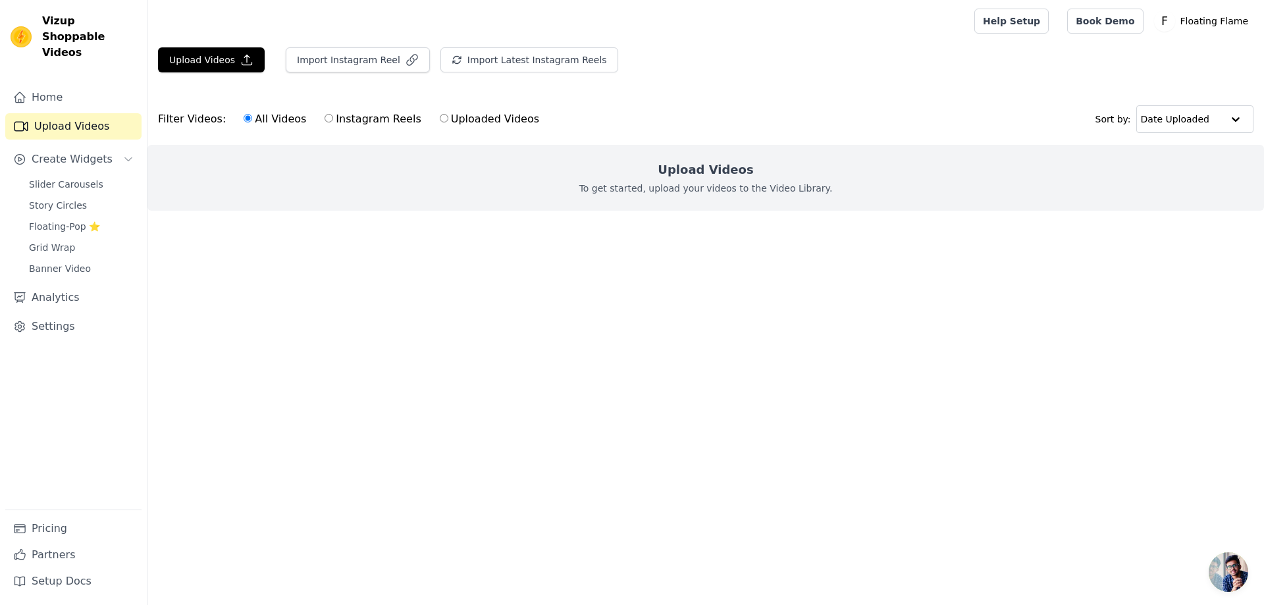
click at [1226, 579] on span "Open chat" at bounding box center [1229, 573] width 40 height 40
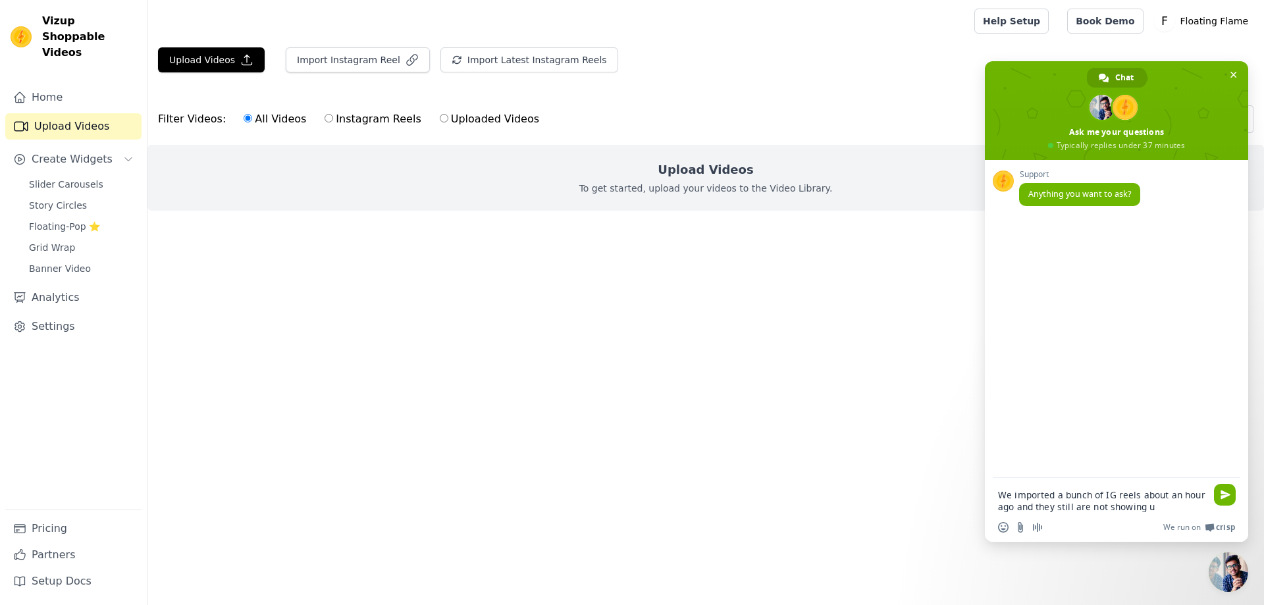
type textarea "We imported a bunch of IG reels about an hour ago and they still are not showin…"
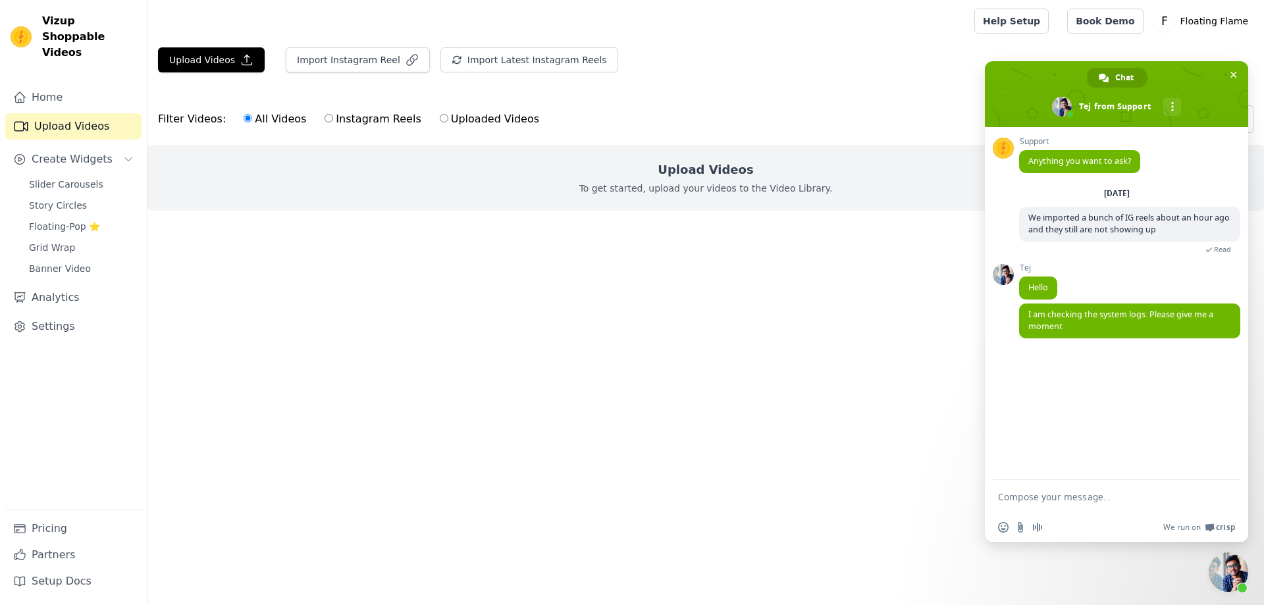
click at [1093, 499] on textarea "Compose your message..." at bounding box center [1102, 497] width 208 height 12
type textarea "Ok"
